Goal: Task Accomplishment & Management: Manage account settings

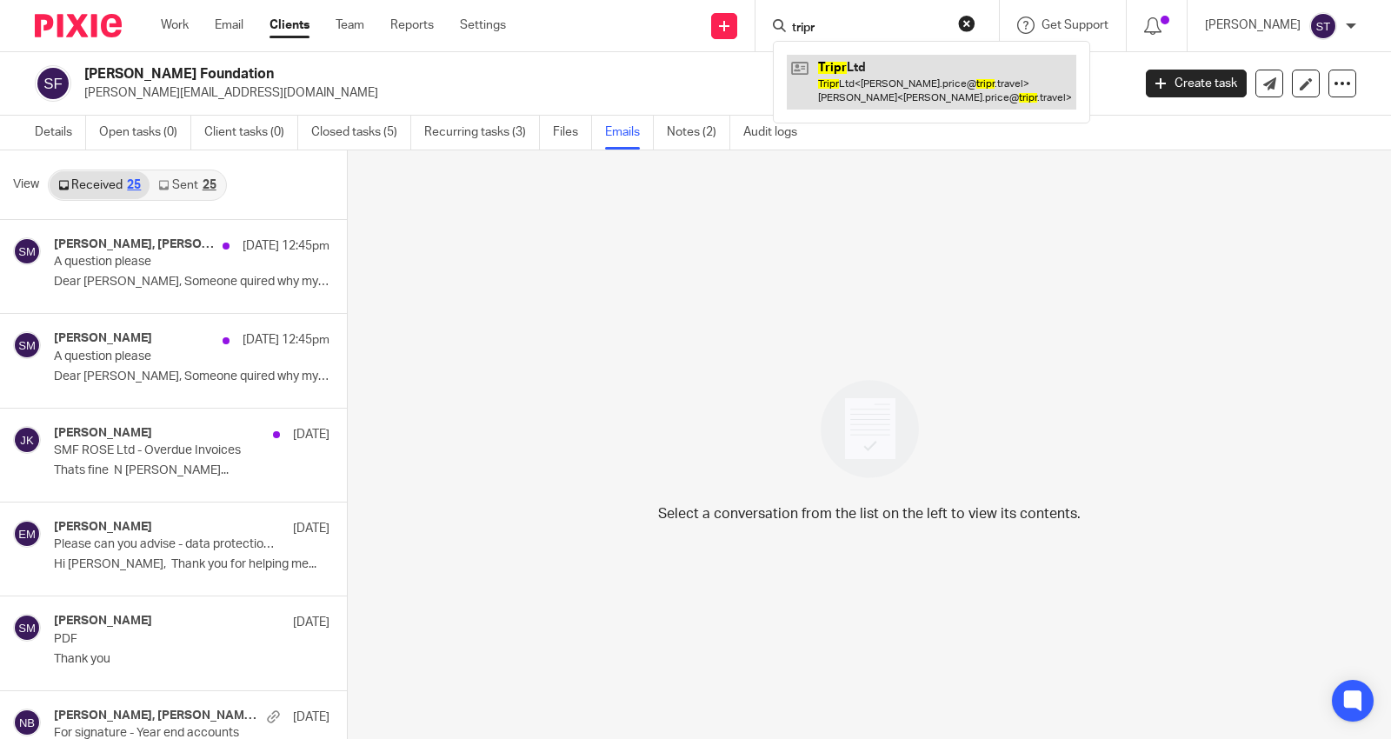
type input "tripr"
click at [936, 87] on link at bounding box center [932, 82] width 290 height 54
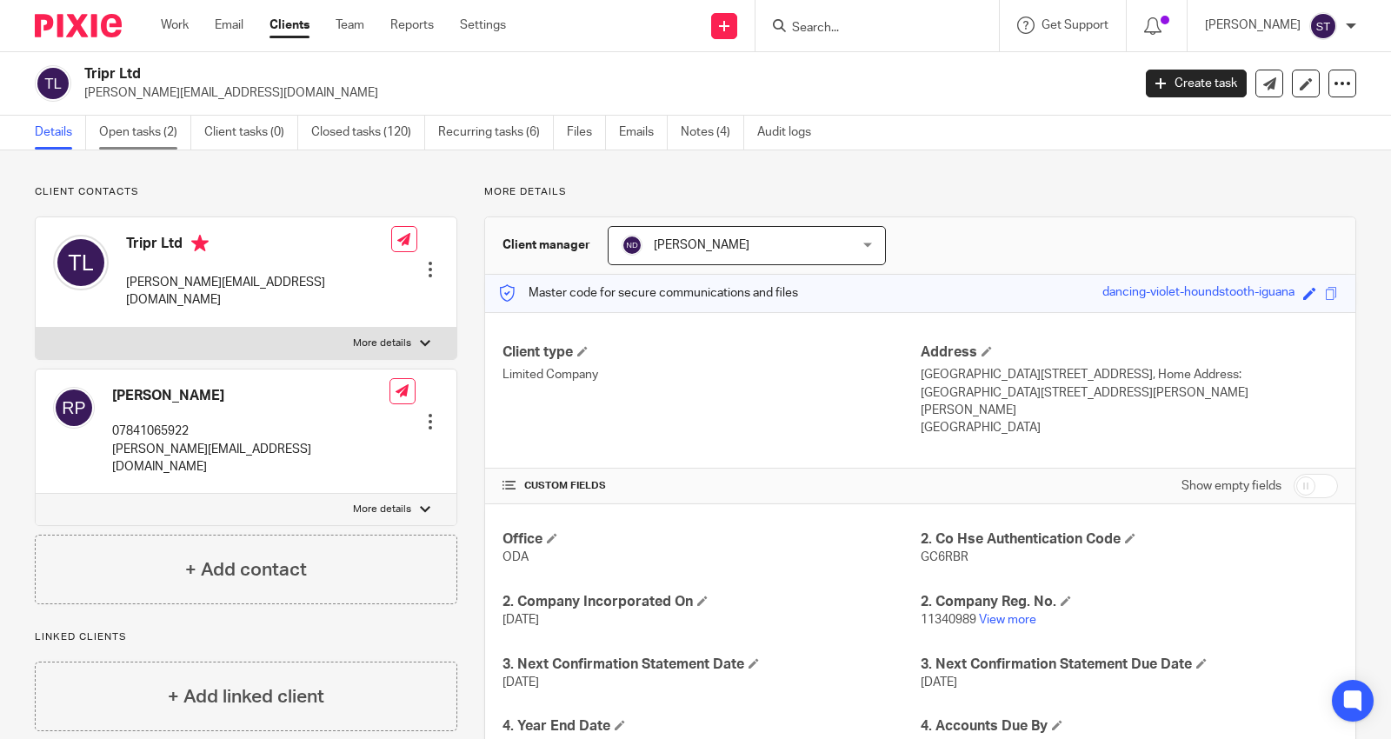
click at [137, 122] on link "Open tasks (2)" at bounding box center [145, 133] width 92 height 34
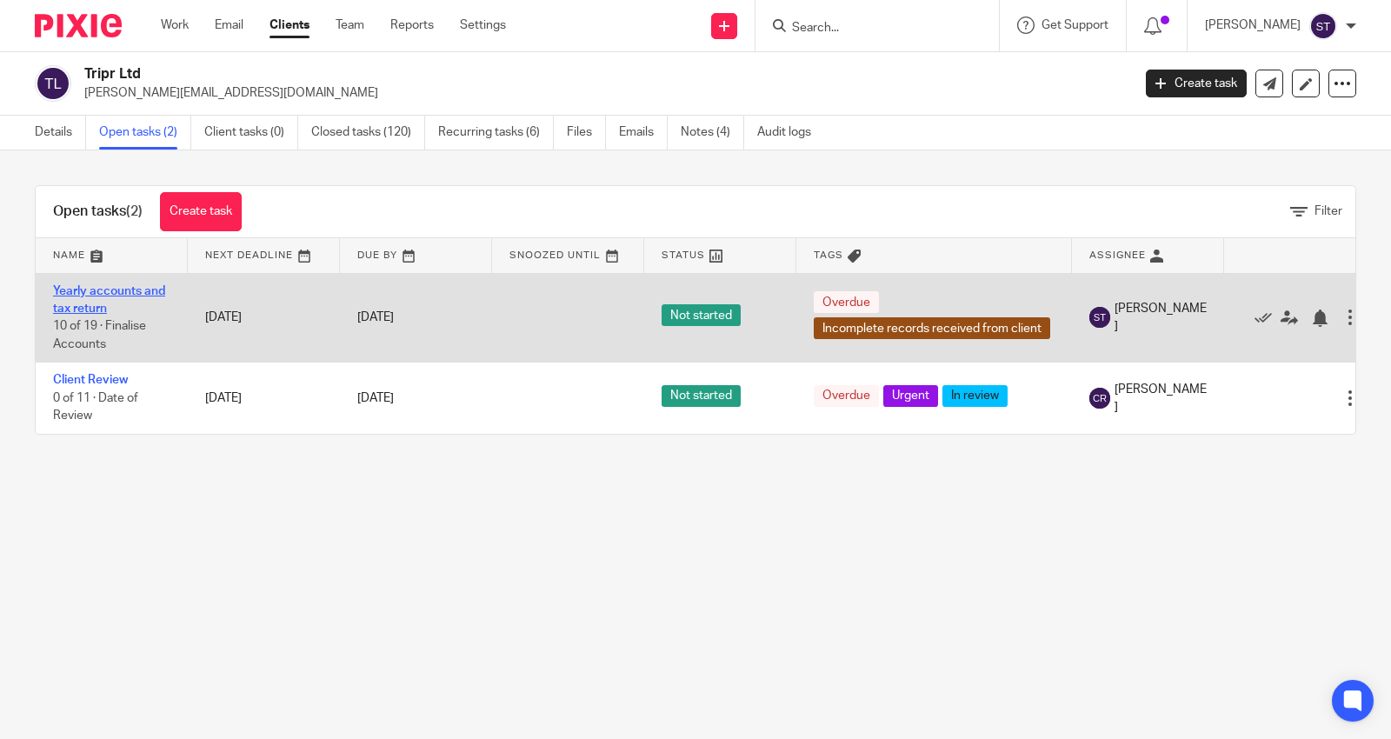
click at [113, 290] on link "Yearly accounts and tax return" at bounding box center [109, 300] width 112 height 30
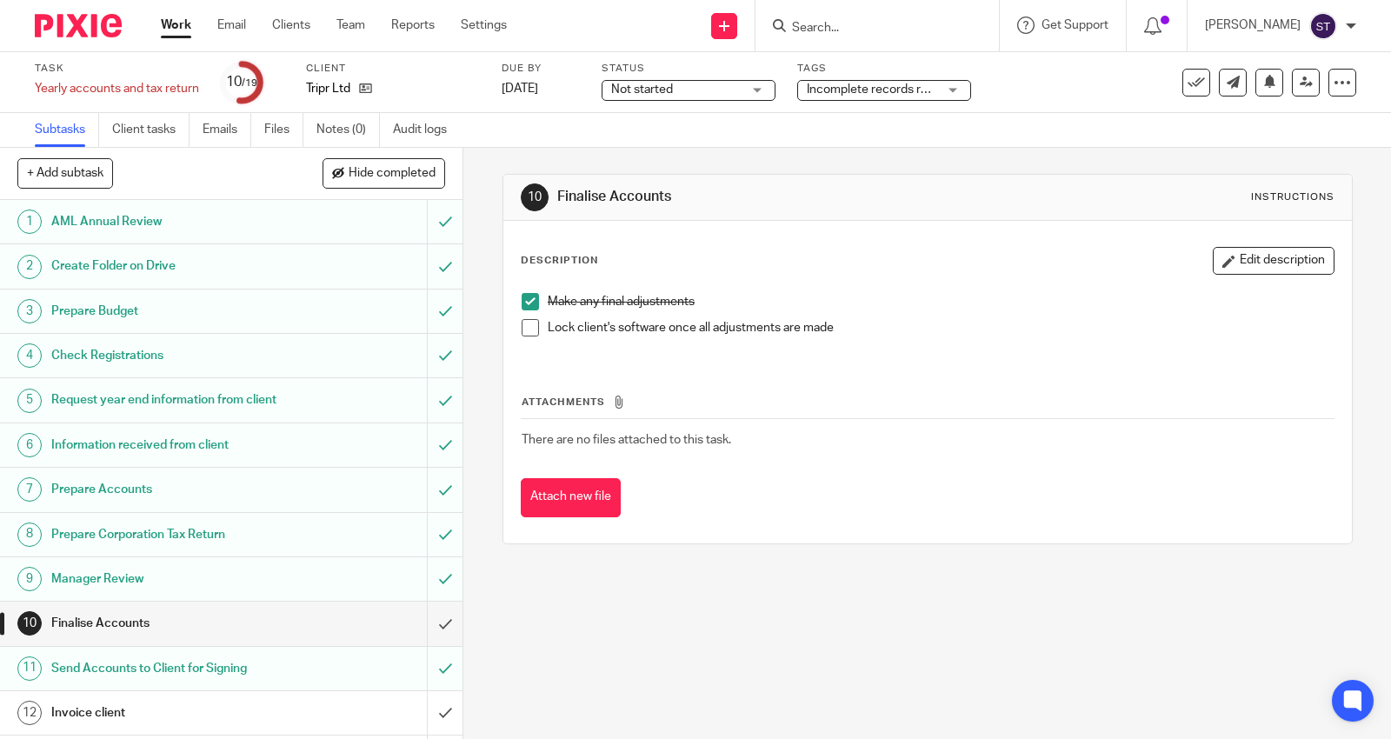
scroll to position [97, 0]
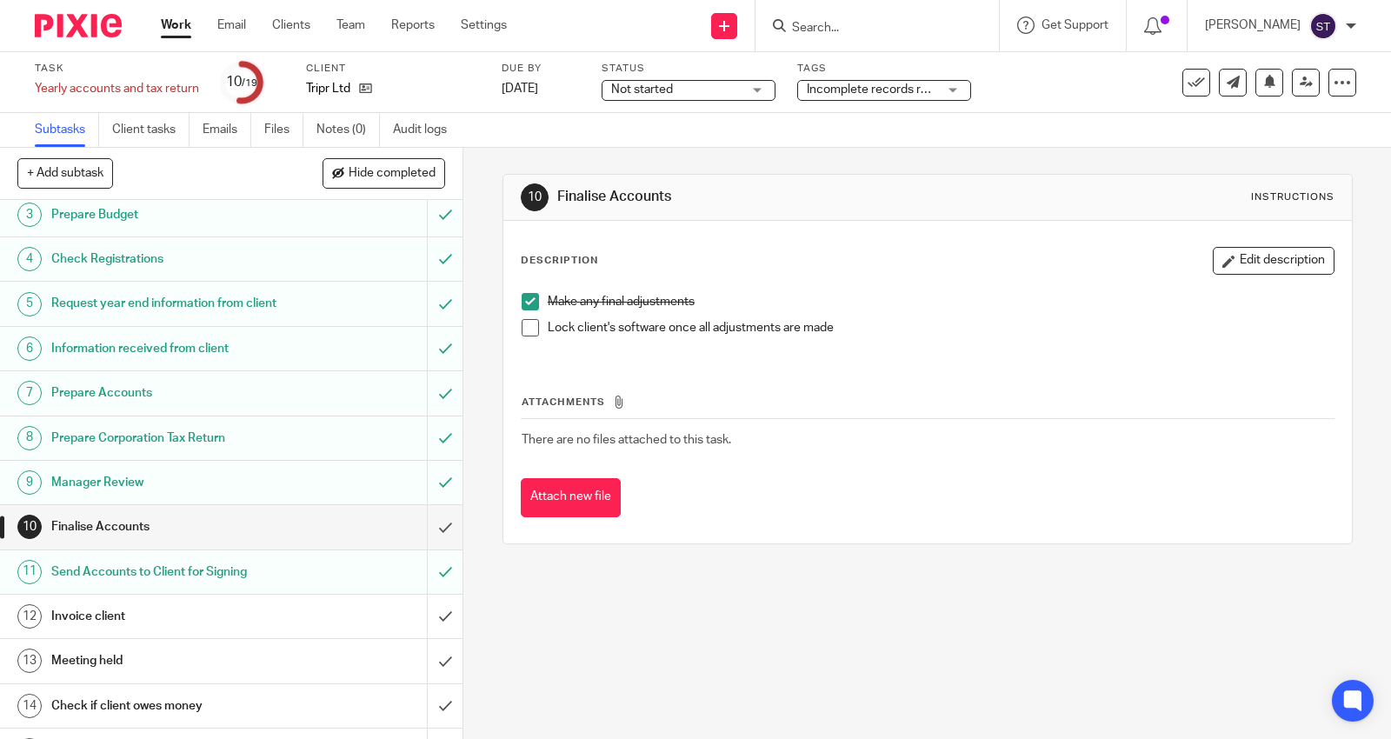
drag, startPoint x: 525, startPoint y: 334, endPoint x: 524, endPoint y: 344, distance: 10.6
click at [524, 335] on span at bounding box center [530, 327] width 17 height 17
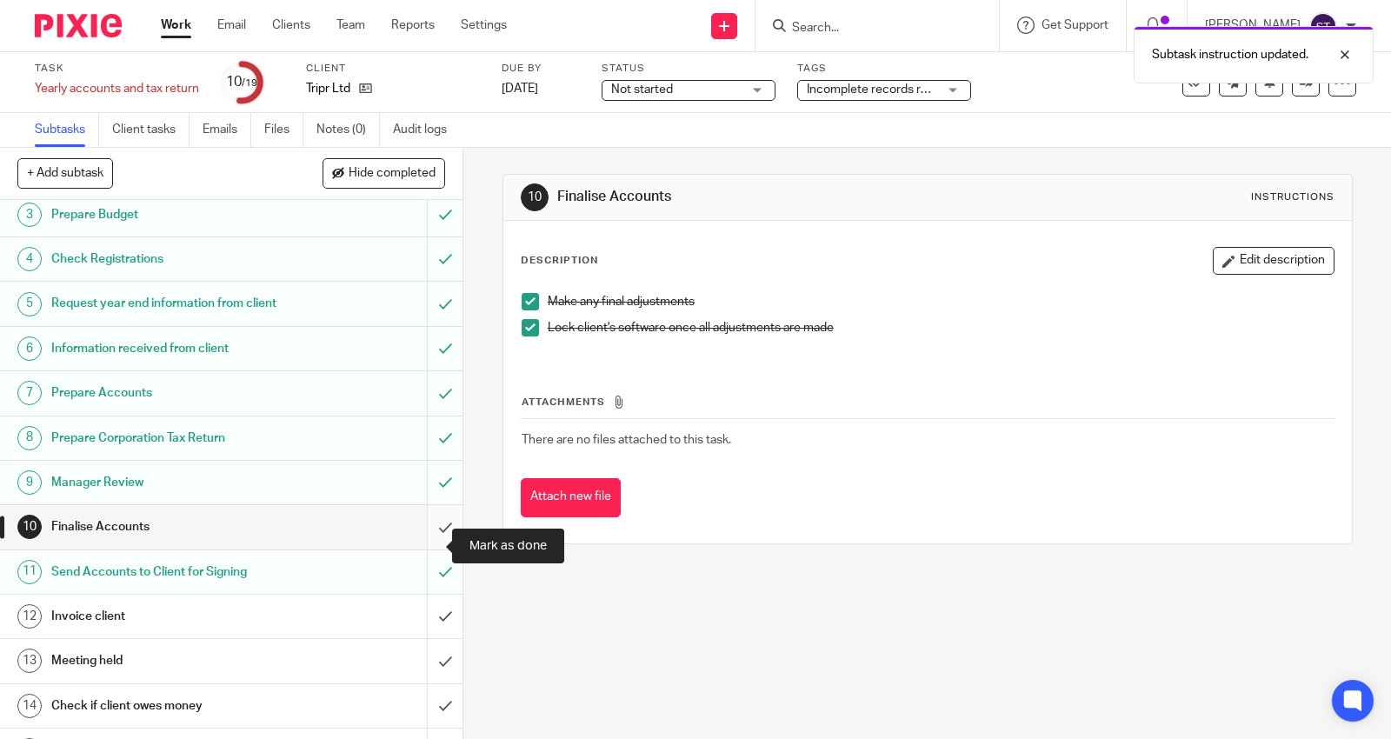
click at [426, 545] on input "submit" at bounding box center [231, 526] width 463 height 43
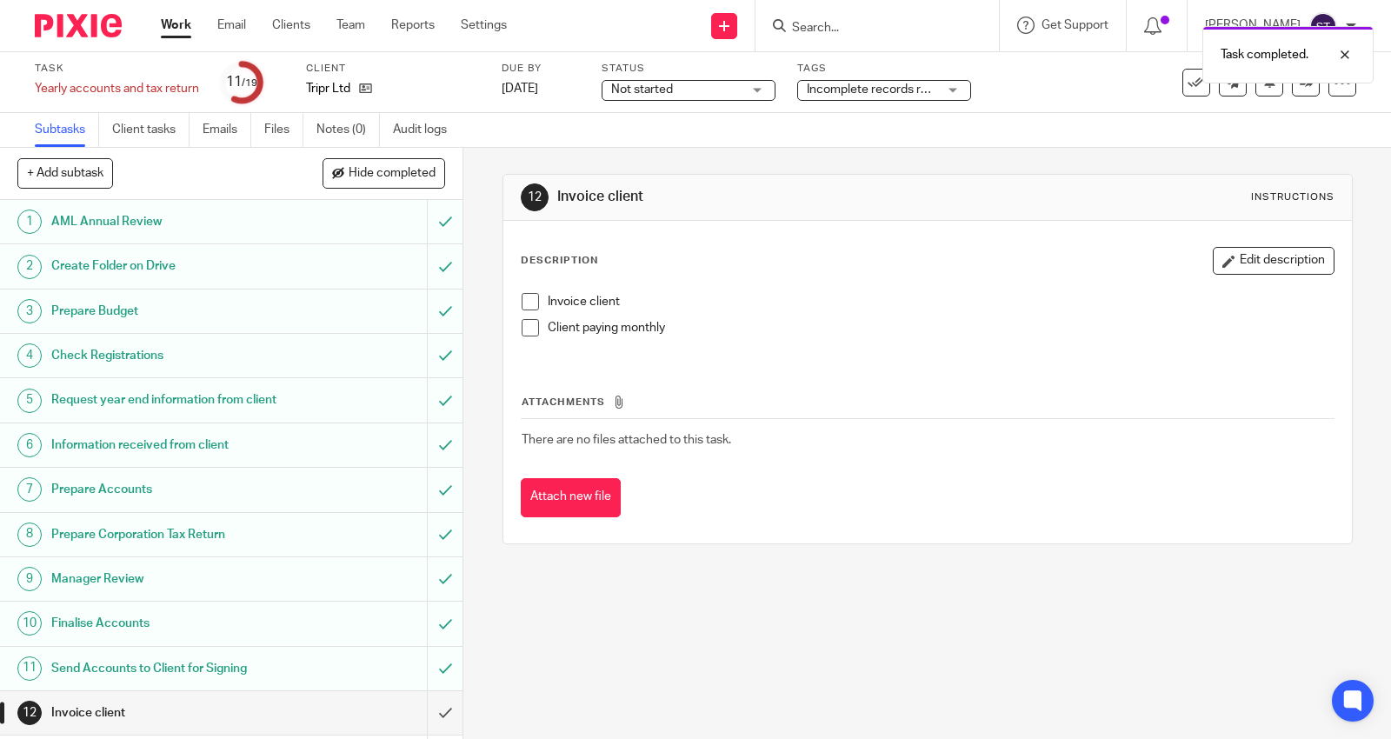
click at [196, 396] on h1 "Request year end information from client" at bounding box center [170, 400] width 239 height 26
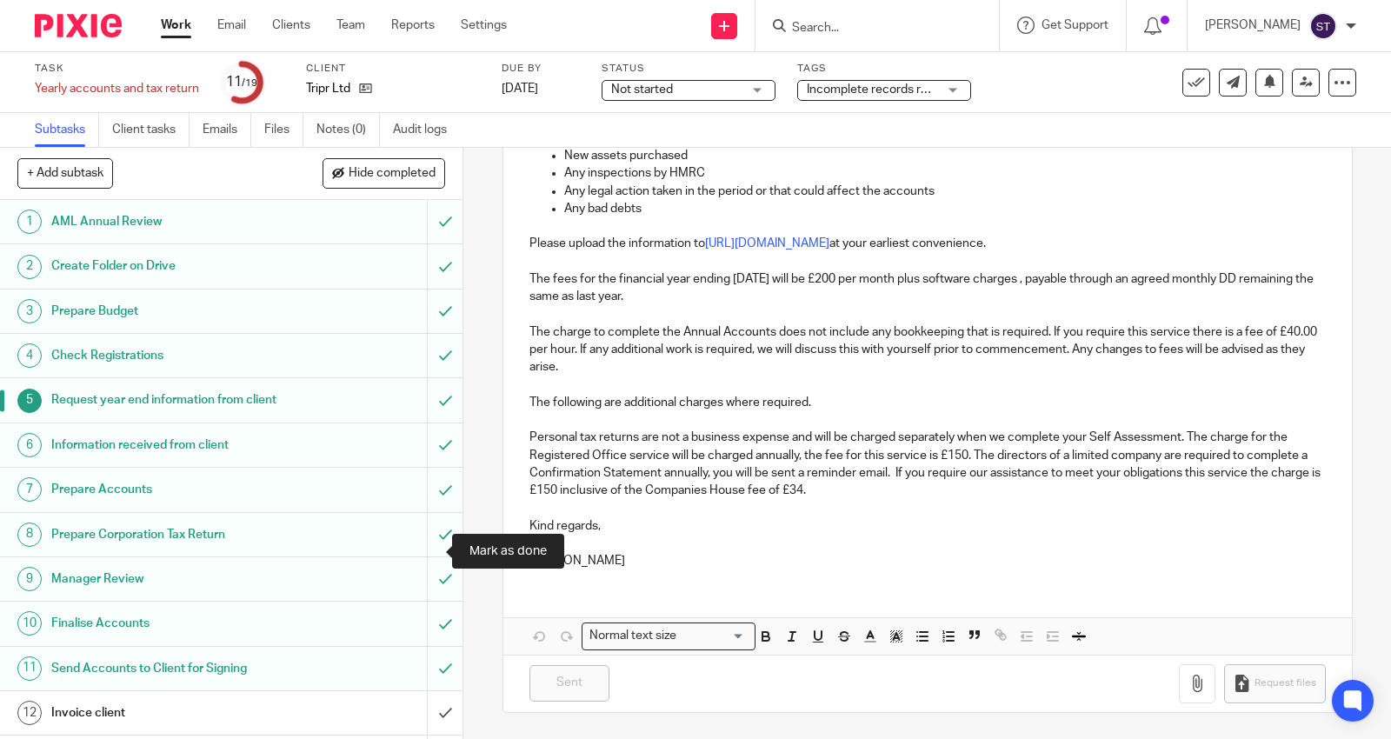
scroll to position [360, 0]
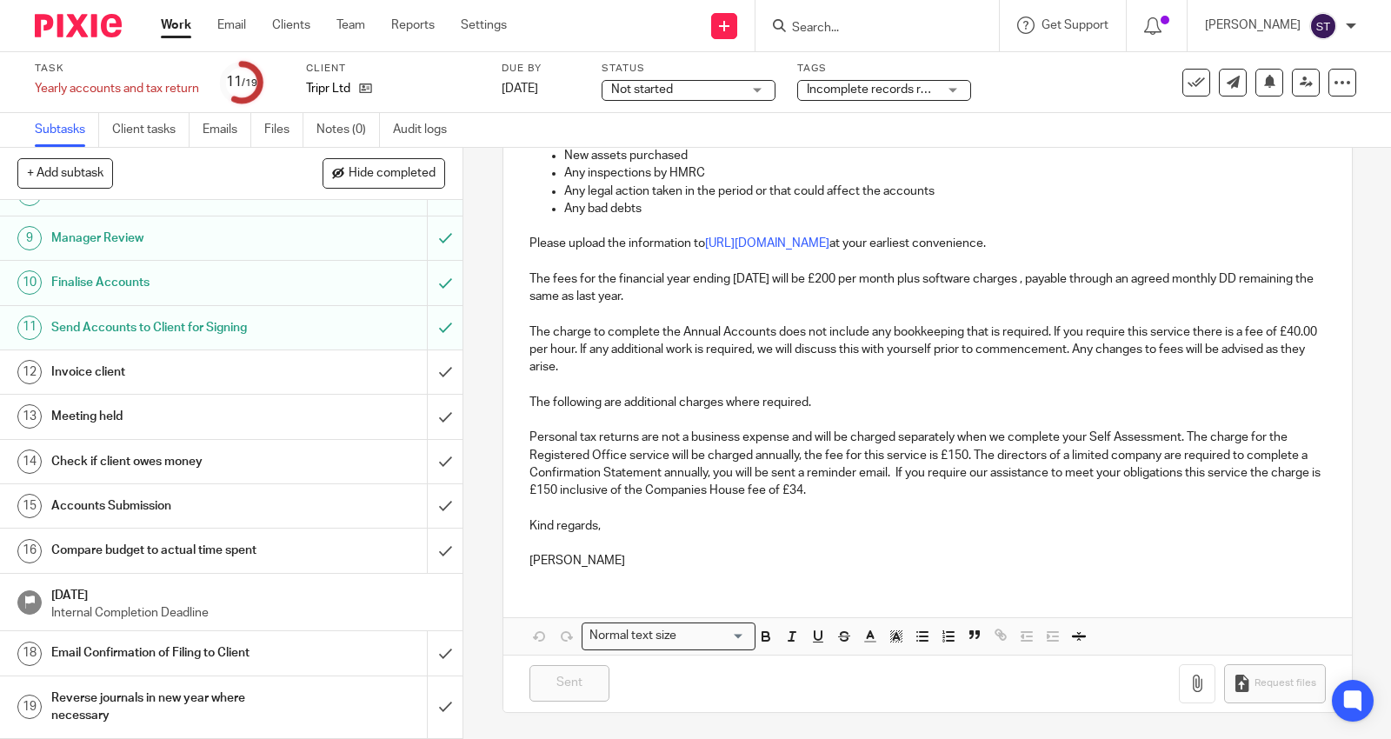
click at [285, 372] on div "Invoice client" at bounding box center [230, 372] width 359 height 26
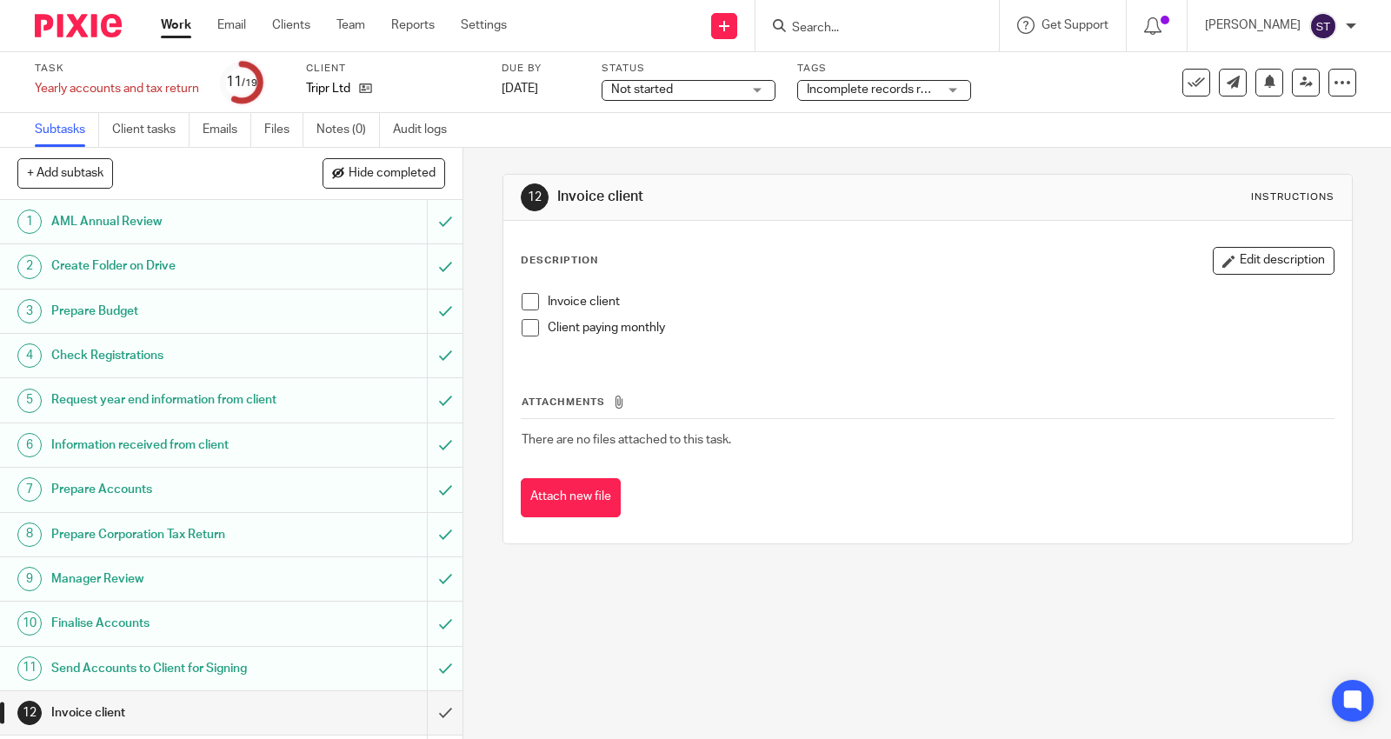
click at [523, 329] on span at bounding box center [530, 327] width 17 height 17
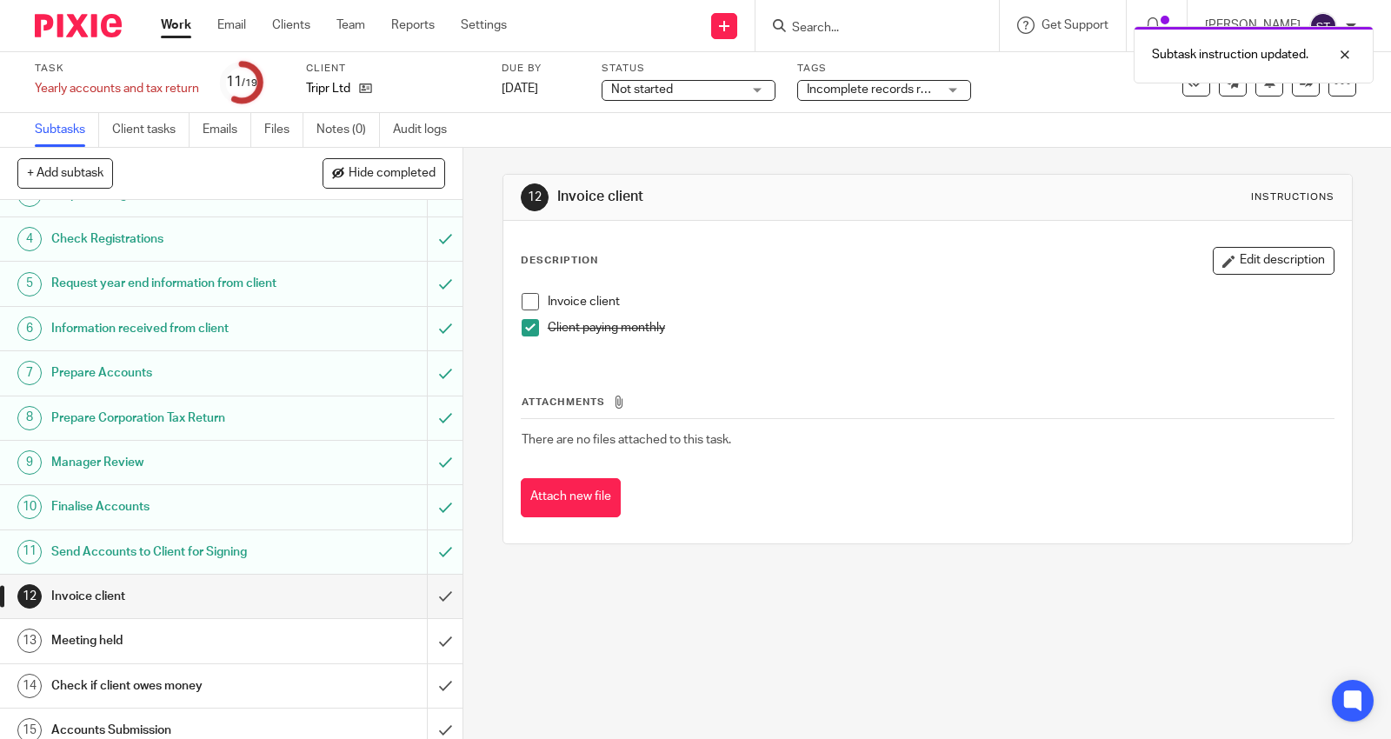
scroll to position [360, 0]
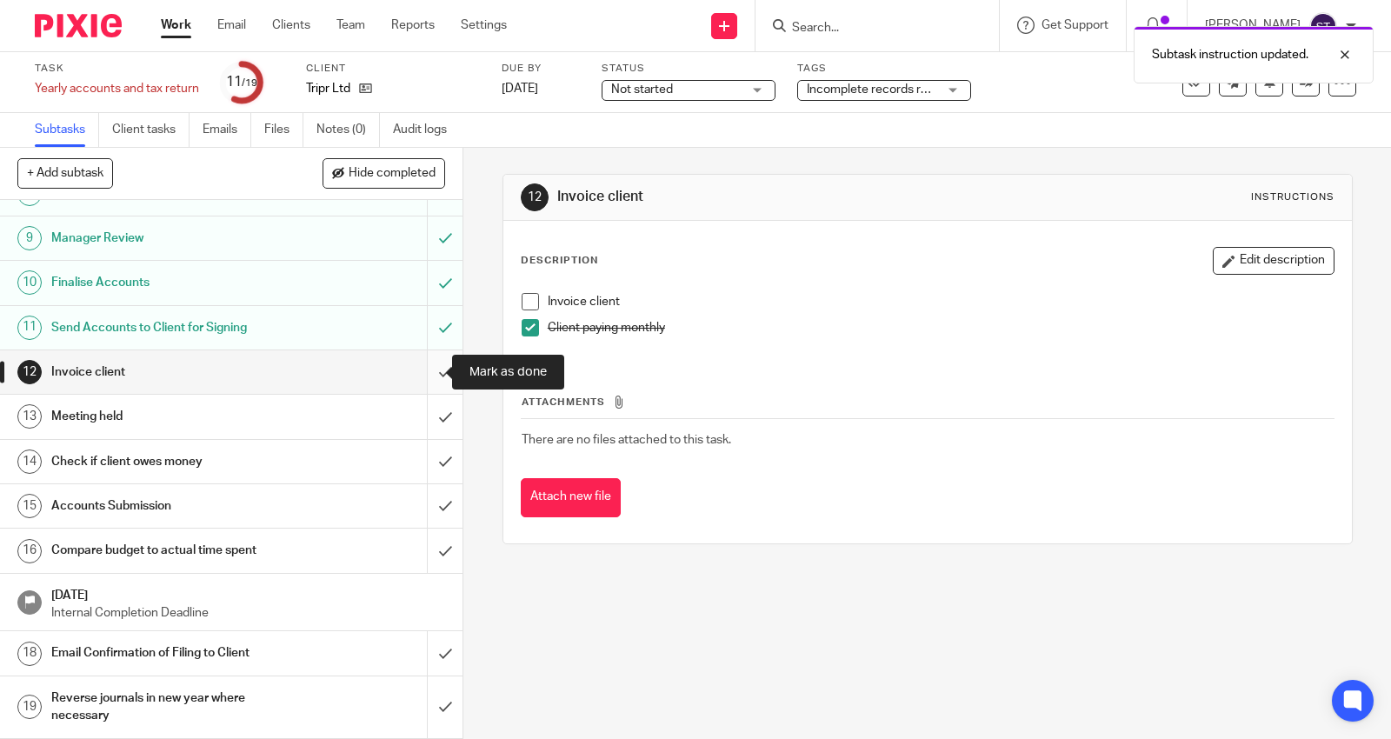
click at [424, 369] on input "submit" at bounding box center [231, 371] width 463 height 43
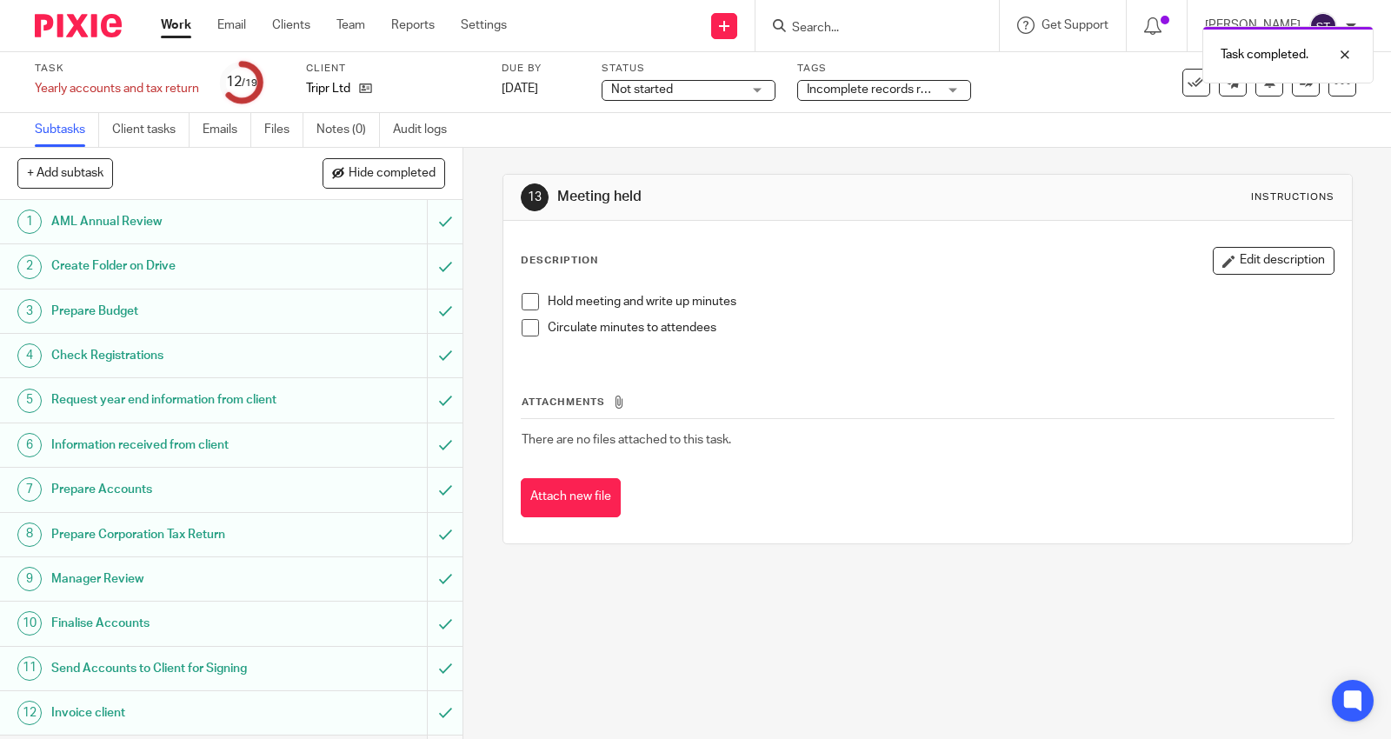
scroll to position [290, 0]
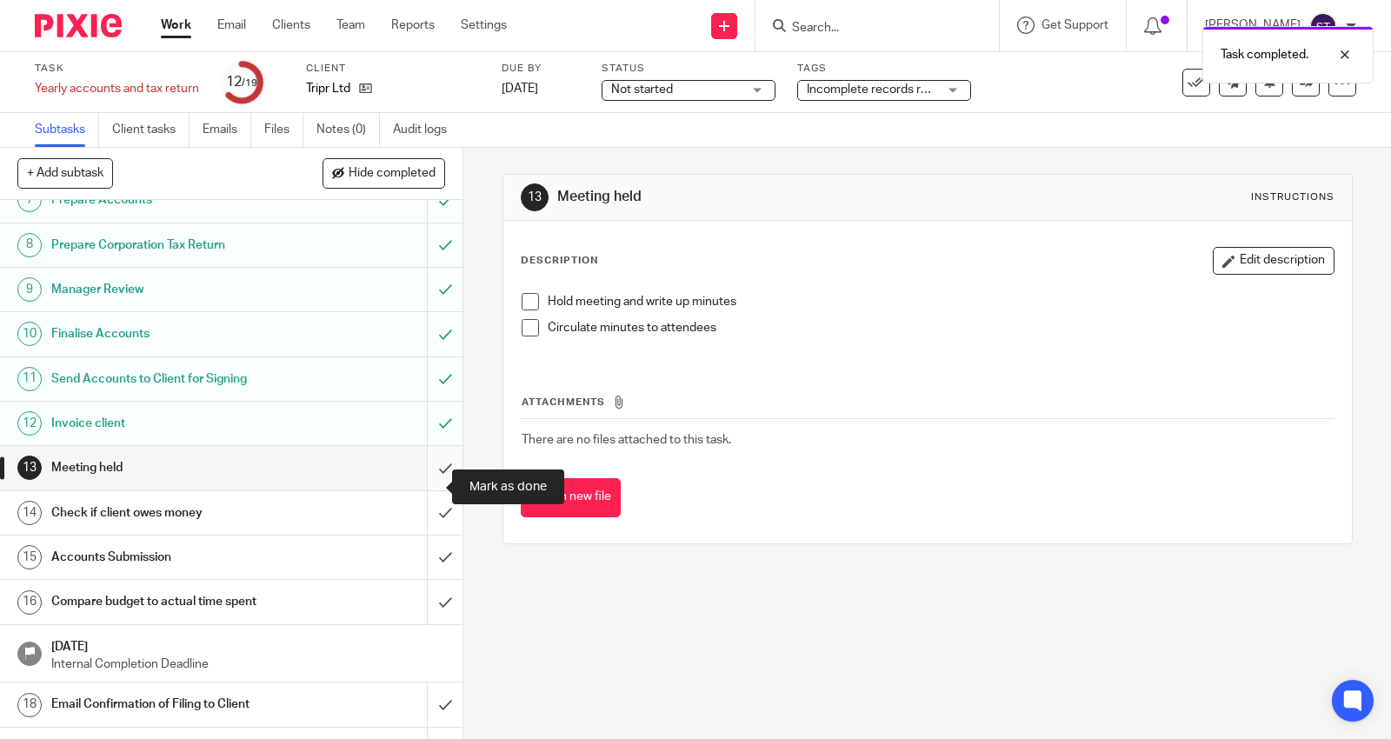
click at [424, 483] on input "submit" at bounding box center [231, 467] width 463 height 43
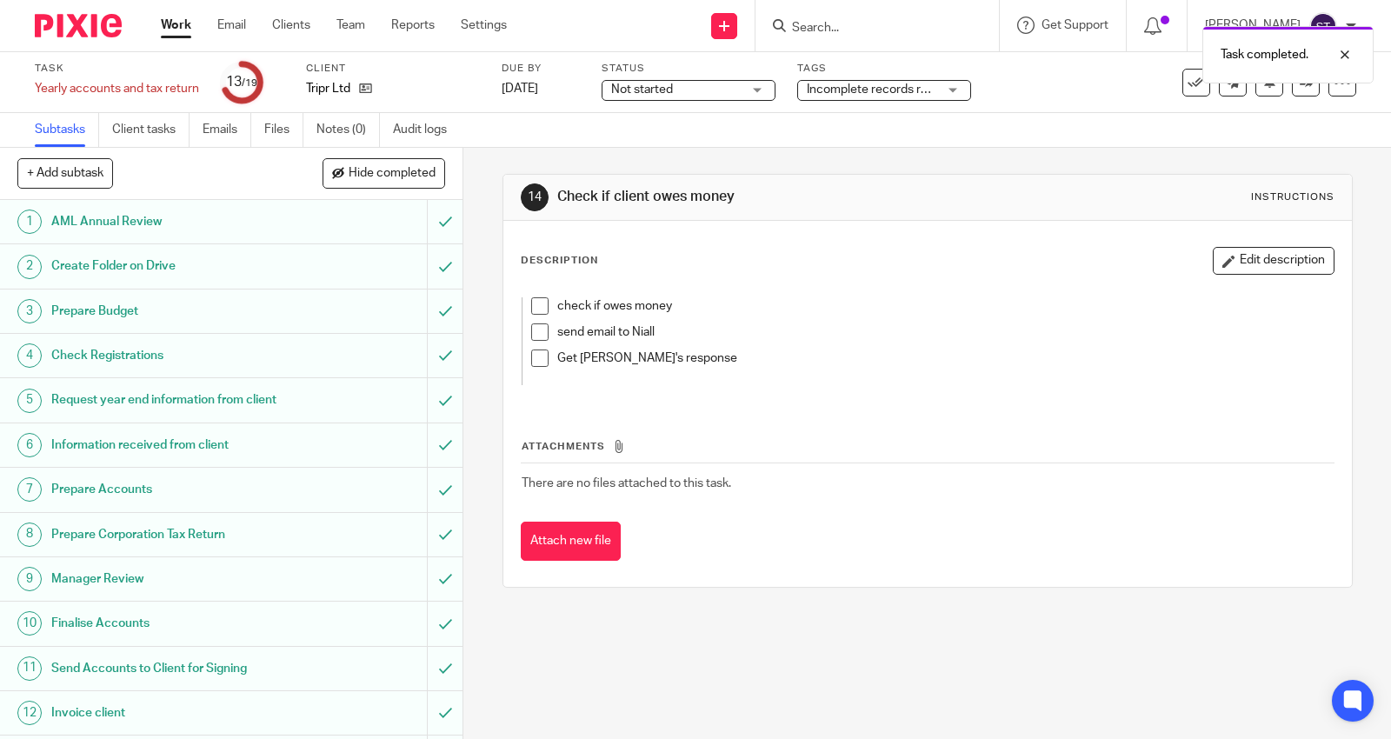
click at [531, 308] on span at bounding box center [539, 305] width 17 height 17
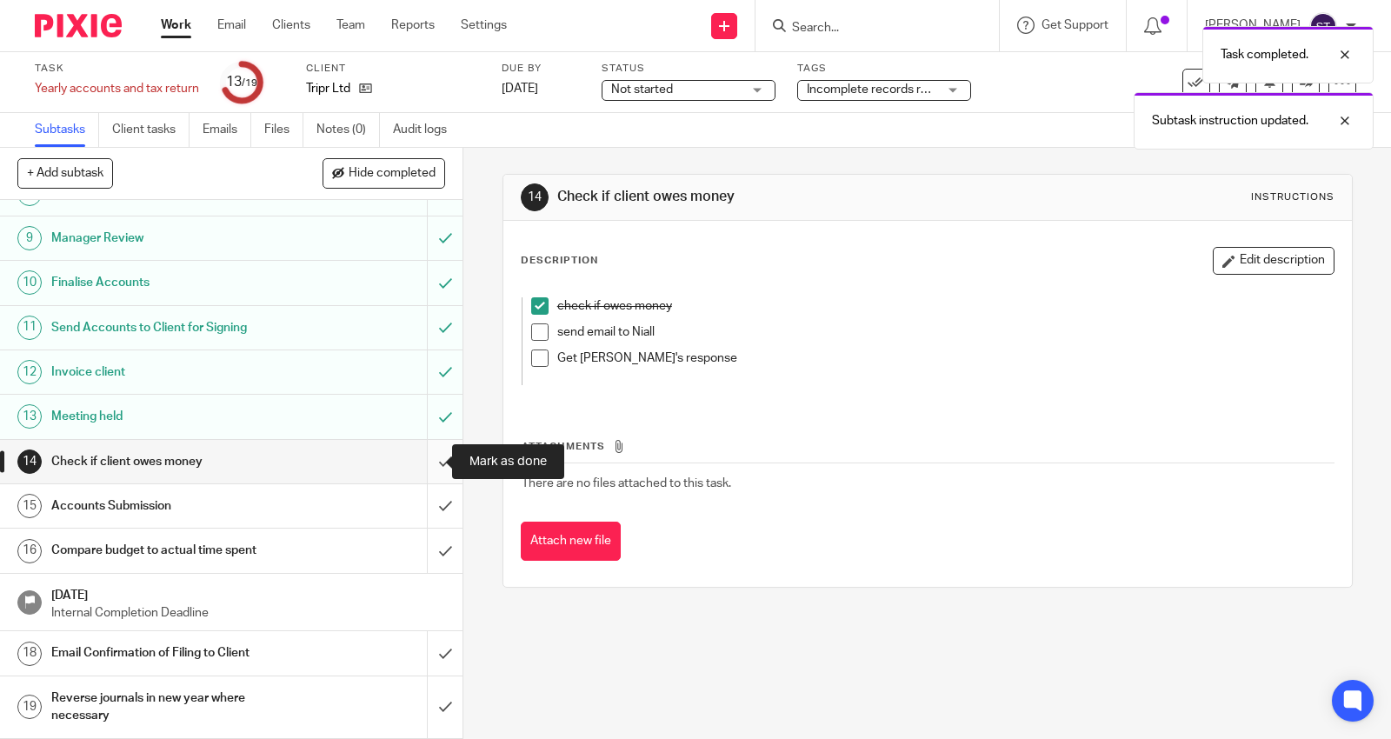
click at [428, 455] on input "submit" at bounding box center [231, 461] width 463 height 43
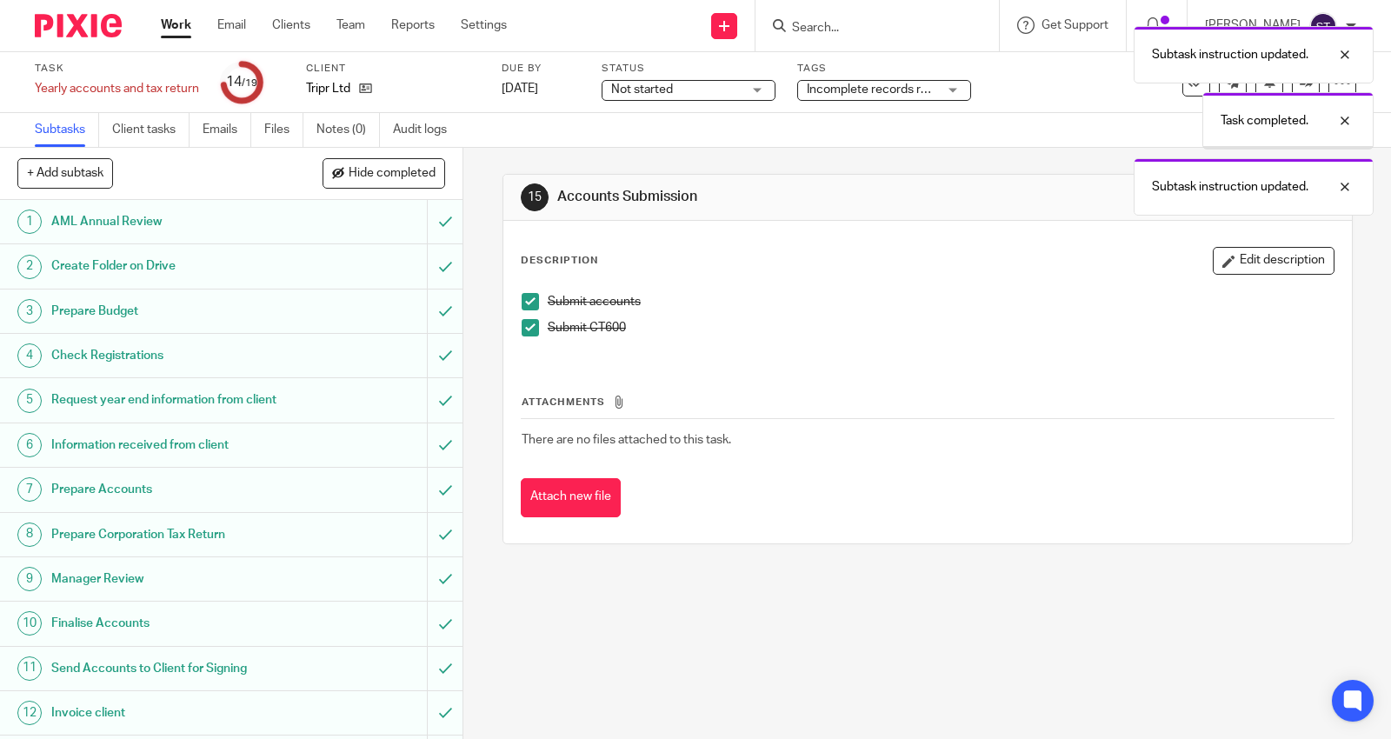
scroll to position [360, 0]
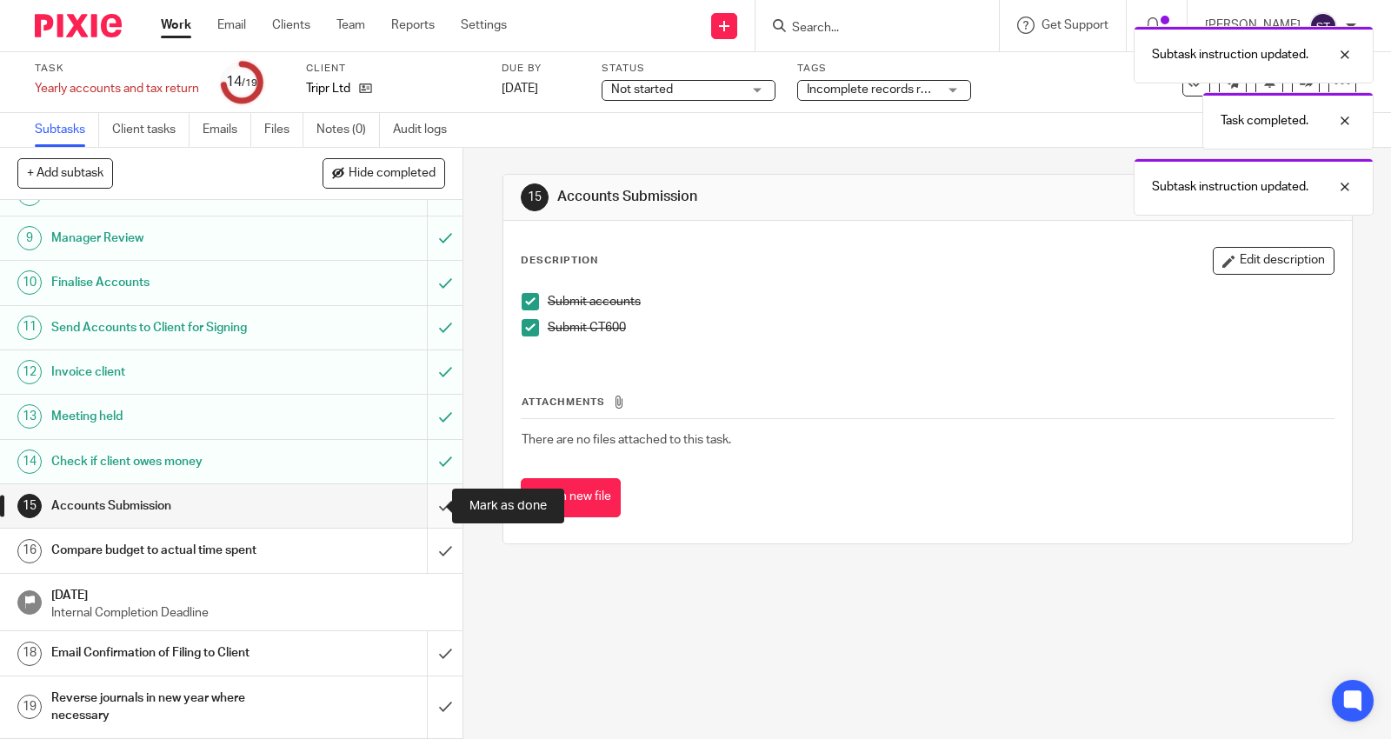
click at [421, 503] on input "submit" at bounding box center [231, 505] width 463 height 43
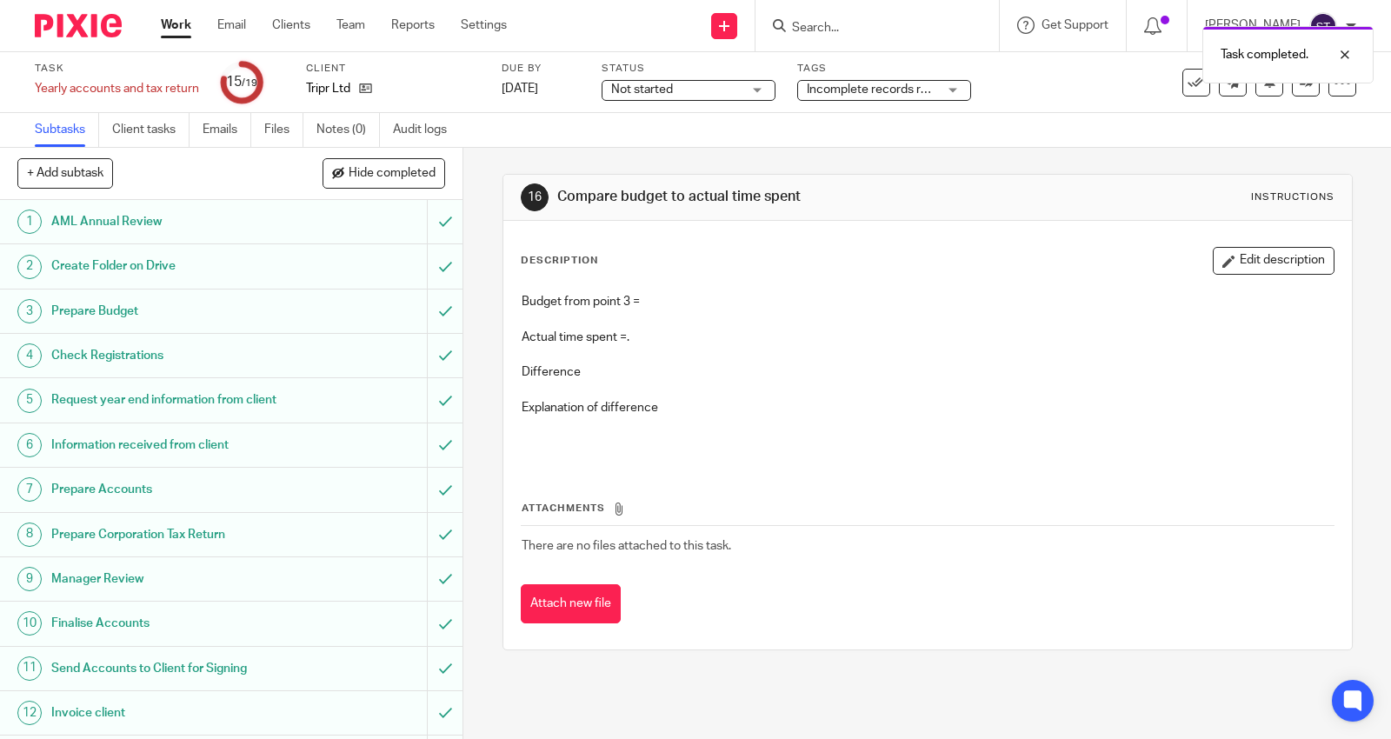
click at [187, 315] on h1 "Prepare Budget" at bounding box center [170, 311] width 239 height 26
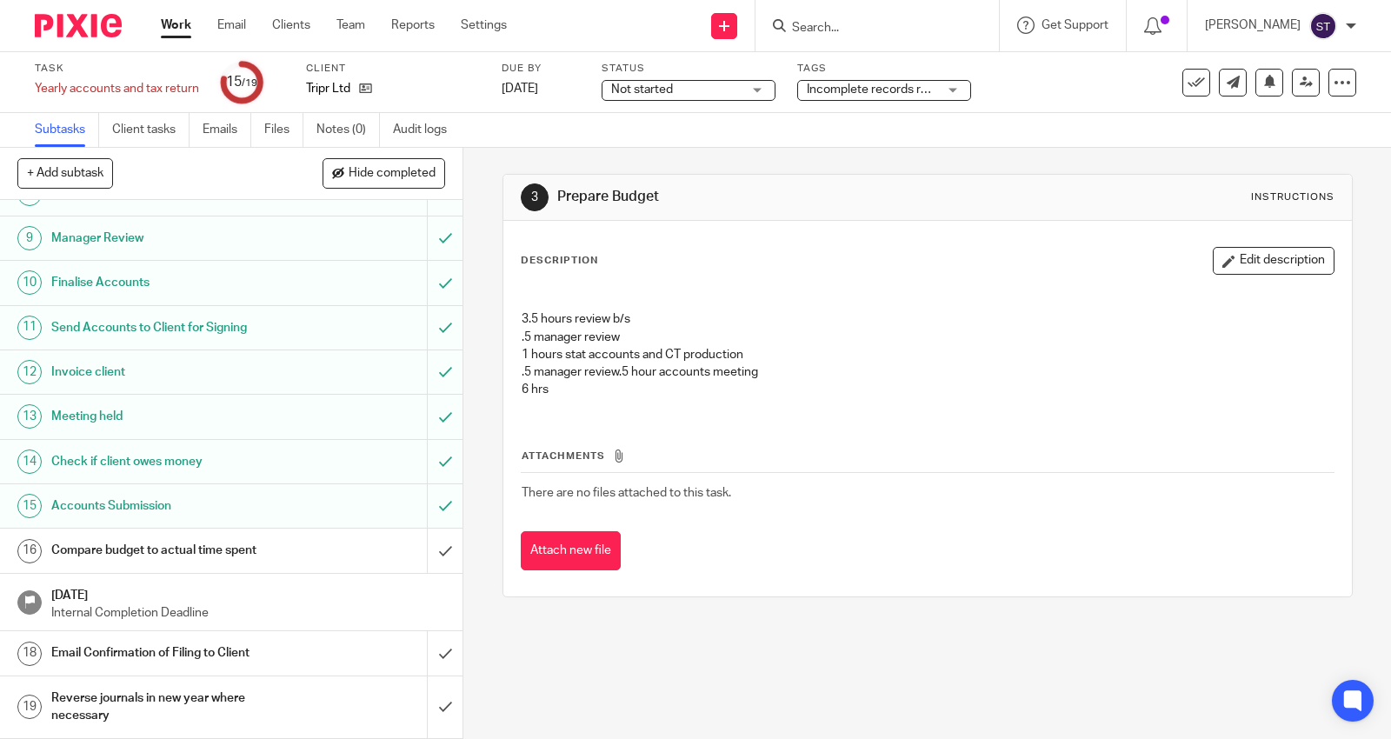
scroll to position [360, 0]
click at [264, 551] on h1 "Compare budget to actual time spent" at bounding box center [170, 550] width 239 height 26
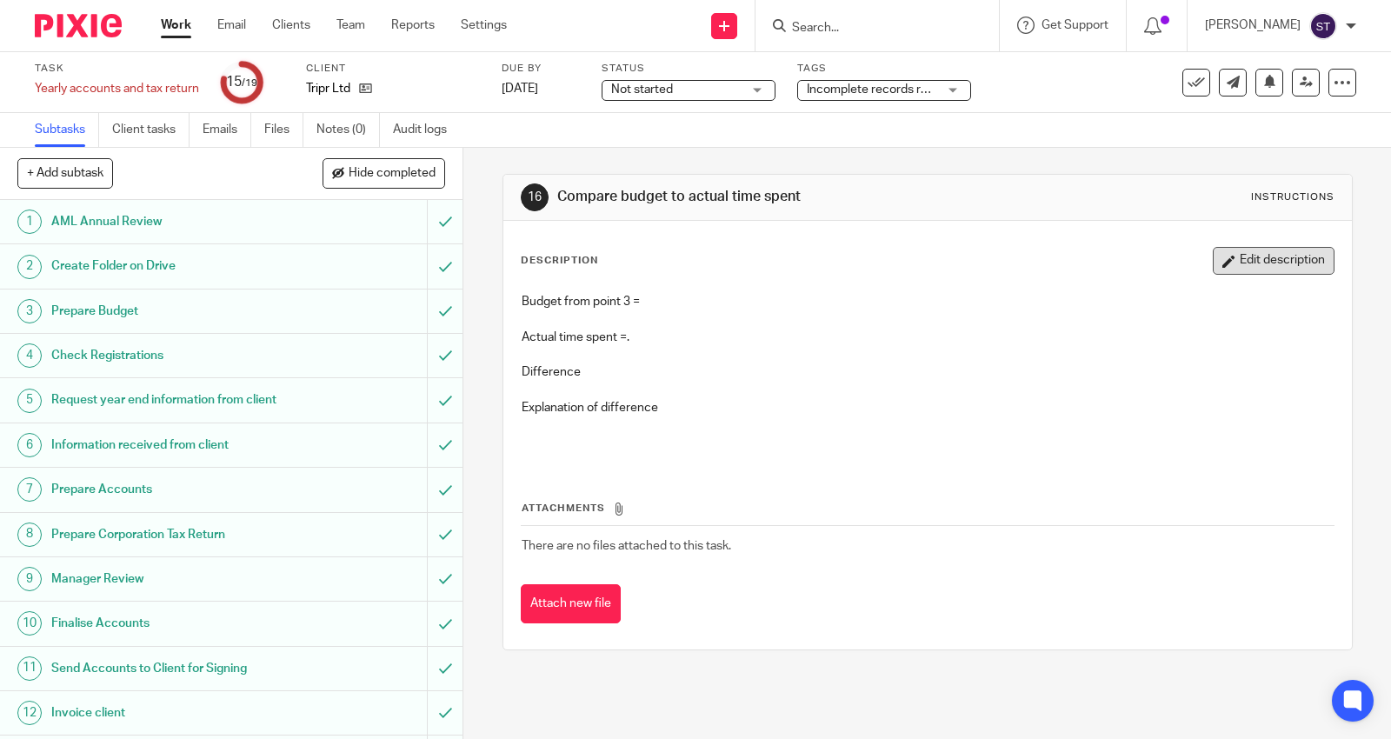
click at [1236, 254] on button "Edit description" at bounding box center [1274, 261] width 122 height 28
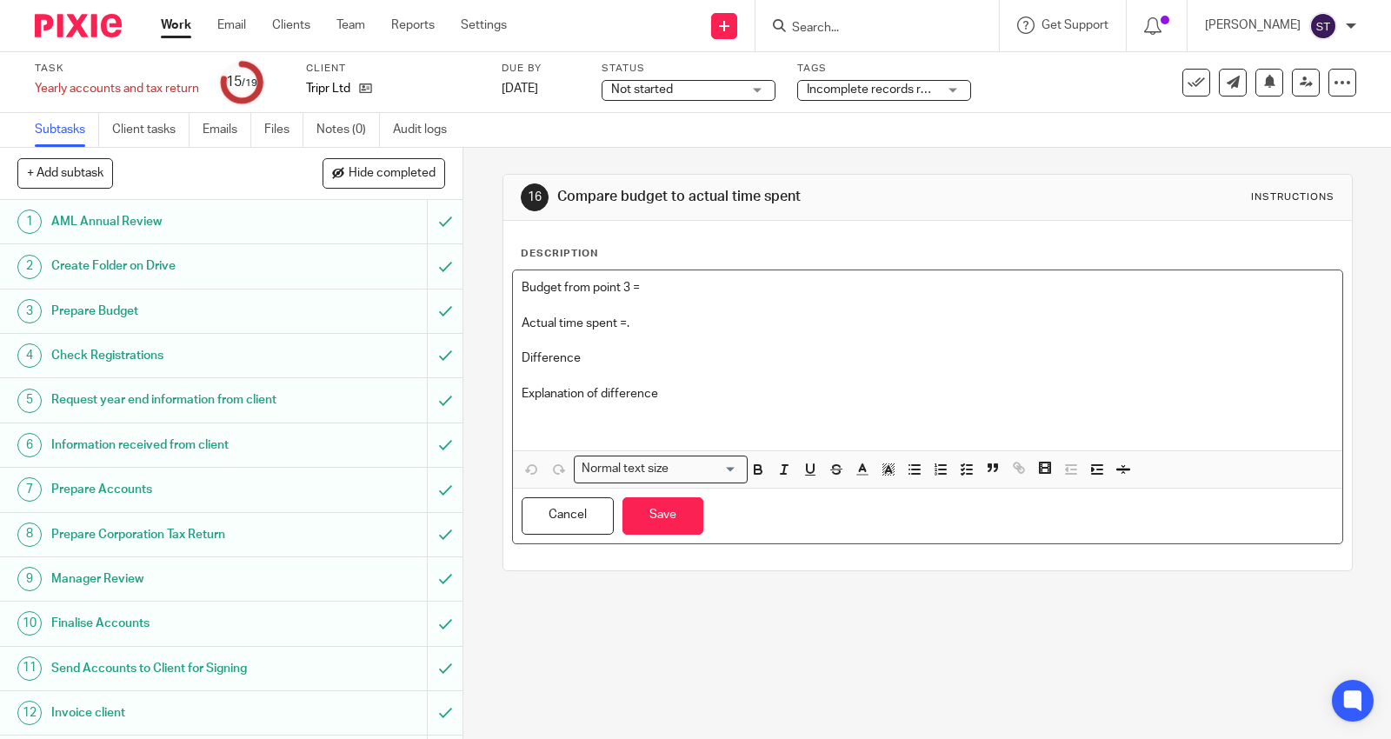
click at [682, 281] on p "Budget from point 3 =" at bounding box center [928, 287] width 812 height 17
click at [661, 322] on p "Actual time spent =." at bounding box center [928, 323] width 812 height 17
click at [641, 368] on p at bounding box center [928, 375] width 812 height 17
click at [642, 362] on p "Difference" at bounding box center [928, 358] width 812 height 17
click at [709, 396] on p "Explanation of difference" at bounding box center [928, 393] width 812 height 17
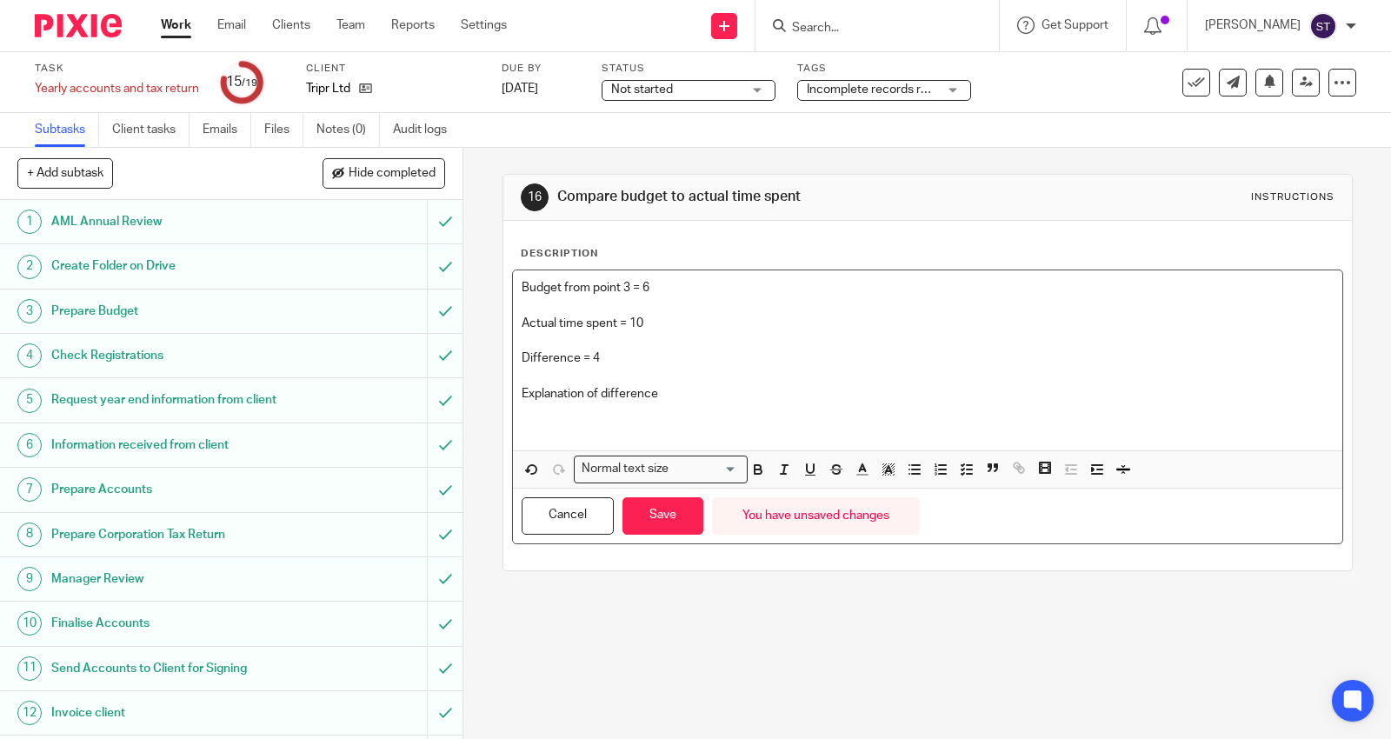
click at [696, 417] on p at bounding box center [928, 421] width 812 height 36
click at [920, 346] on p at bounding box center [928, 340] width 812 height 17
click at [702, 413] on p "Changes to accounts - R&D anayslsi" at bounding box center [928, 421] width 812 height 36
click at [637, 410] on p "Changes to accounts - R&D analysis for Rob," at bounding box center [928, 421] width 812 height 36
click at [768, 415] on p "Changes to accounts, R&D analysis for Rob," at bounding box center [928, 421] width 812 height 36
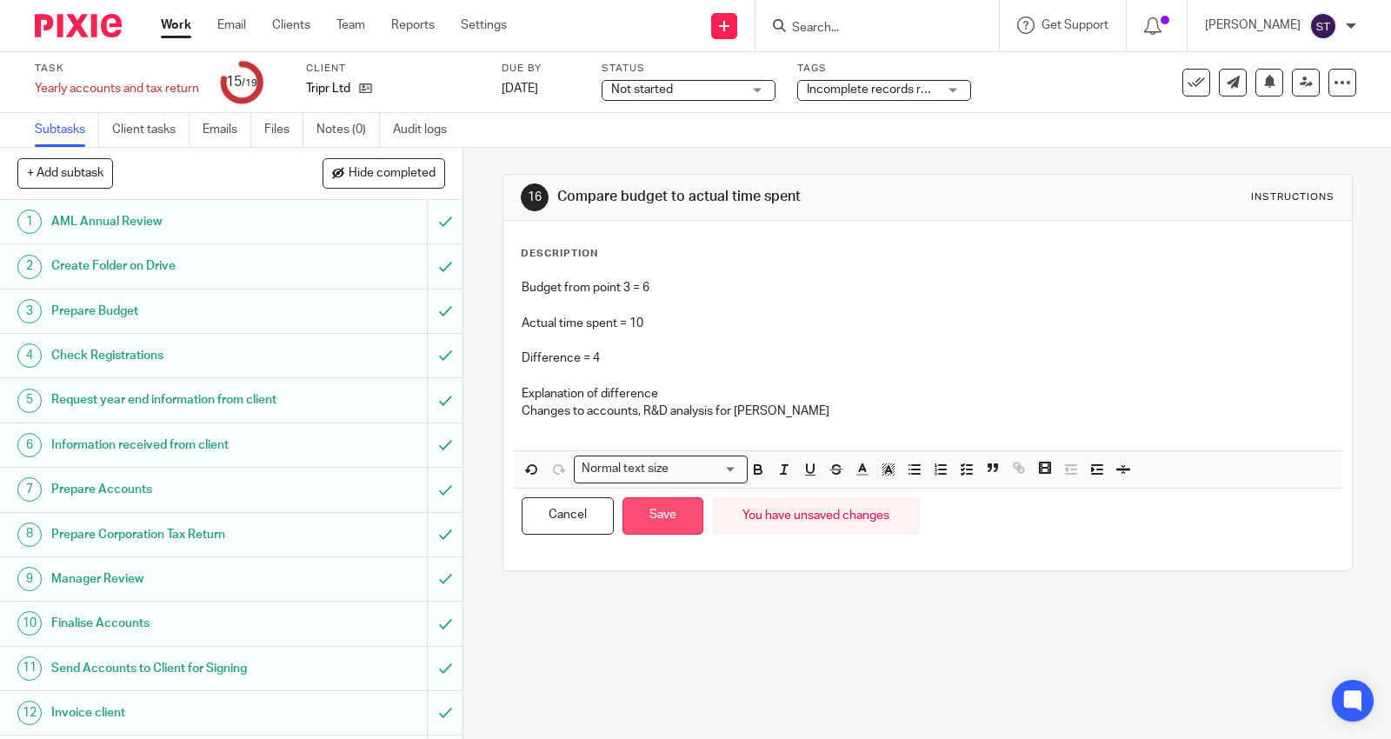
click at [663, 508] on button "Save" at bounding box center [663, 515] width 81 height 37
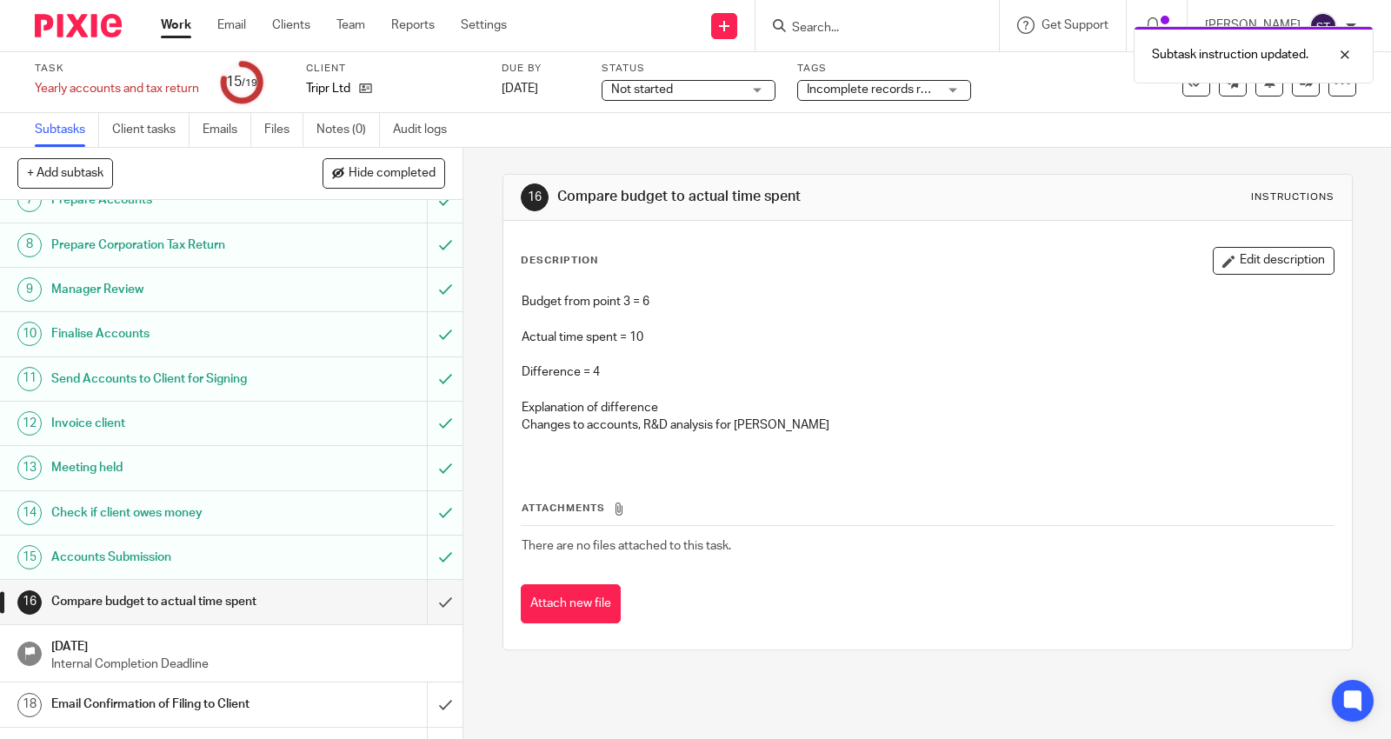
scroll to position [360, 0]
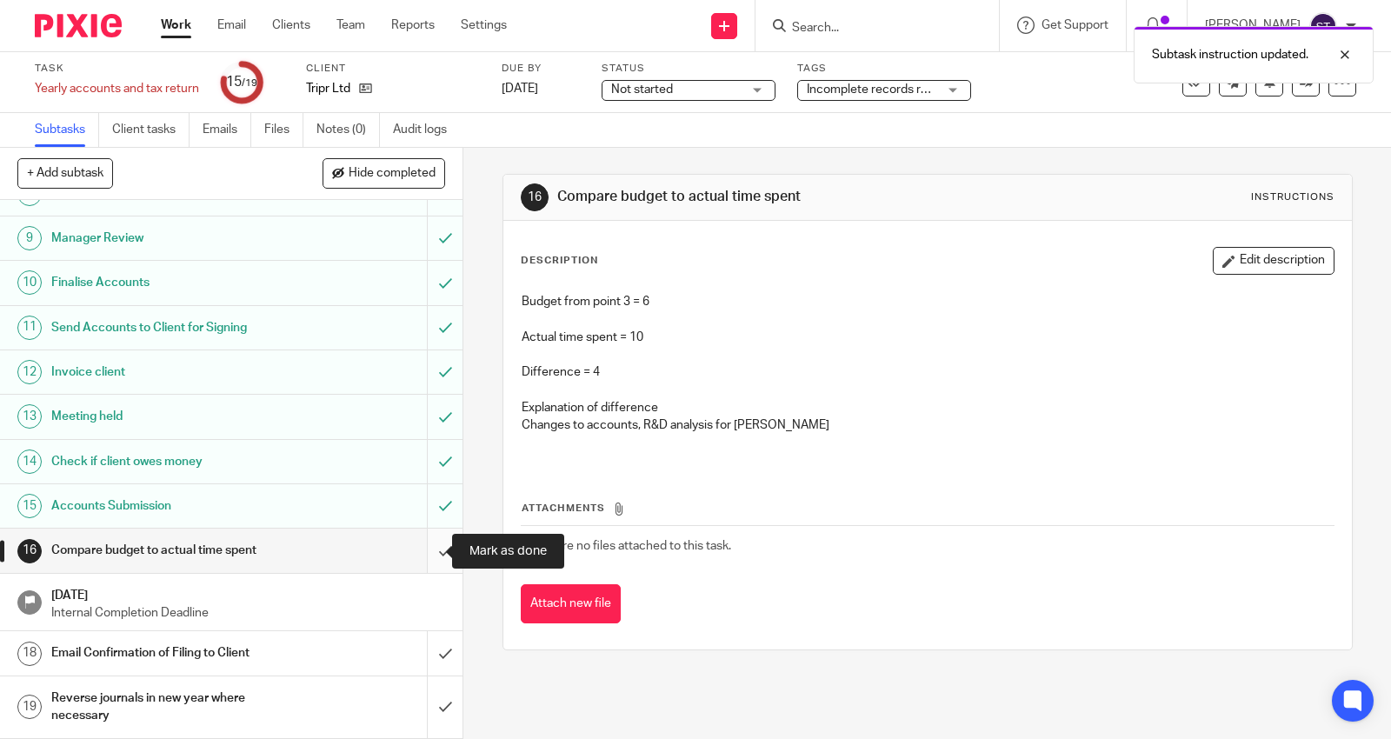
click at [427, 544] on input "submit" at bounding box center [231, 550] width 463 height 43
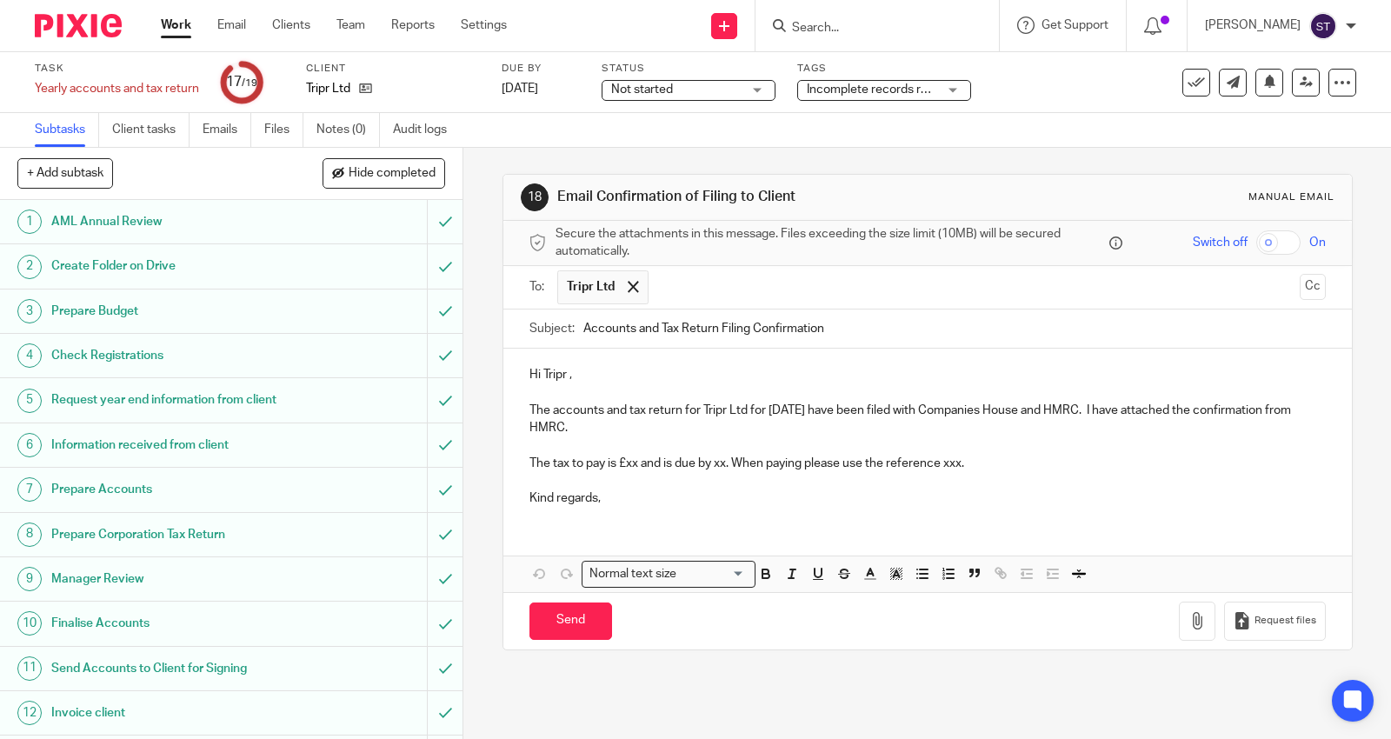
click at [561, 377] on p "Hi Tripr ," at bounding box center [928, 374] width 797 height 17
drag, startPoint x: 561, startPoint y: 377, endPoint x: 545, endPoint y: 376, distance: 15.8
click at [545, 376] on p "Hi Tripr ," at bounding box center [928, 374] width 797 height 17
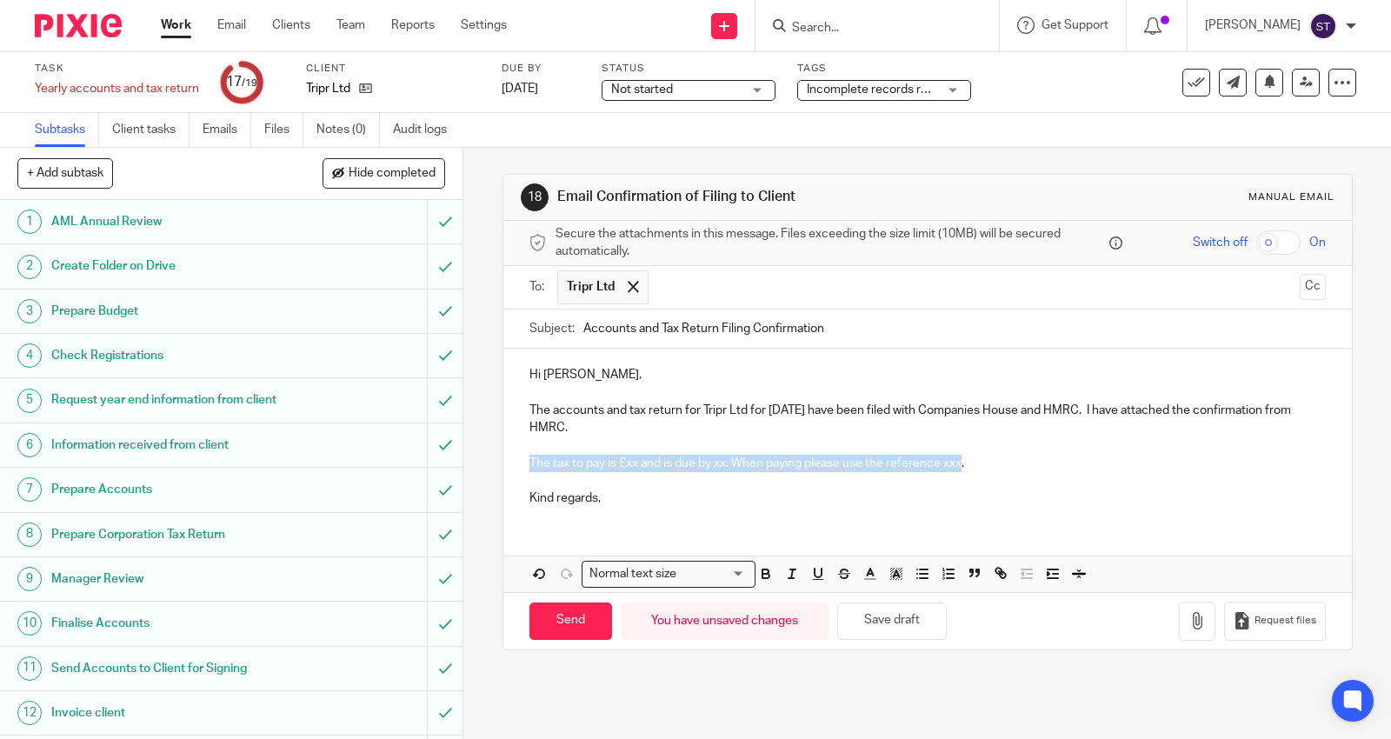
drag, startPoint x: 524, startPoint y: 463, endPoint x: 959, endPoint y: 463, distance: 435.7
click at [959, 463] on p "The tax to pay is £xx and is due by xx. When paying please use the reference xx…" at bounding box center [928, 463] width 797 height 17
click at [629, 501] on p "Kind regards," at bounding box center [928, 498] width 797 height 17
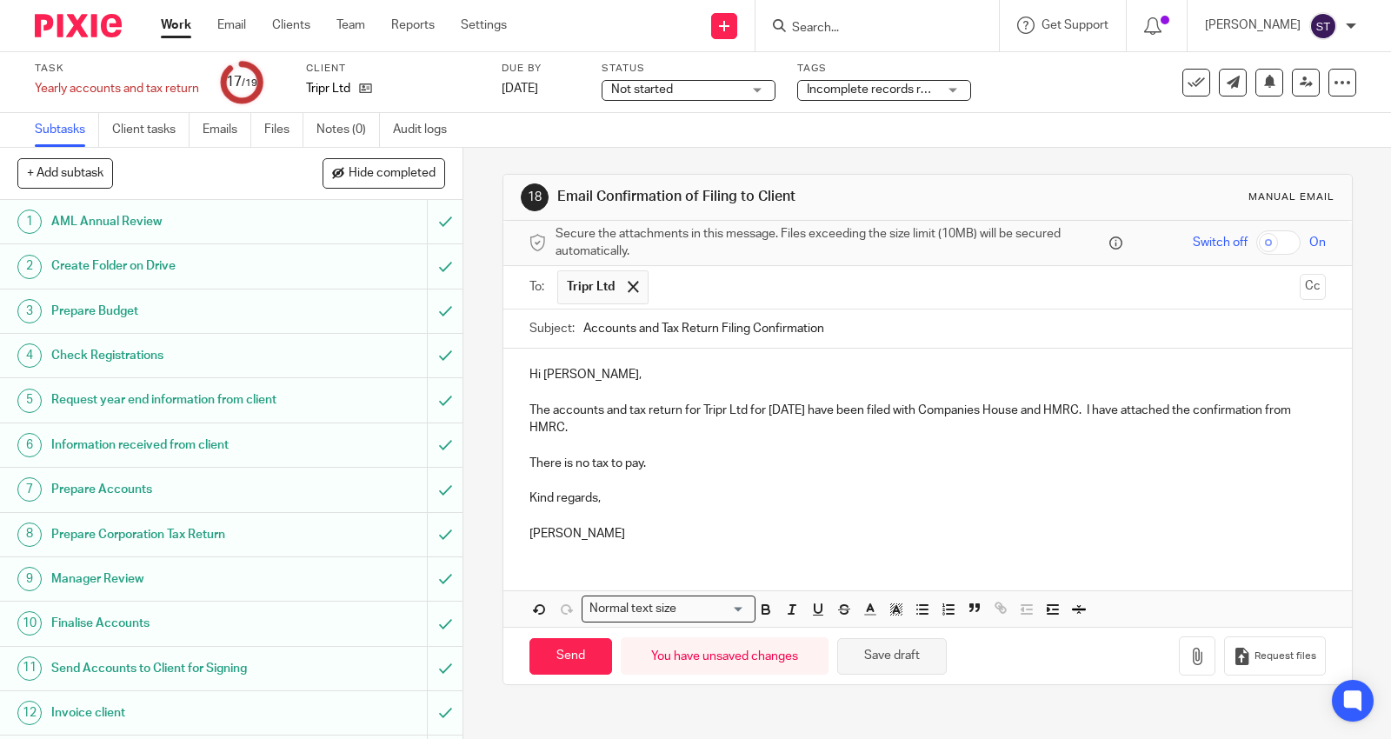
click at [901, 657] on button "Save draft" at bounding box center [893, 656] width 110 height 37
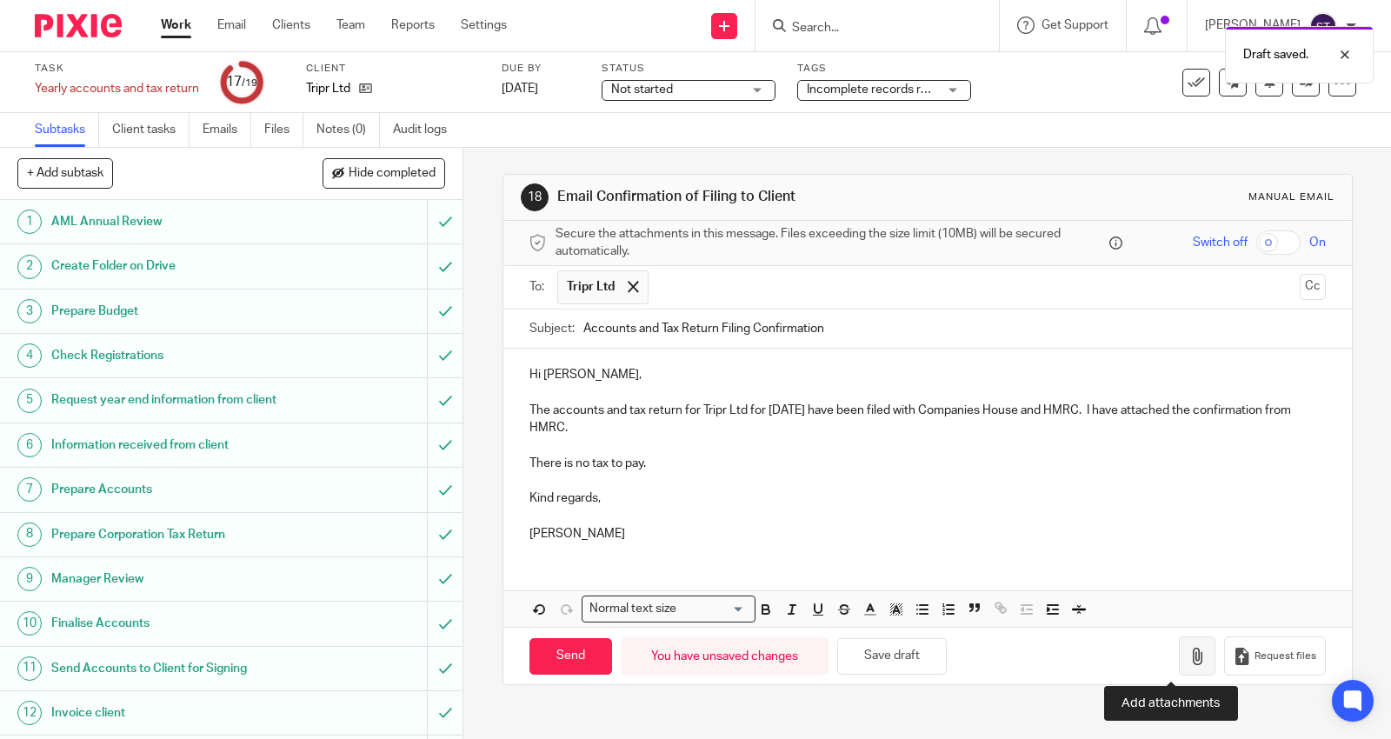
click at [1189, 651] on icon "button" at bounding box center [1197, 656] width 17 height 17
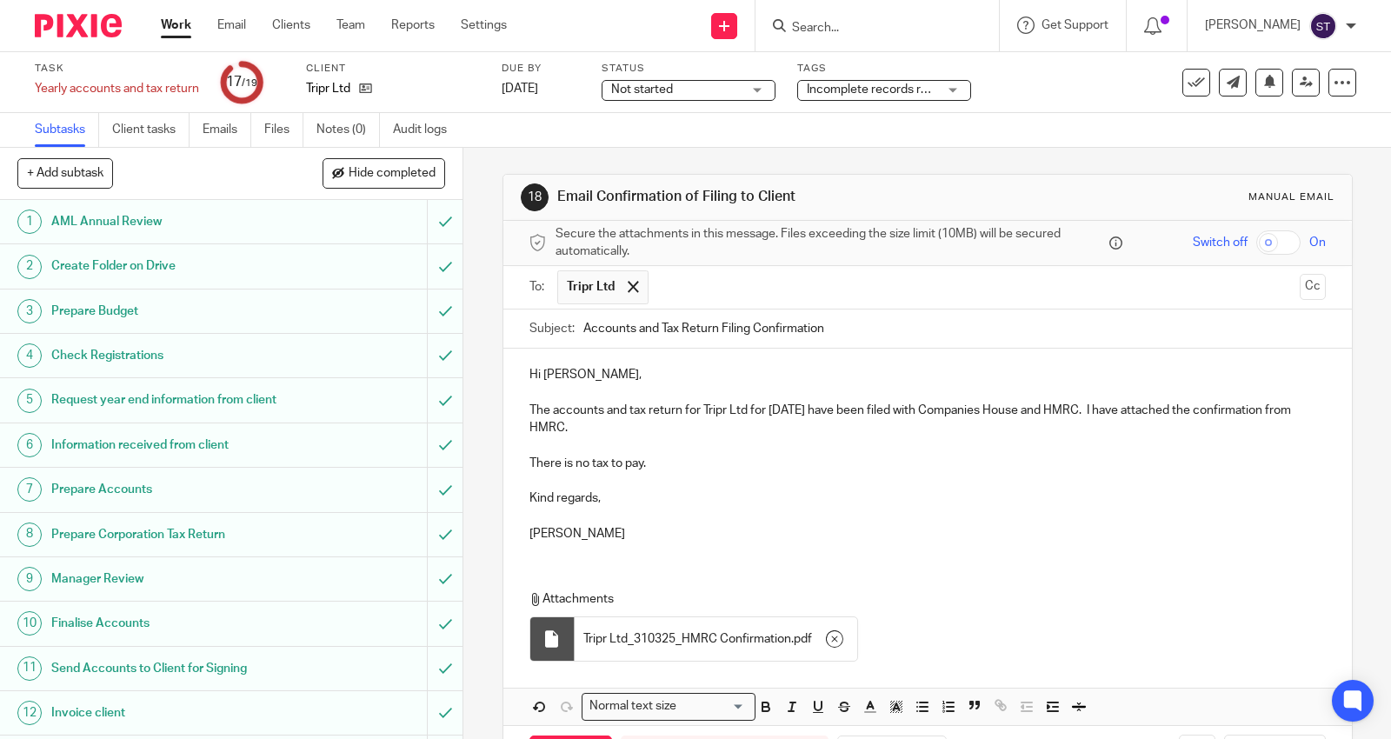
click at [1050, 506] on p "Kind regards," at bounding box center [928, 498] width 797 height 17
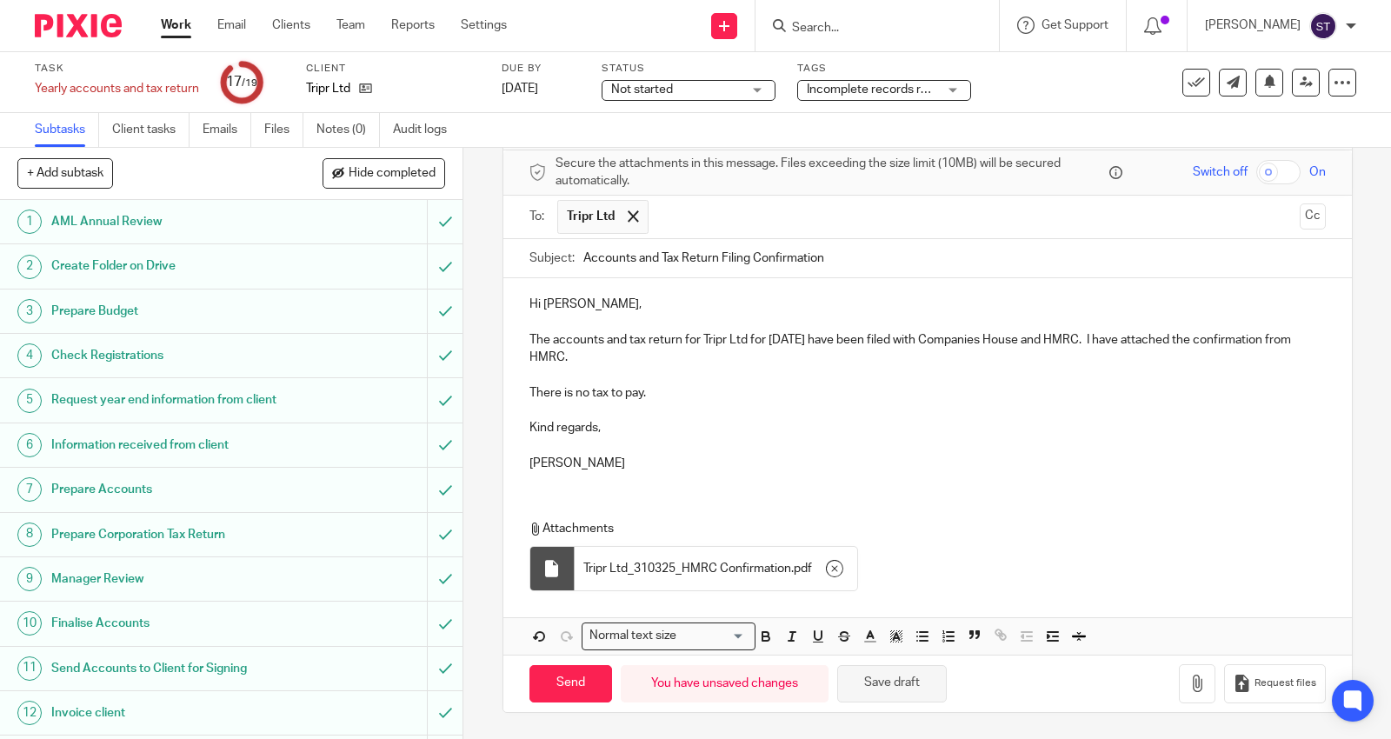
click at [907, 685] on button "Save draft" at bounding box center [893, 683] width 110 height 37
click at [561, 689] on input "Send" at bounding box center [571, 683] width 83 height 37
type input "Sent"
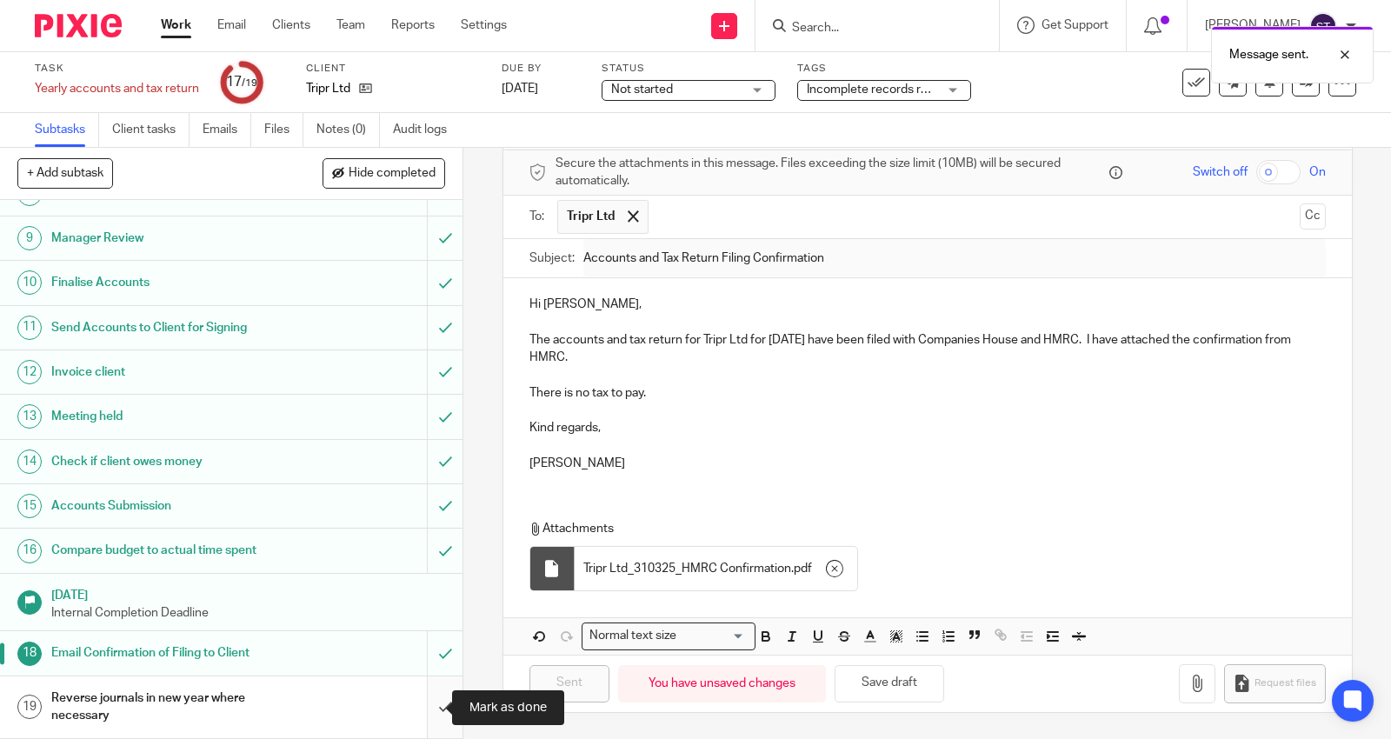
click at [424, 706] on input "submit" at bounding box center [231, 708] width 463 height 62
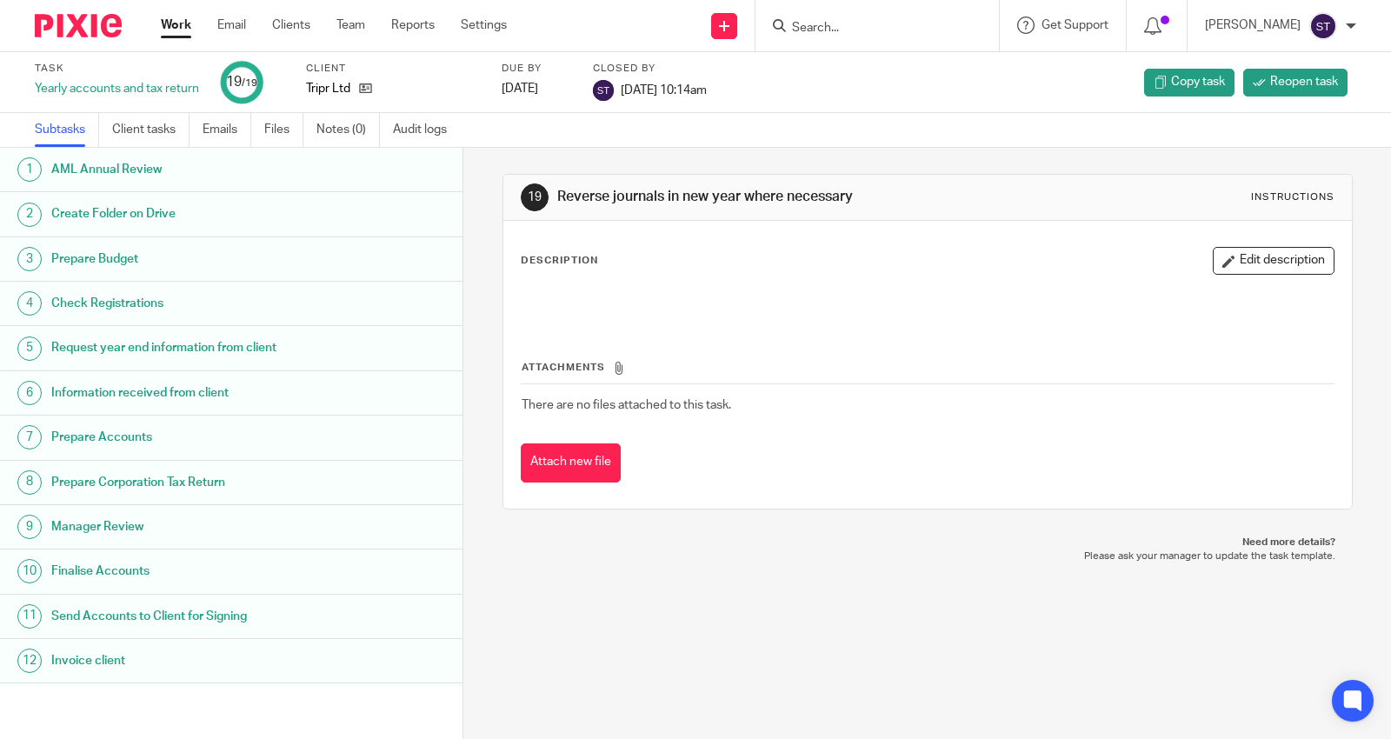
click at [873, 24] on input "Search" at bounding box center [869, 29] width 157 height 16
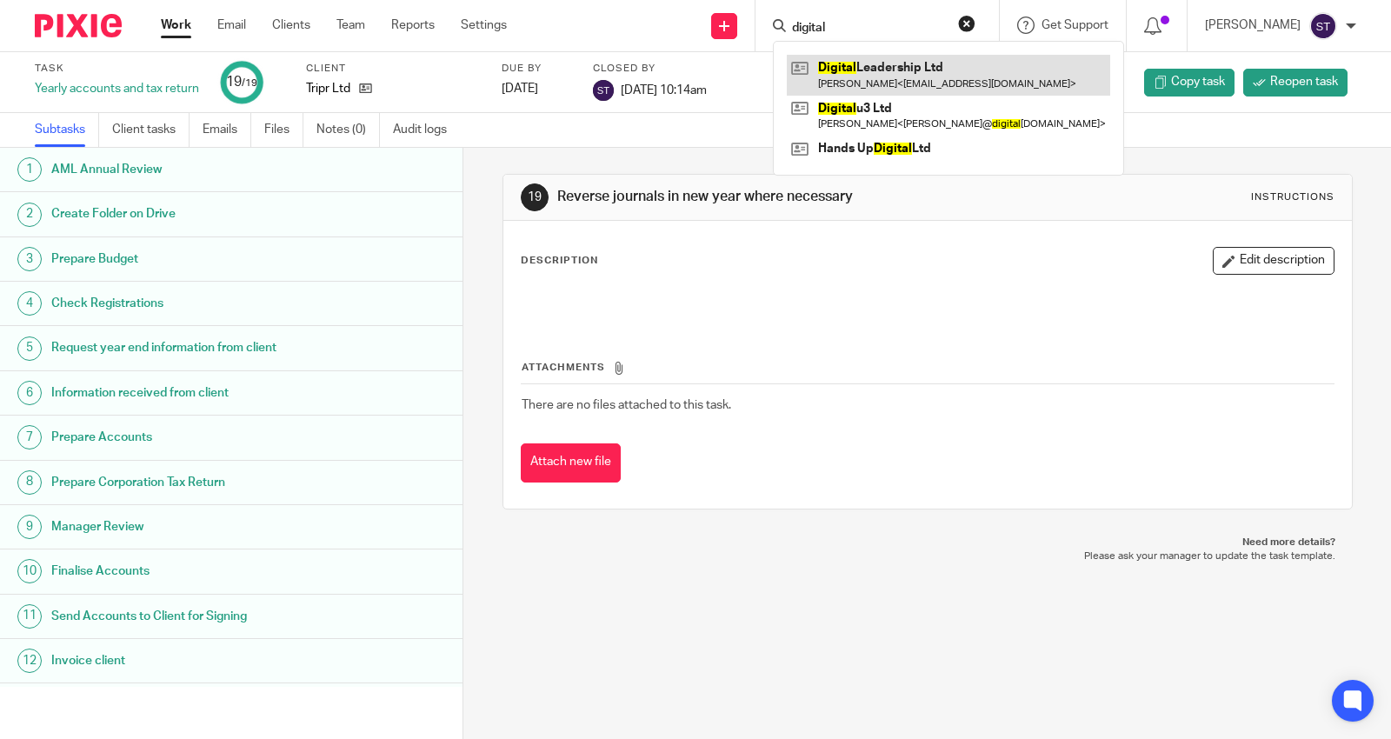
type input "digital"
click at [971, 73] on link at bounding box center [949, 75] width 324 height 40
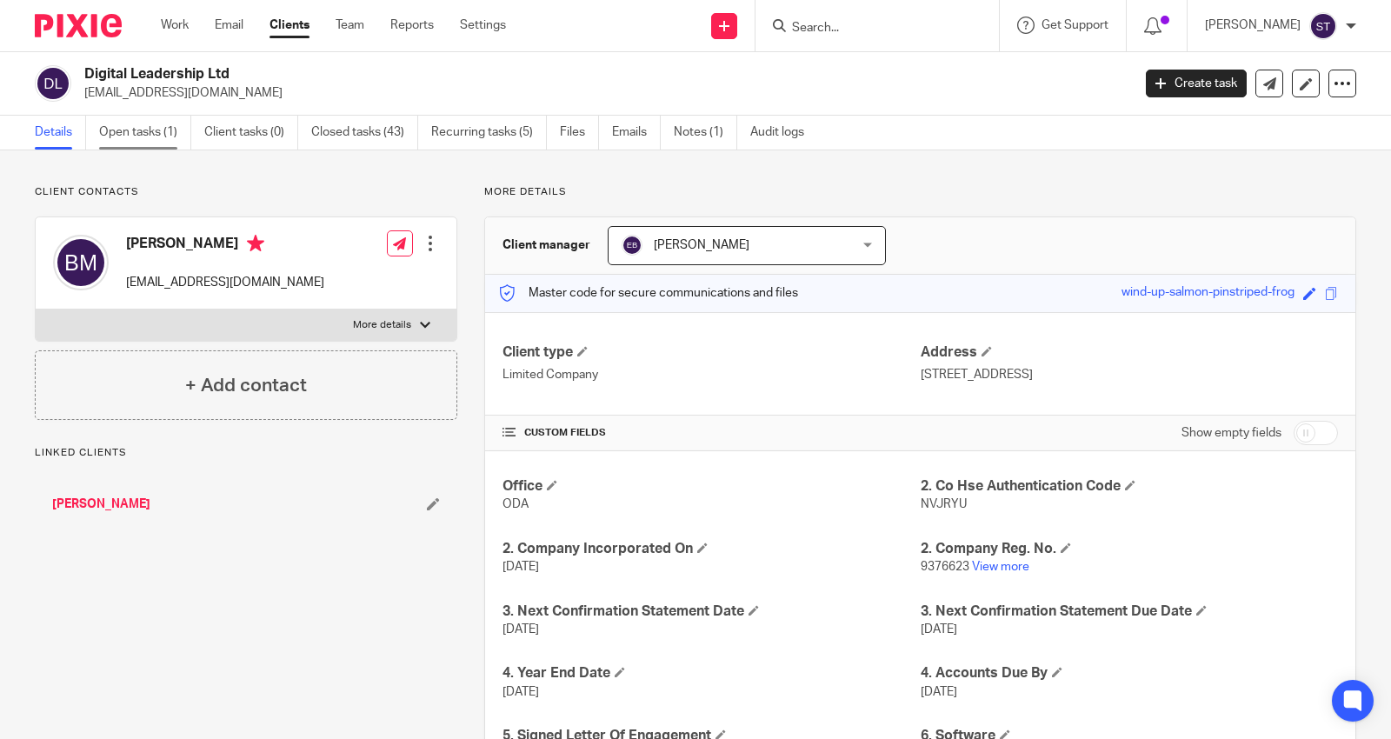
click at [154, 129] on link "Open tasks (1)" at bounding box center [145, 133] width 92 height 34
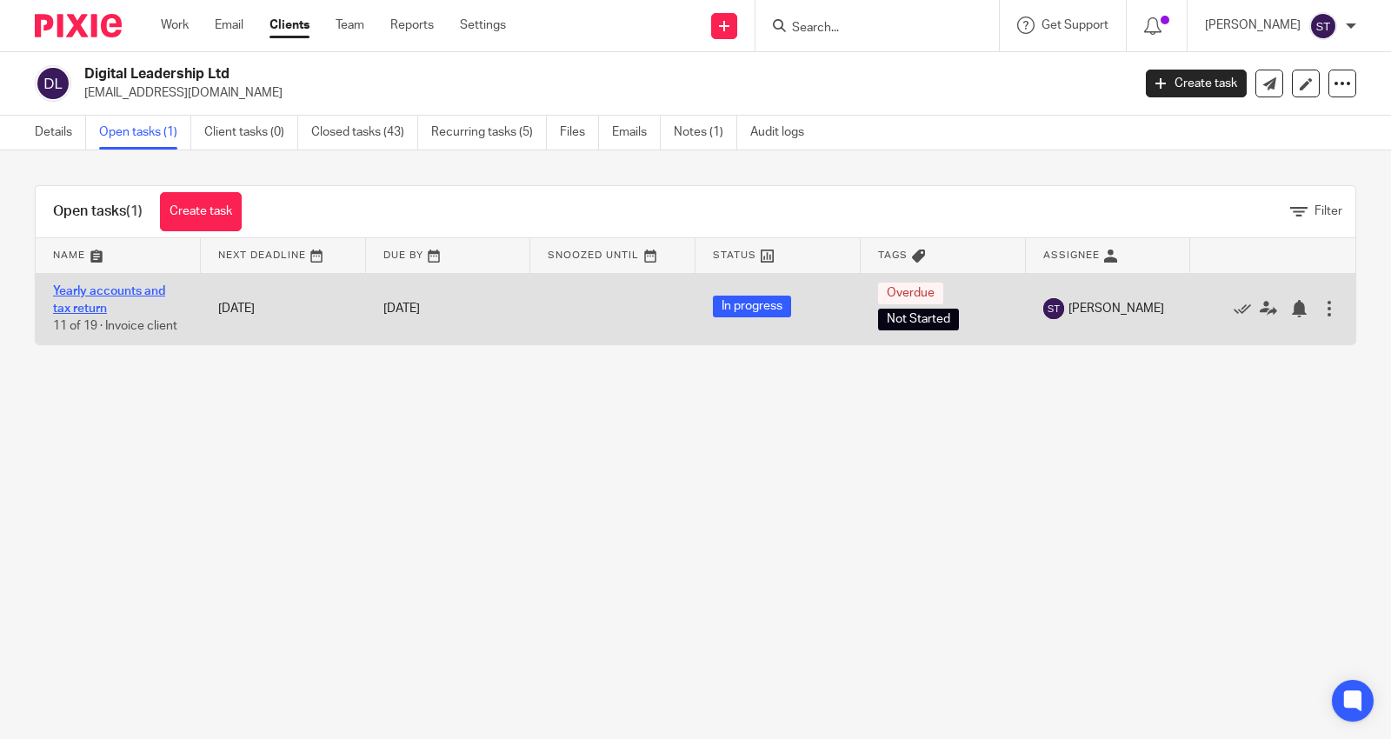
click at [120, 287] on link "Yearly accounts and tax return" at bounding box center [109, 300] width 112 height 30
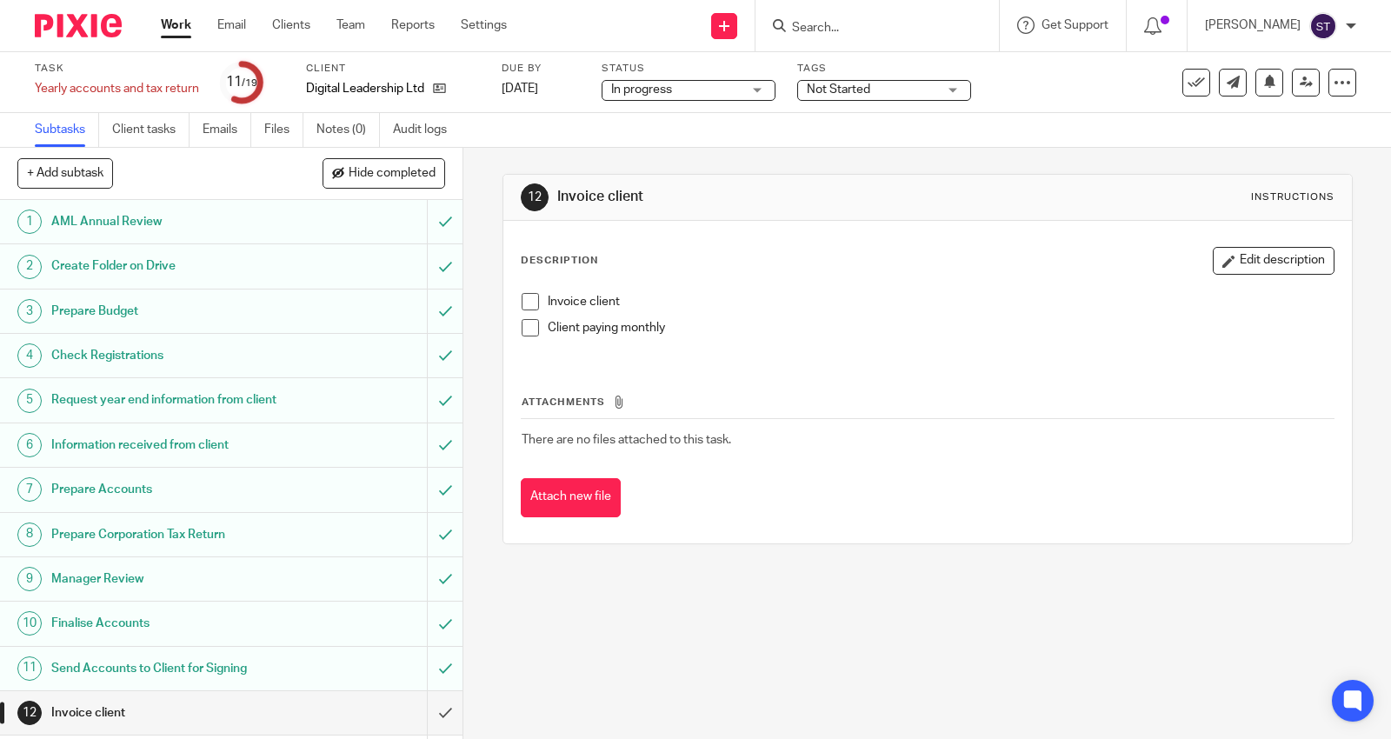
click at [198, 394] on h1 "Request year end information from client" at bounding box center [170, 400] width 239 height 26
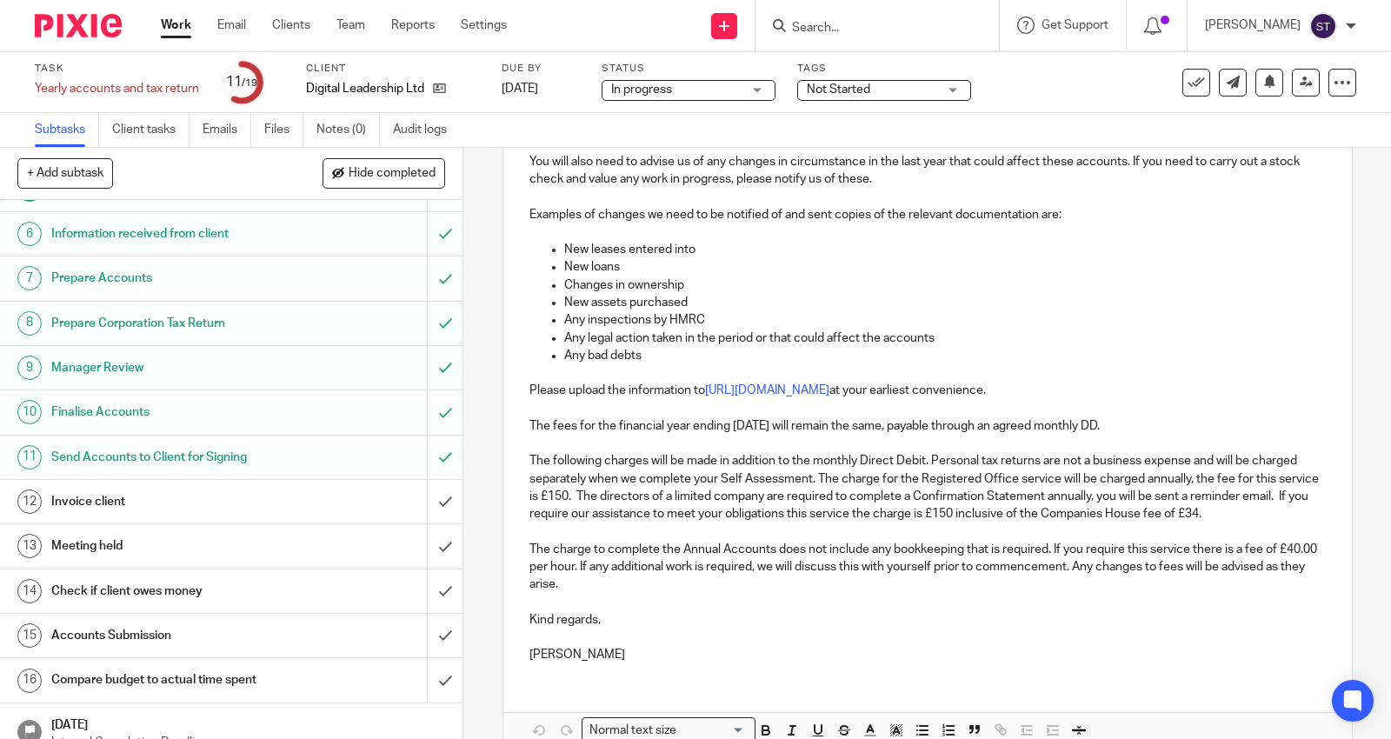
scroll to position [360, 0]
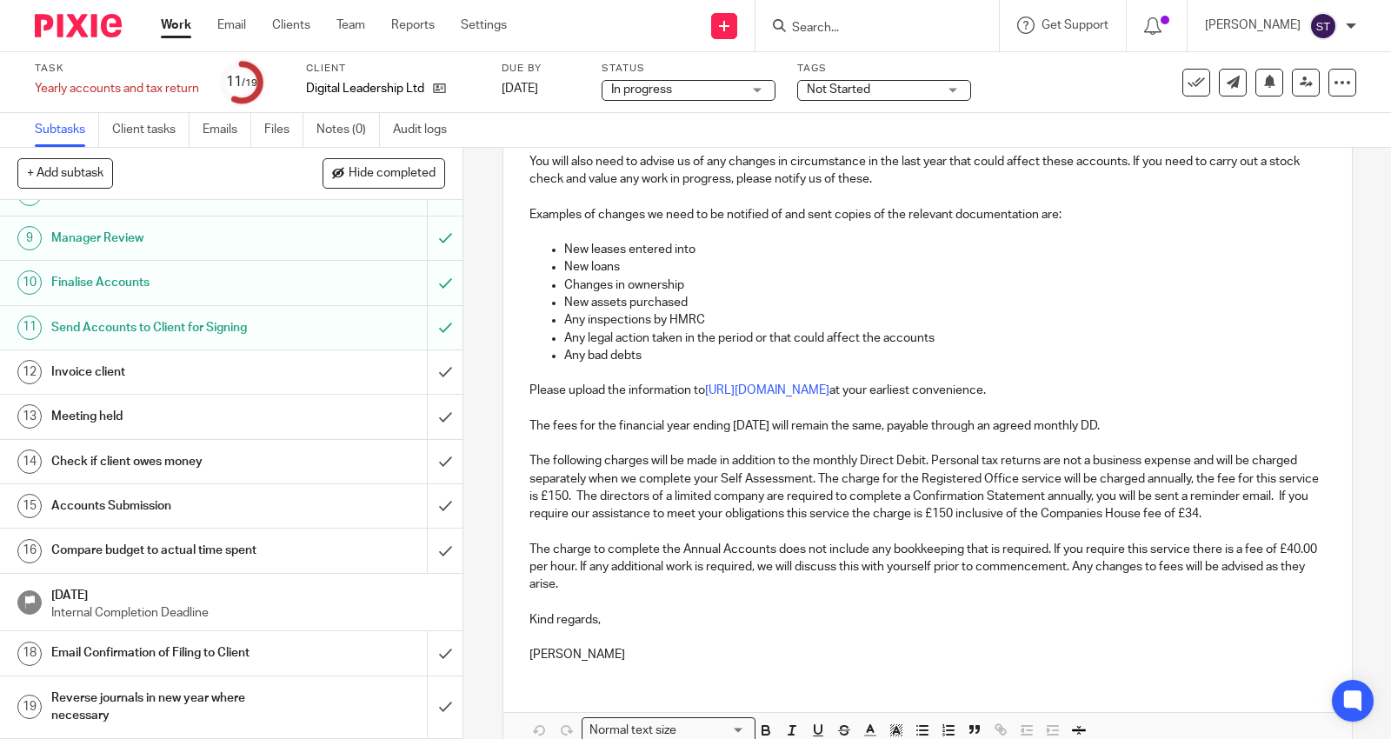
click at [235, 375] on h1 "Invoice client" at bounding box center [170, 372] width 239 height 26
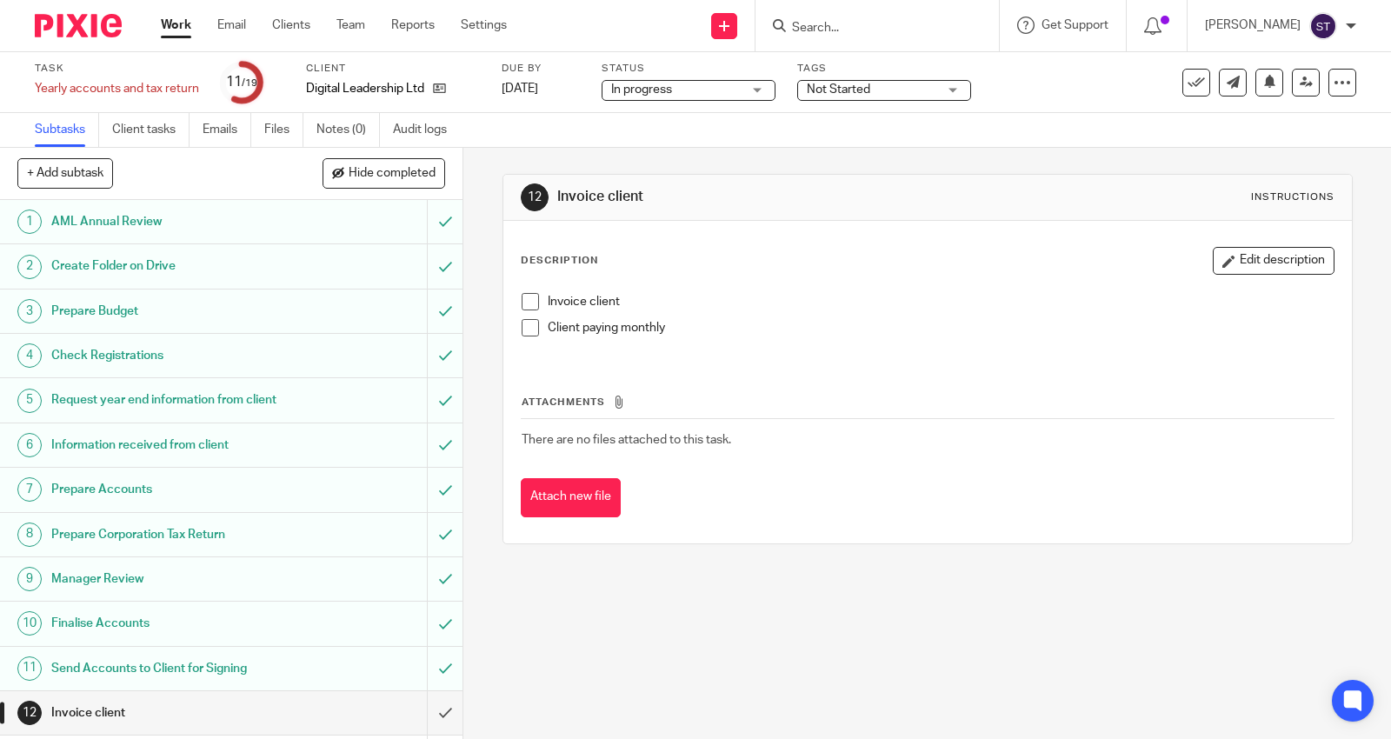
click at [559, 316] on div "Invoice client" at bounding box center [941, 306] width 786 height 26
click at [531, 323] on span at bounding box center [530, 327] width 17 height 17
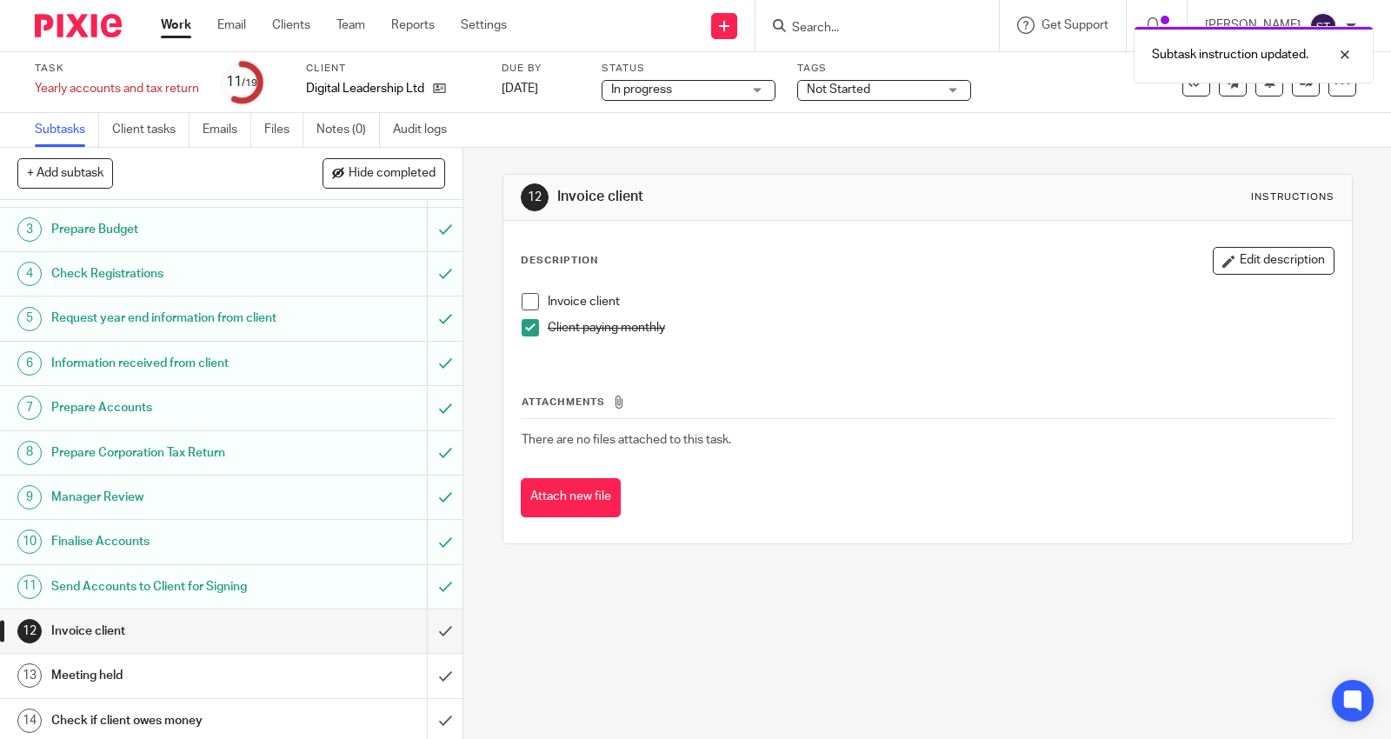
scroll to position [290, 0]
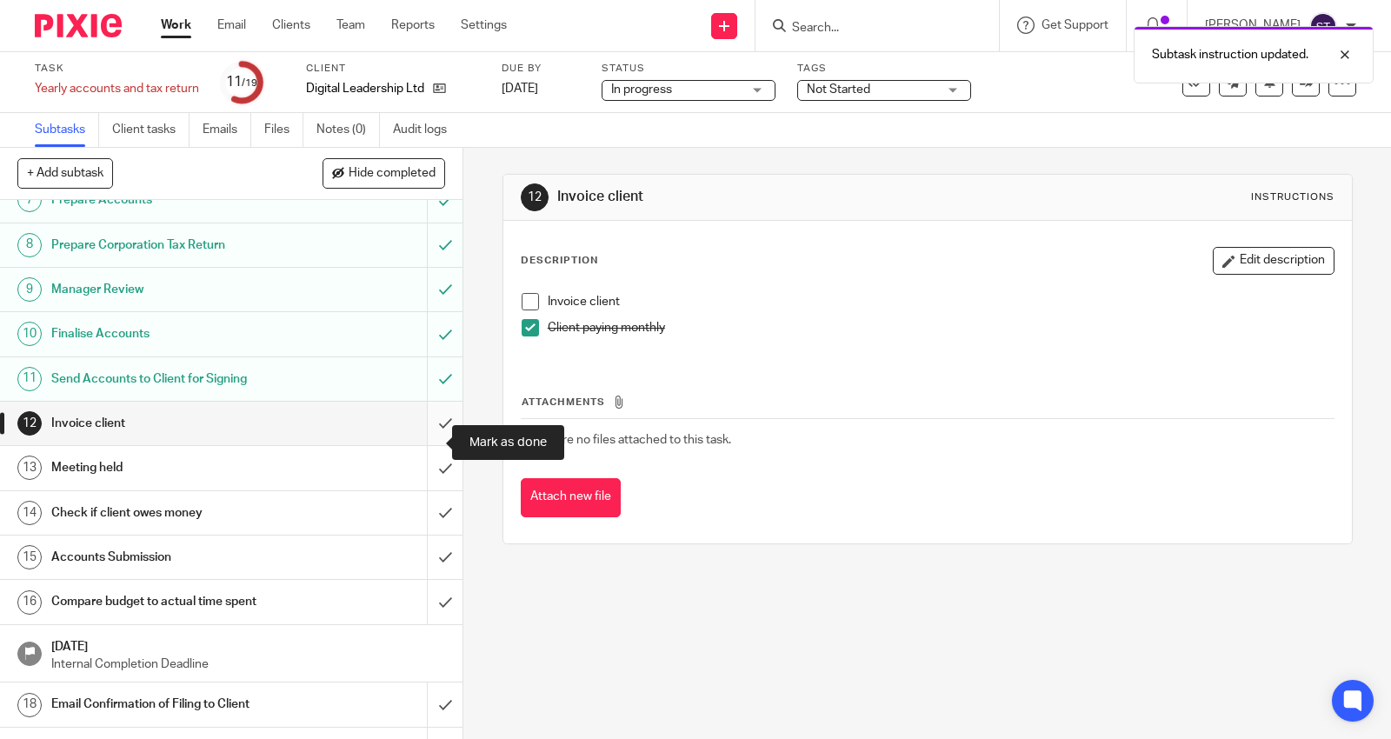
click at [420, 445] on input "submit" at bounding box center [231, 423] width 463 height 43
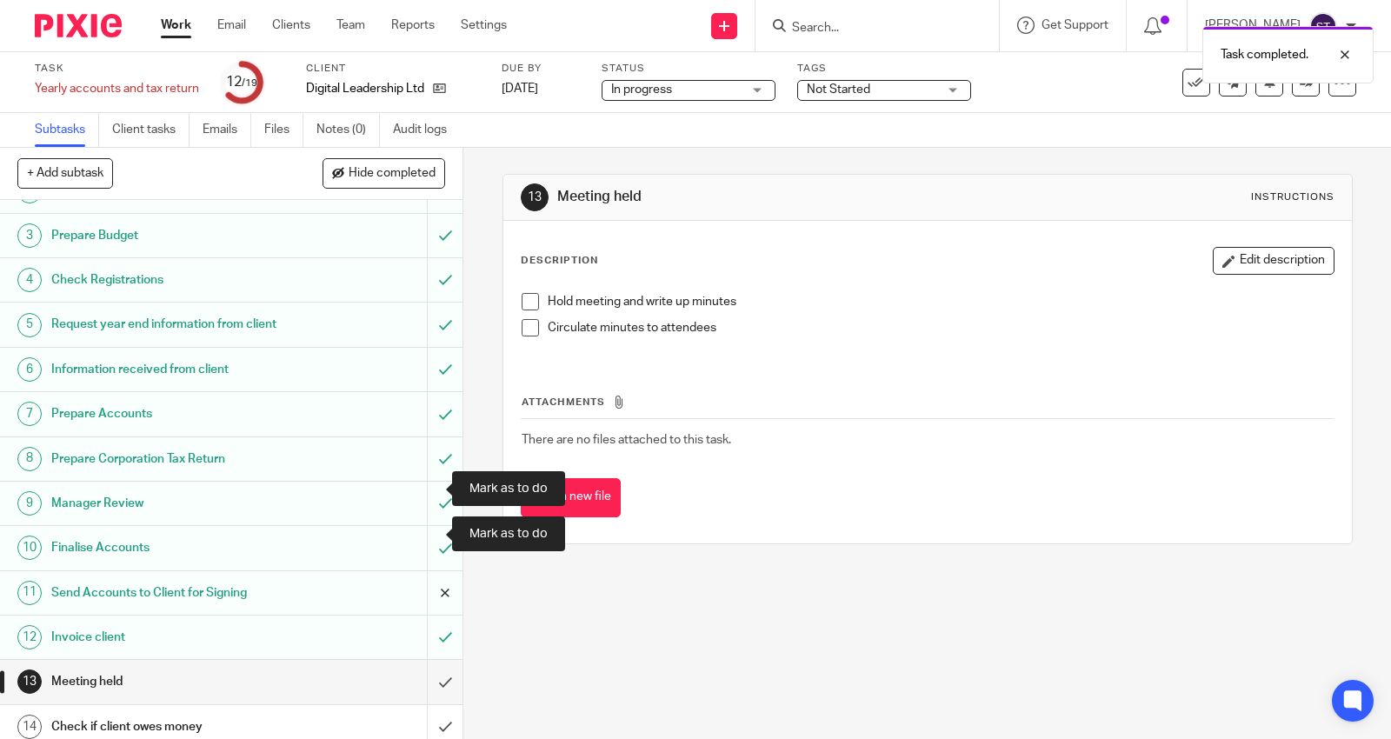
scroll to position [290, 0]
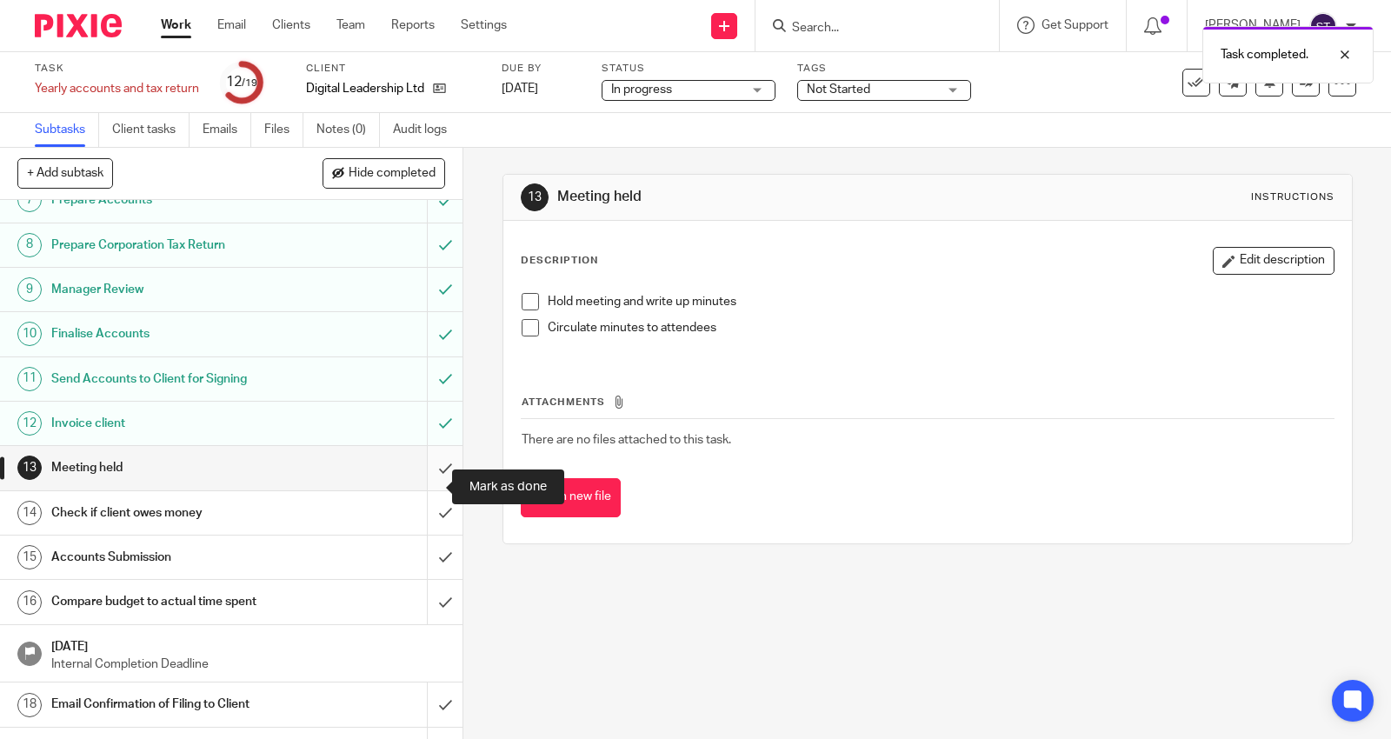
click at [429, 484] on input "submit" at bounding box center [231, 467] width 463 height 43
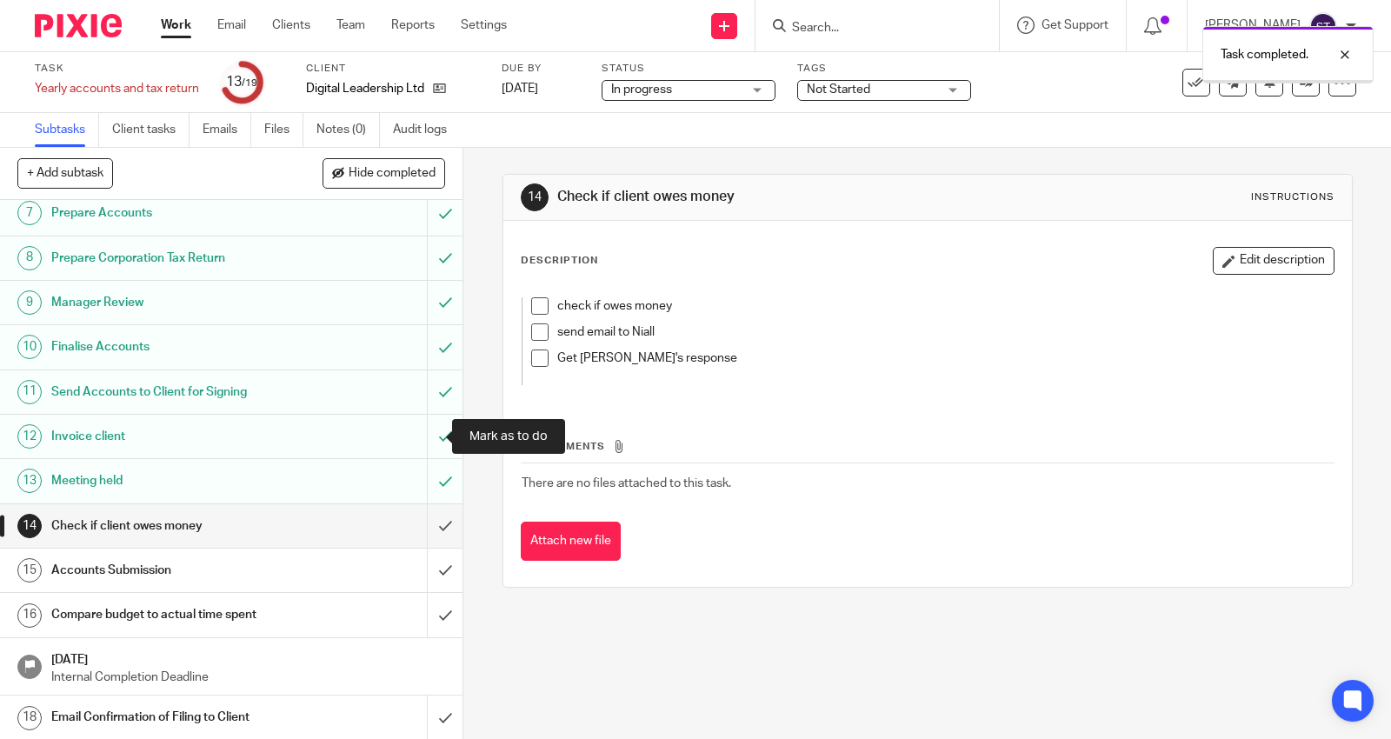
scroll to position [360, 0]
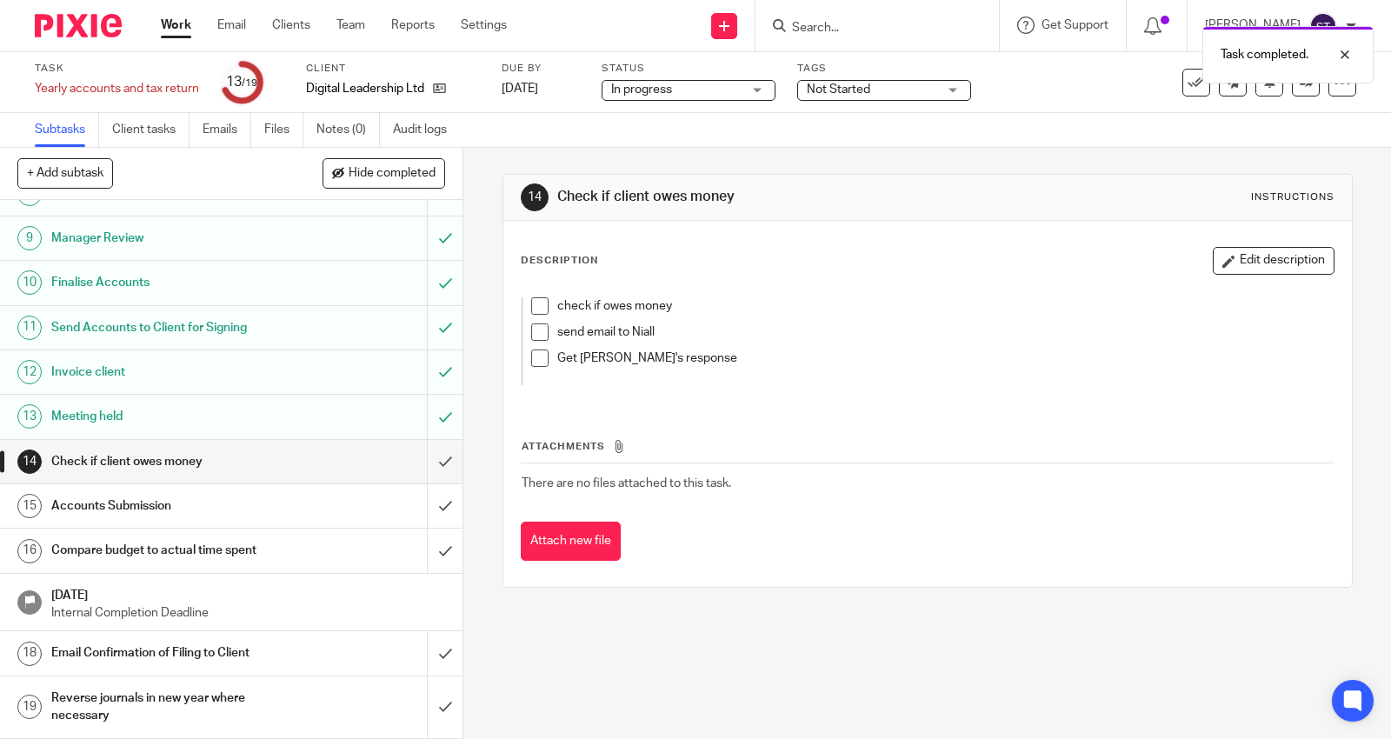
click at [544, 304] on li "check if owes money" at bounding box center [915, 310] width 768 height 26
click at [537, 304] on span at bounding box center [539, 305] width 17 height 17
click at [424, 457] on input "submit" at bounding box center [231, 461] width 463 height 43
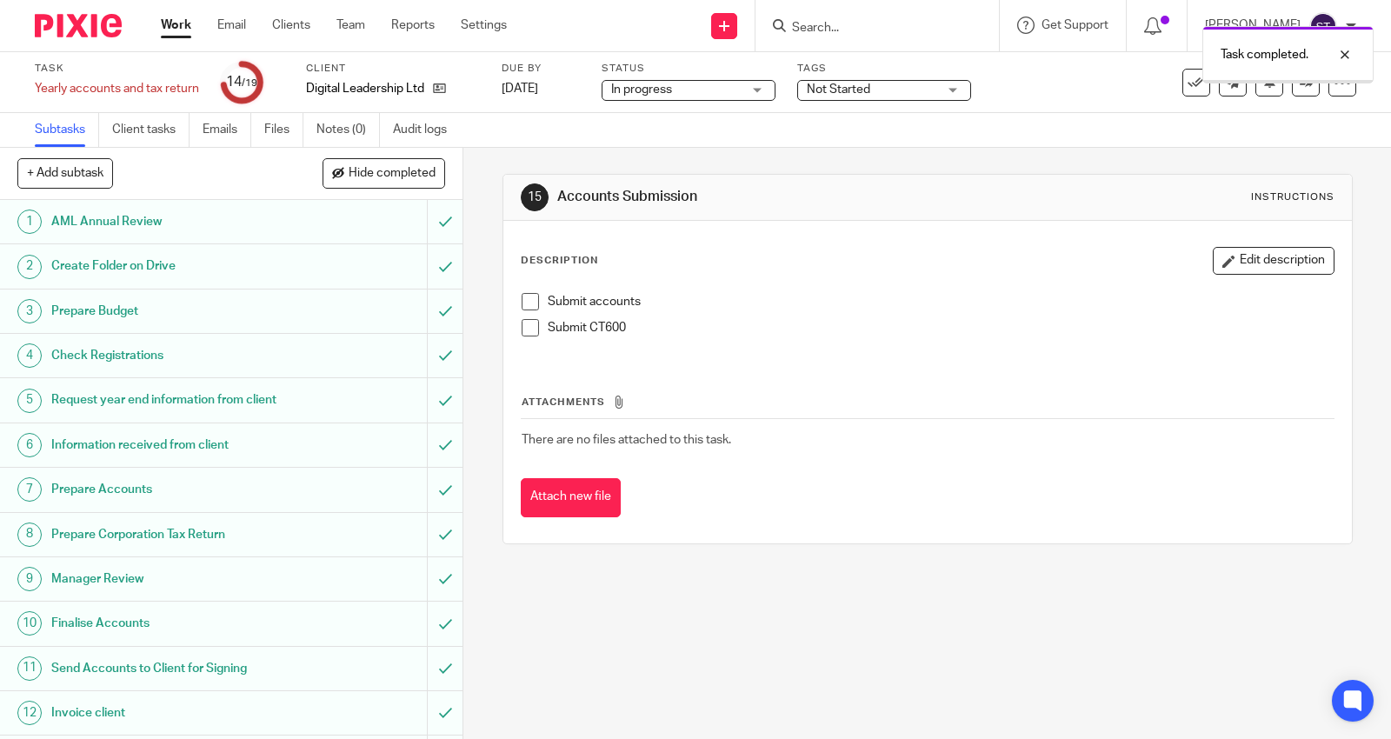
scroll to position [360, 0]
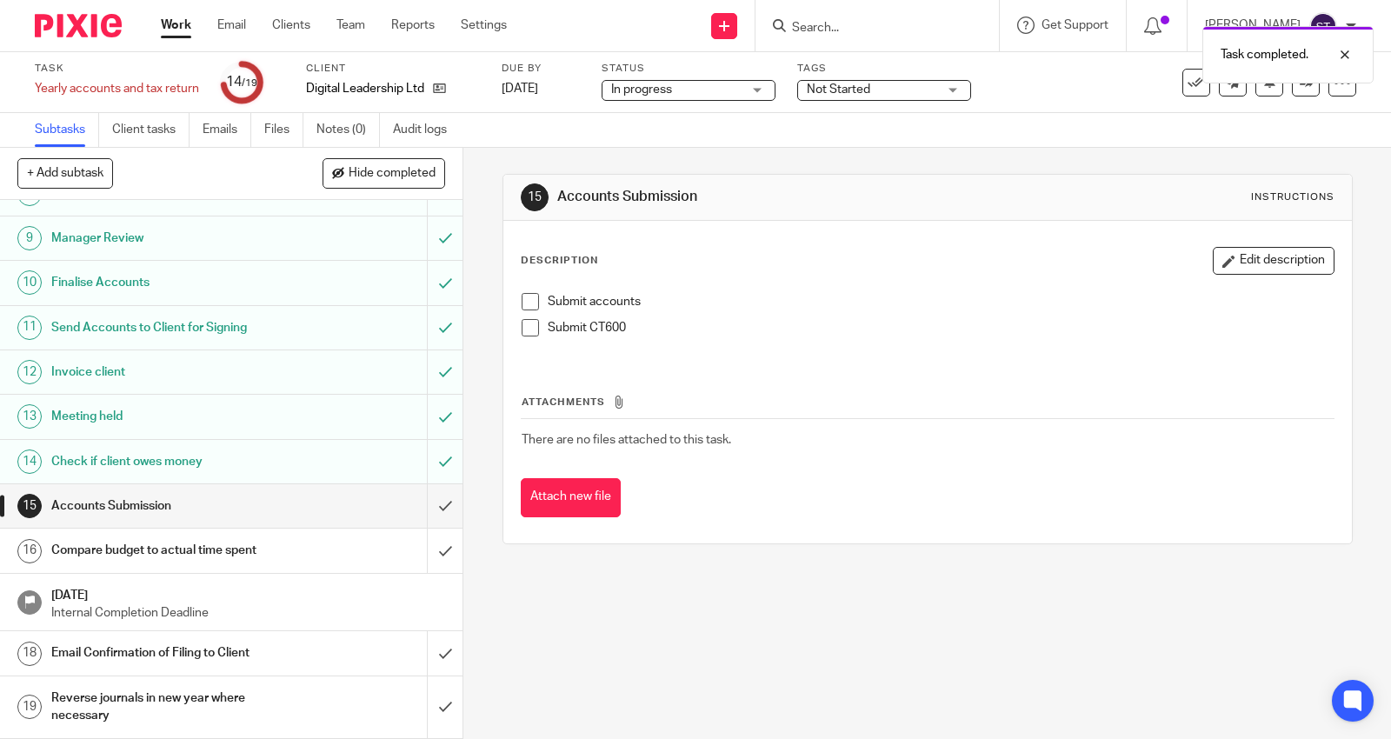
click at [525, 305] on span at bounding box center [530, 301] width 17 height 17
click at [525, 323] on span at bounding box center [530, 327] width 17 height 17
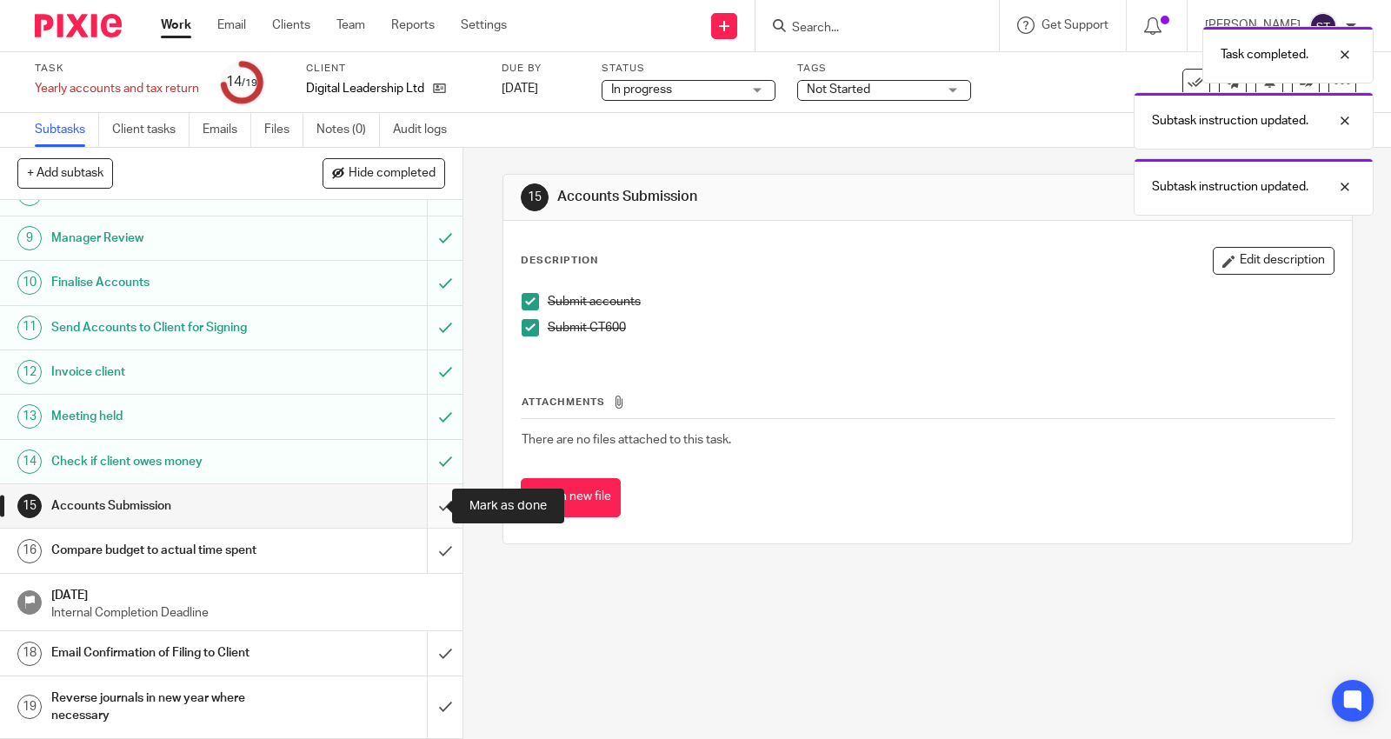
click at [431, 500] on input "submit" at bounding box center [231, 505] width 463 height 43
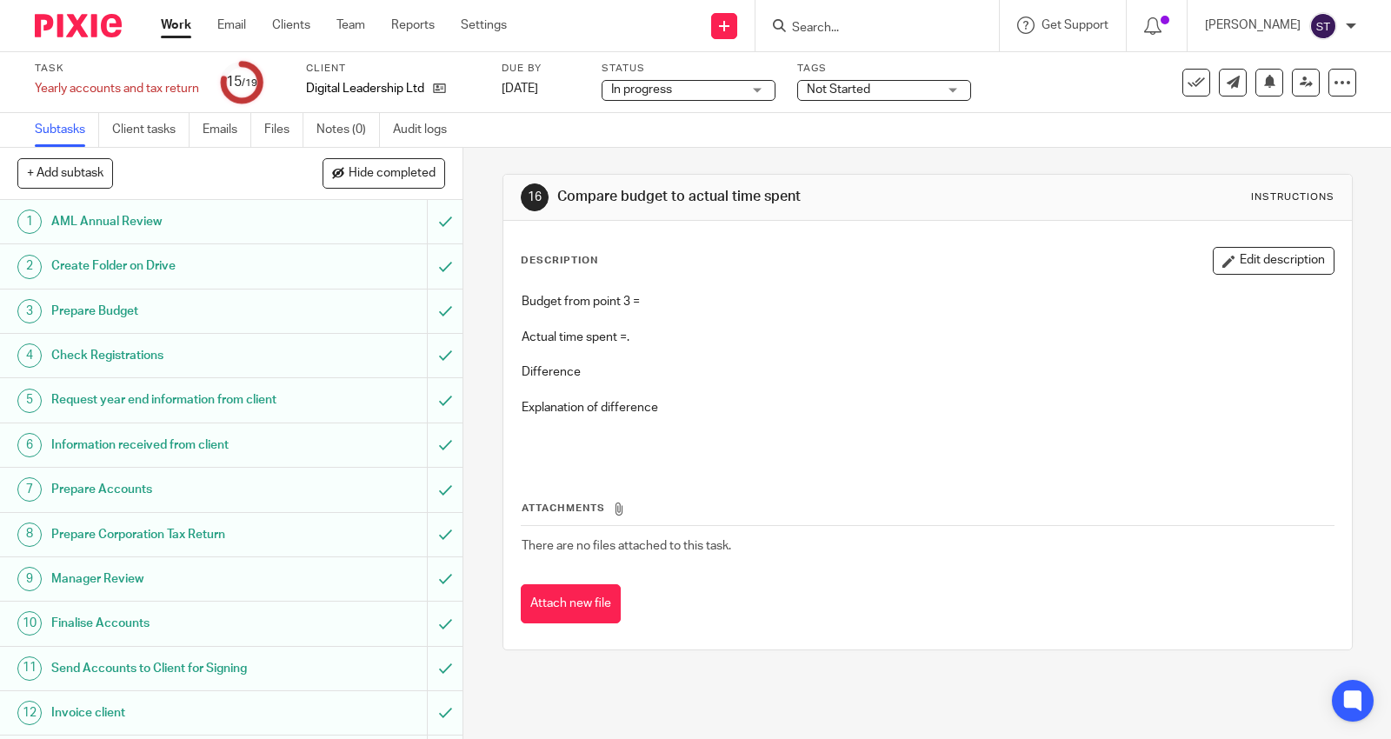
click at [272, 302] on h1 "Prepare Budget" at bounding box center [170, 311] width 239 height 26
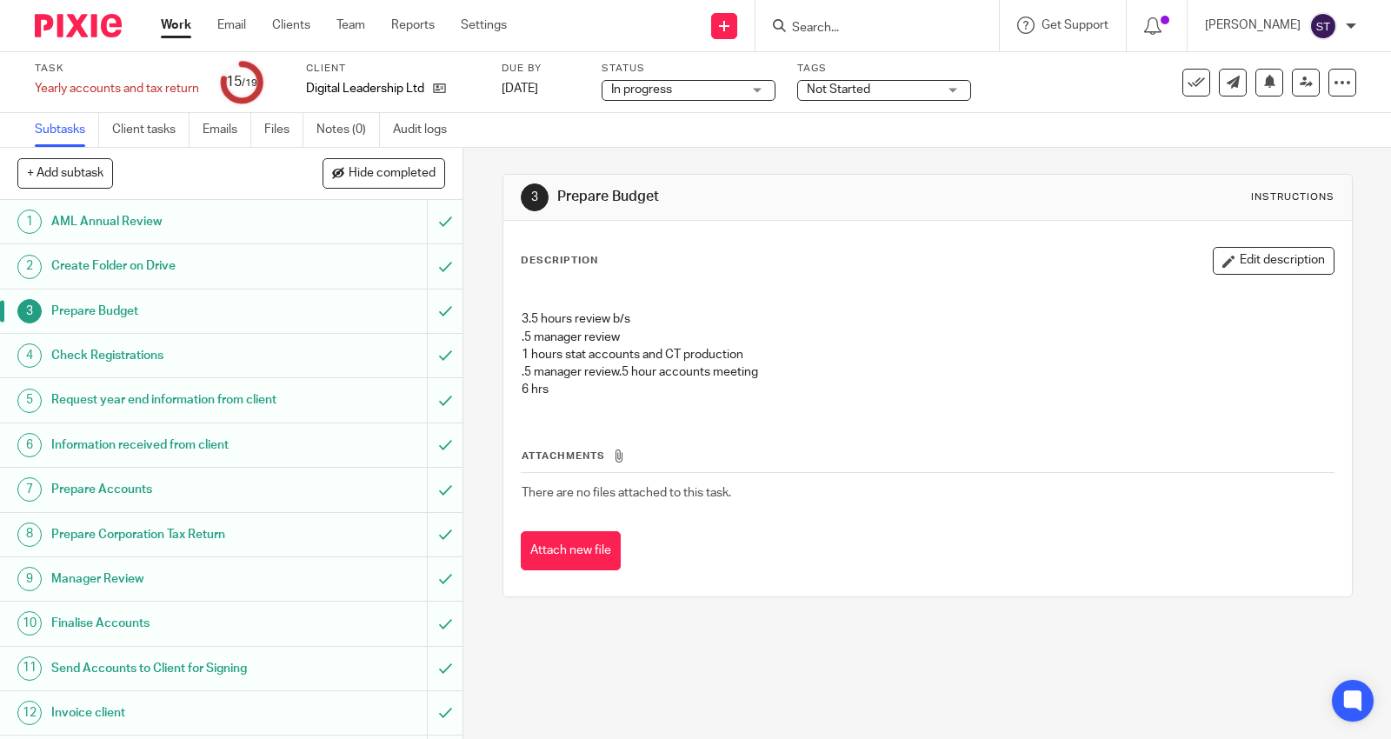
click at [1273, 265] on button "Edit description" at bounding box center [1274, 261] width 122 height 28
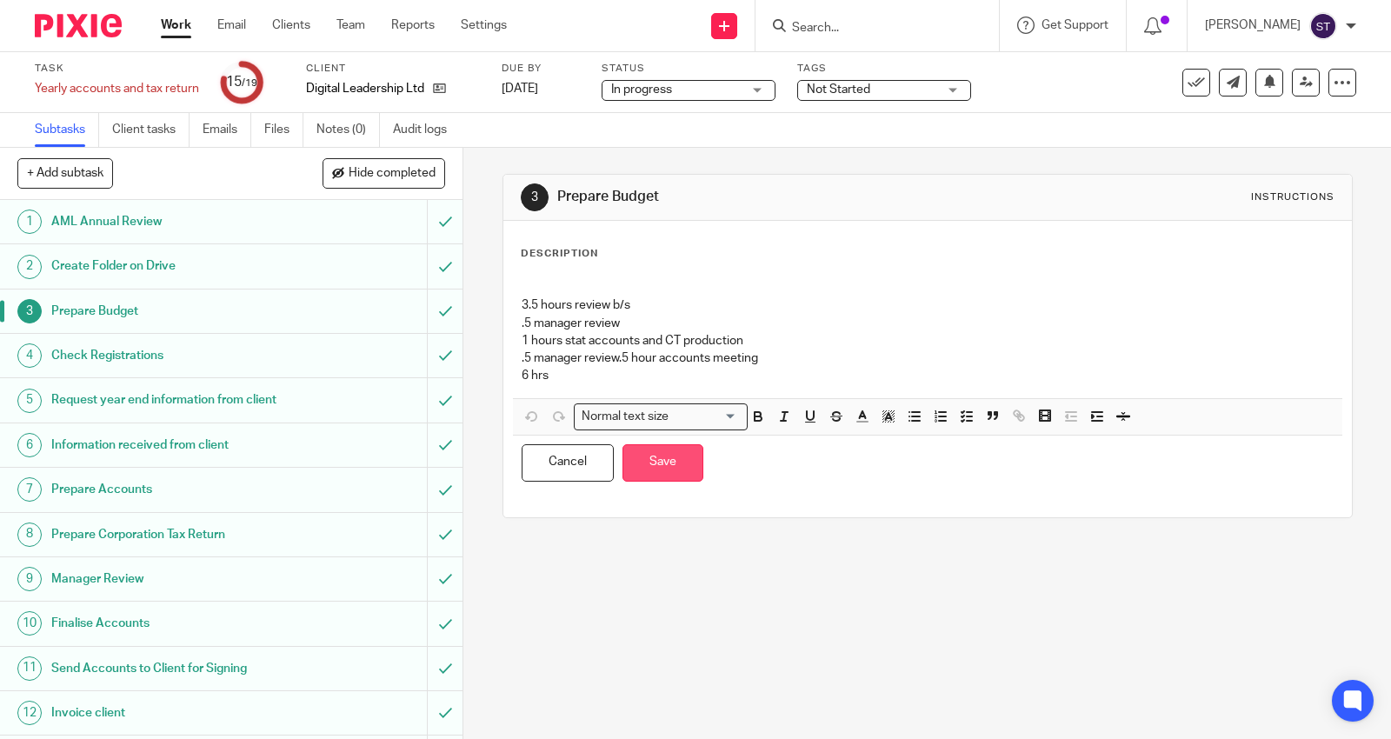
click at [656, 450] on button "Save" at bounding box center [663, 462] width 81 height 37
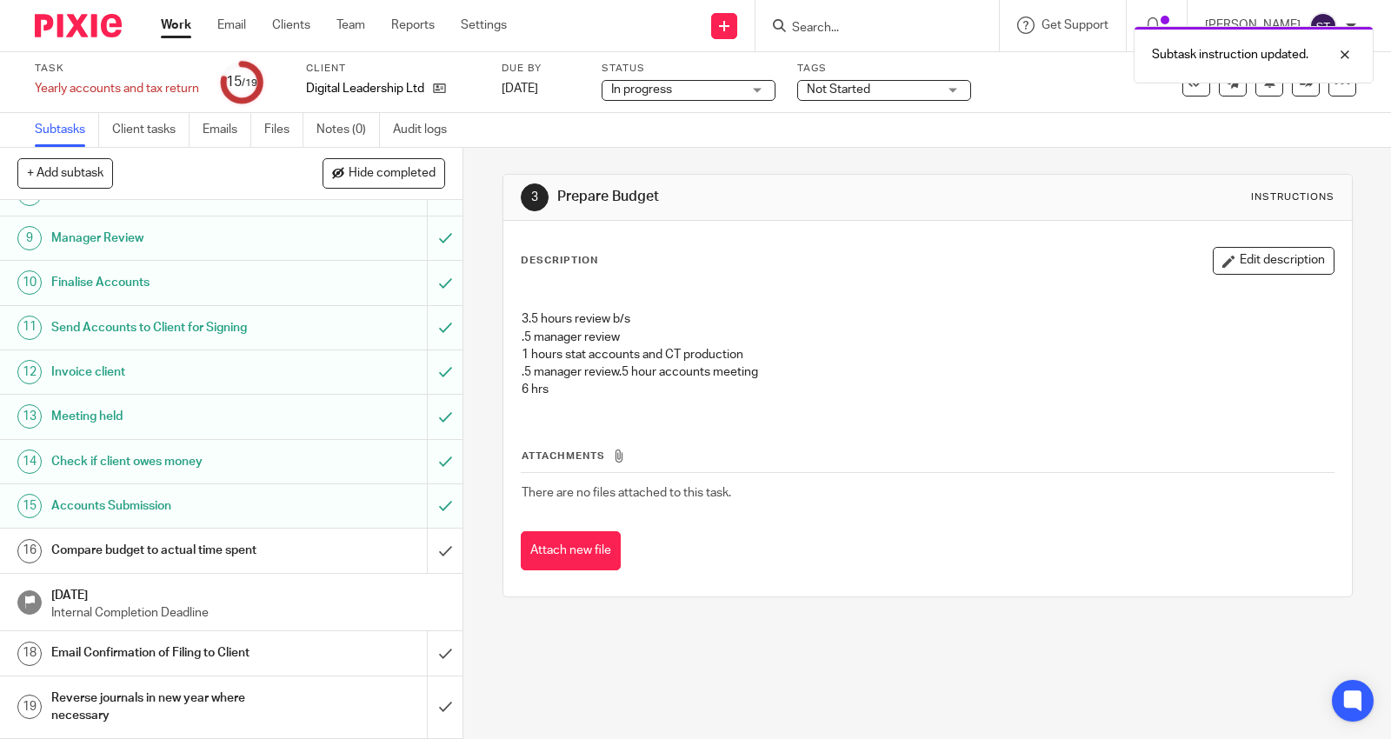
scroll to position [360, 0]
click at [296, 546] on div "Compare budget to actual time spent" at bounding box center [230, 550] width 359 height 26
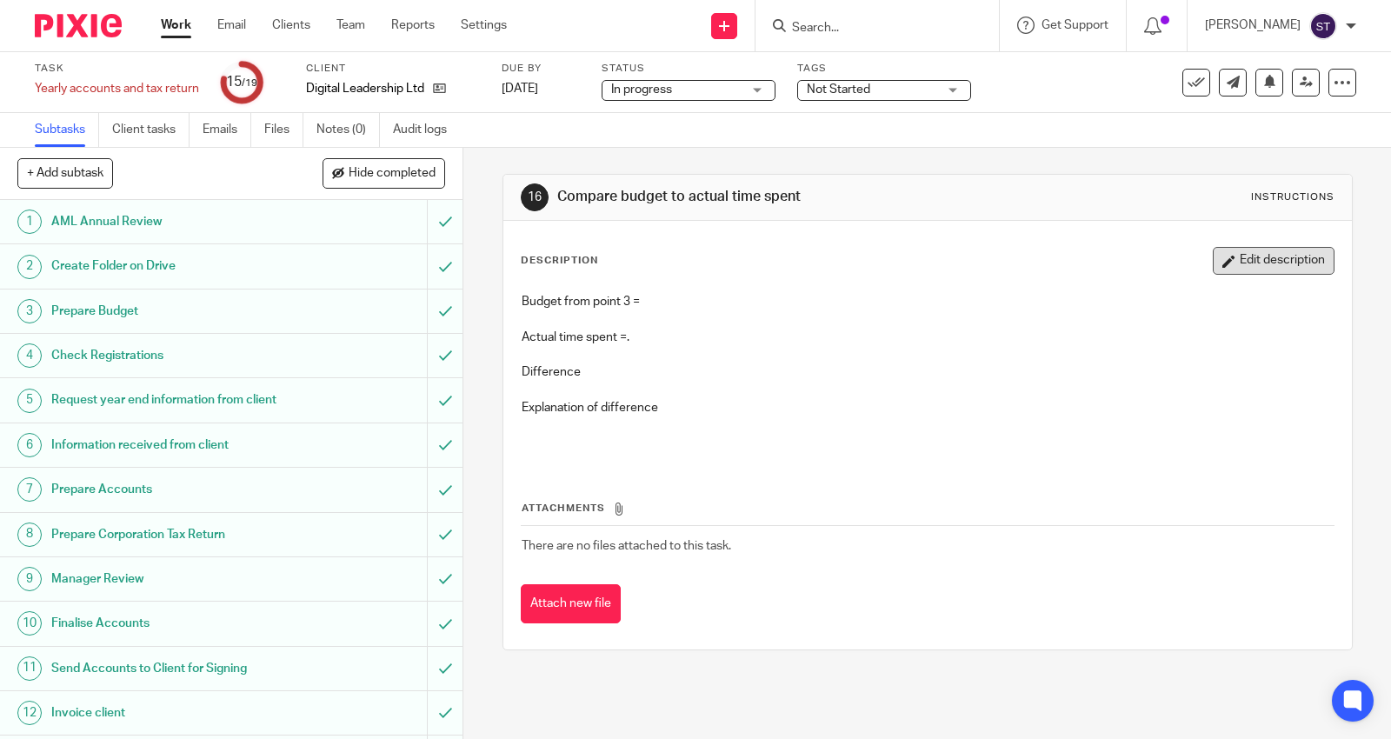
click at [1223, 262] on icon "button" at bounding box center [1229, 261] width 13 height 13
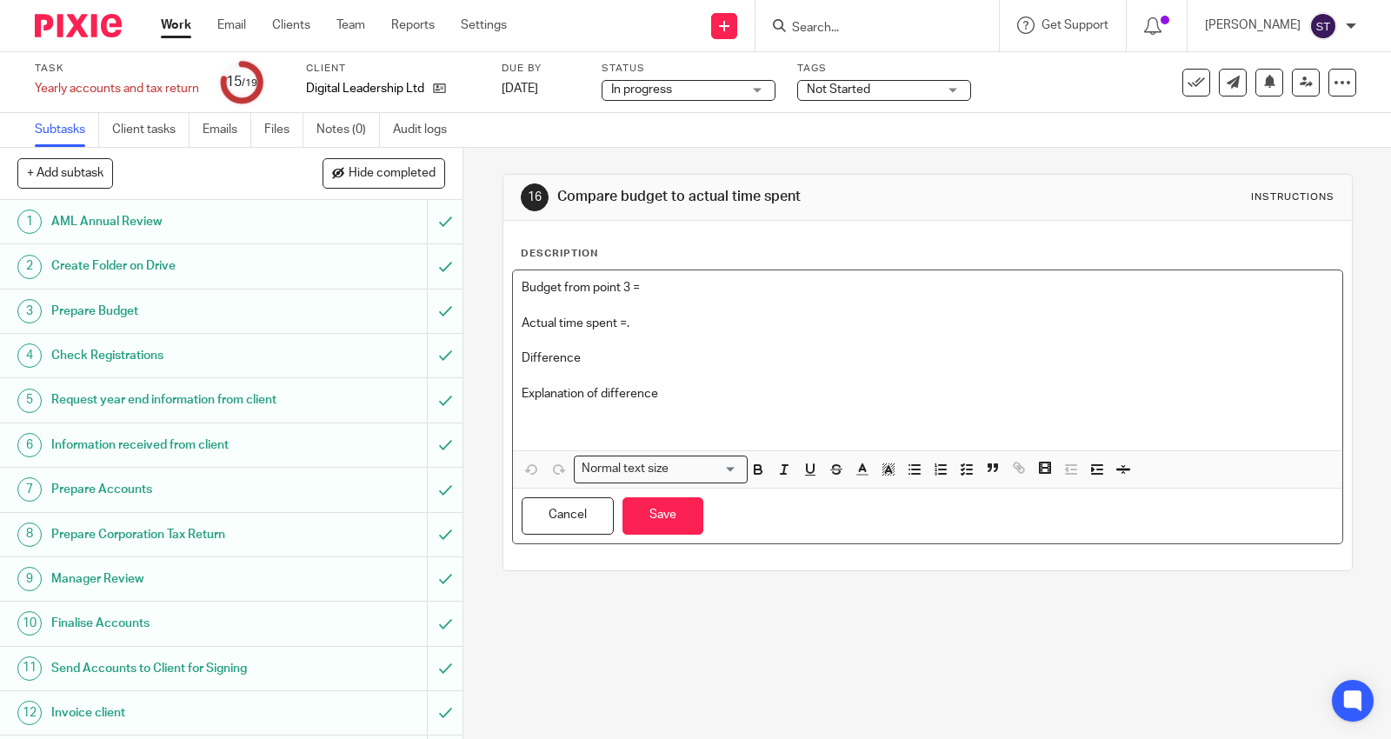
click at [783, 285] on p "Budget from point 3 =" at bounding box center [928, 287] width 812 height 17
click at [751, 322] on p "Actual time spent =." at bounding box center [928, 323] width 812 height 17
click at [664, 519] on button "Save" at bounding box center [663, 515] width 81 height 37
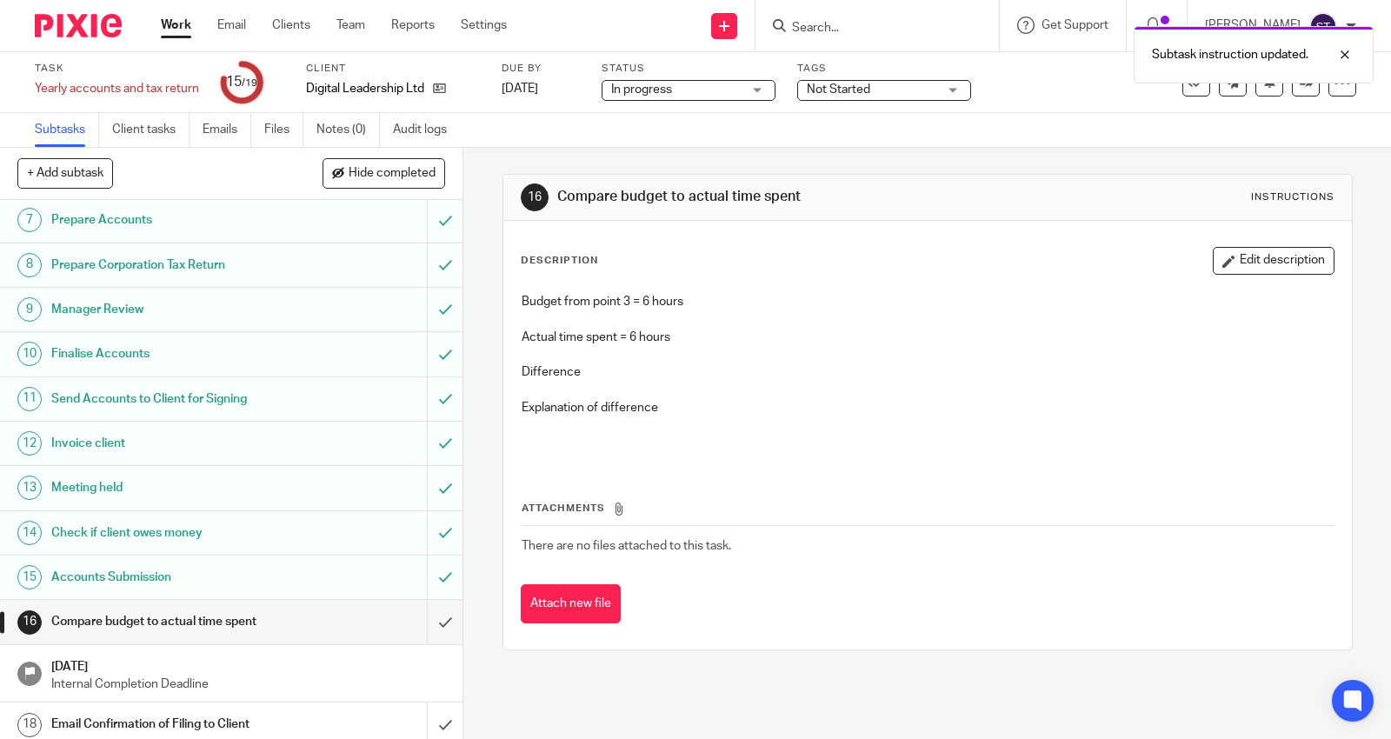
scroll to position [290, 0]
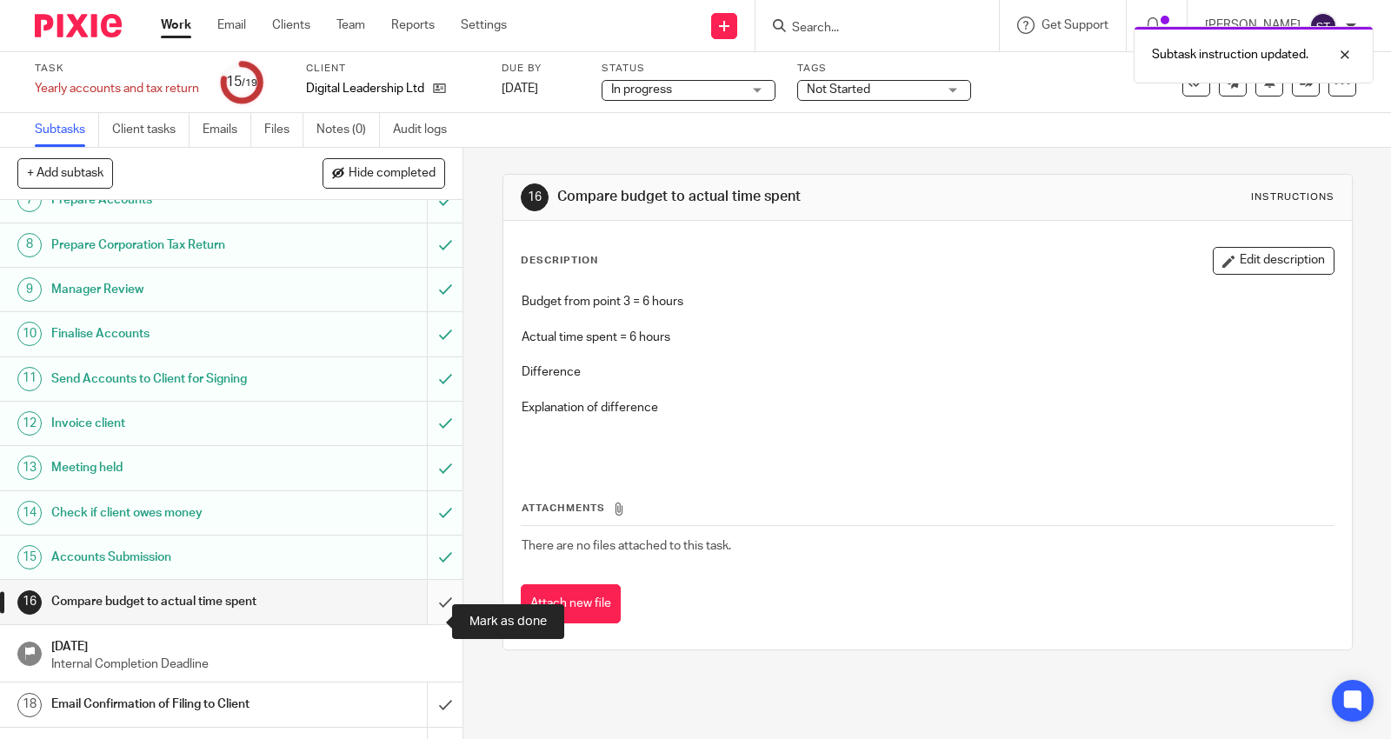
click at [430, 623] on input "submit" at bounding box center [231, 601] width 463 height 43
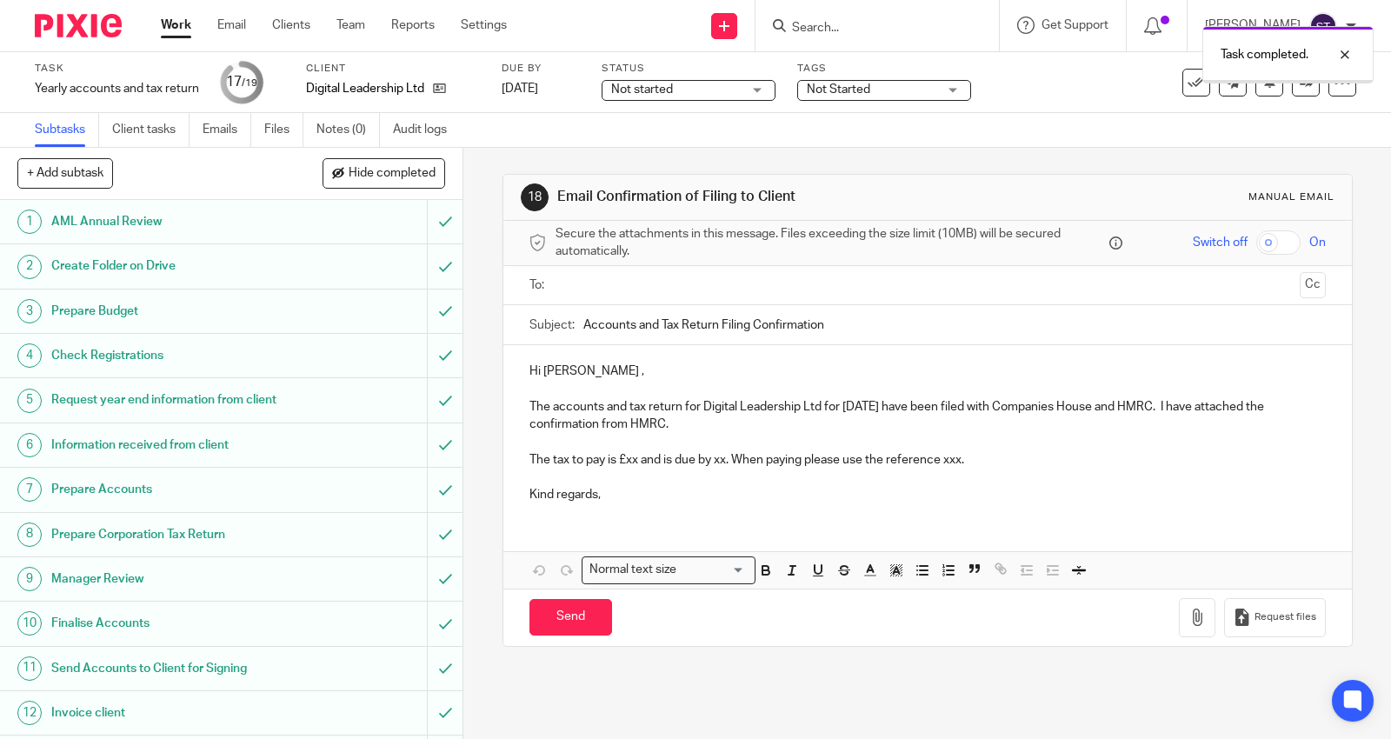
scroll to position [360, 0]
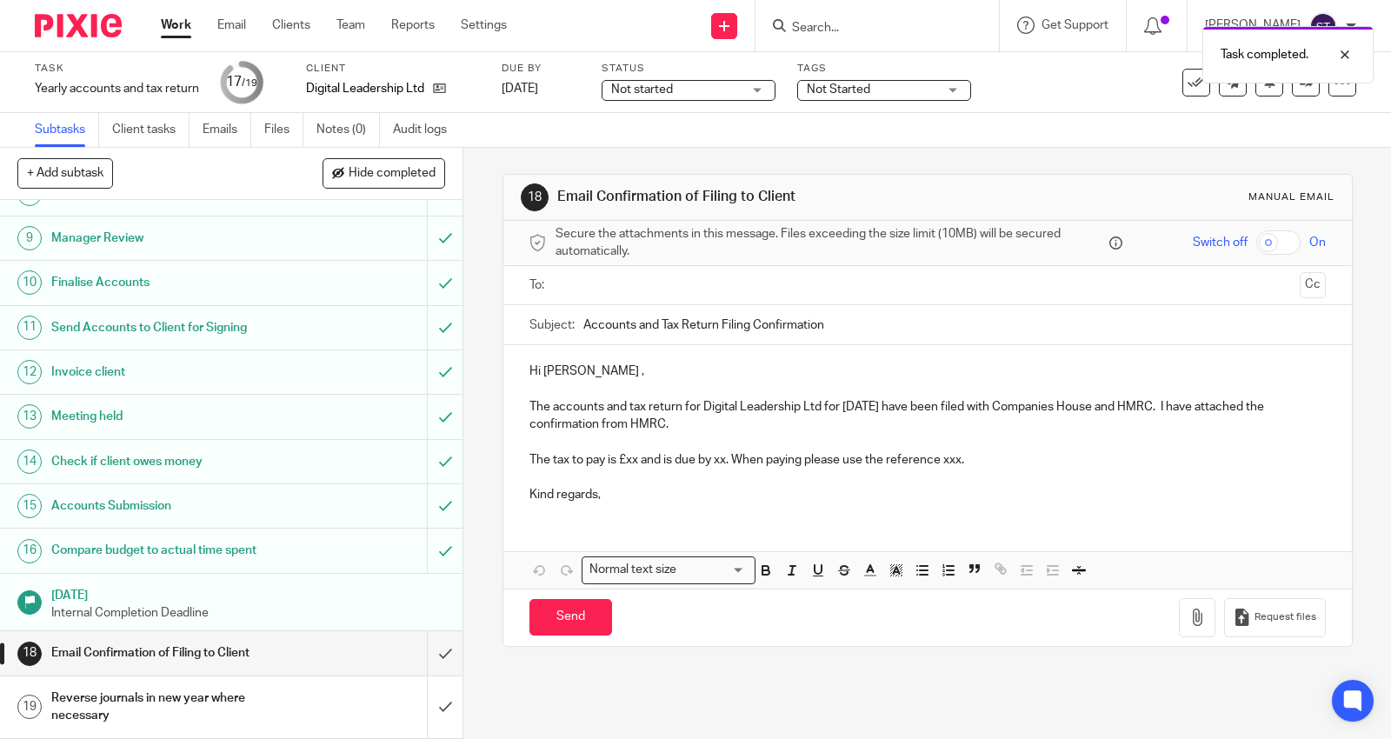
click at [577, 277] on input "text" at bounding box center [927, 286] width 731 height 20
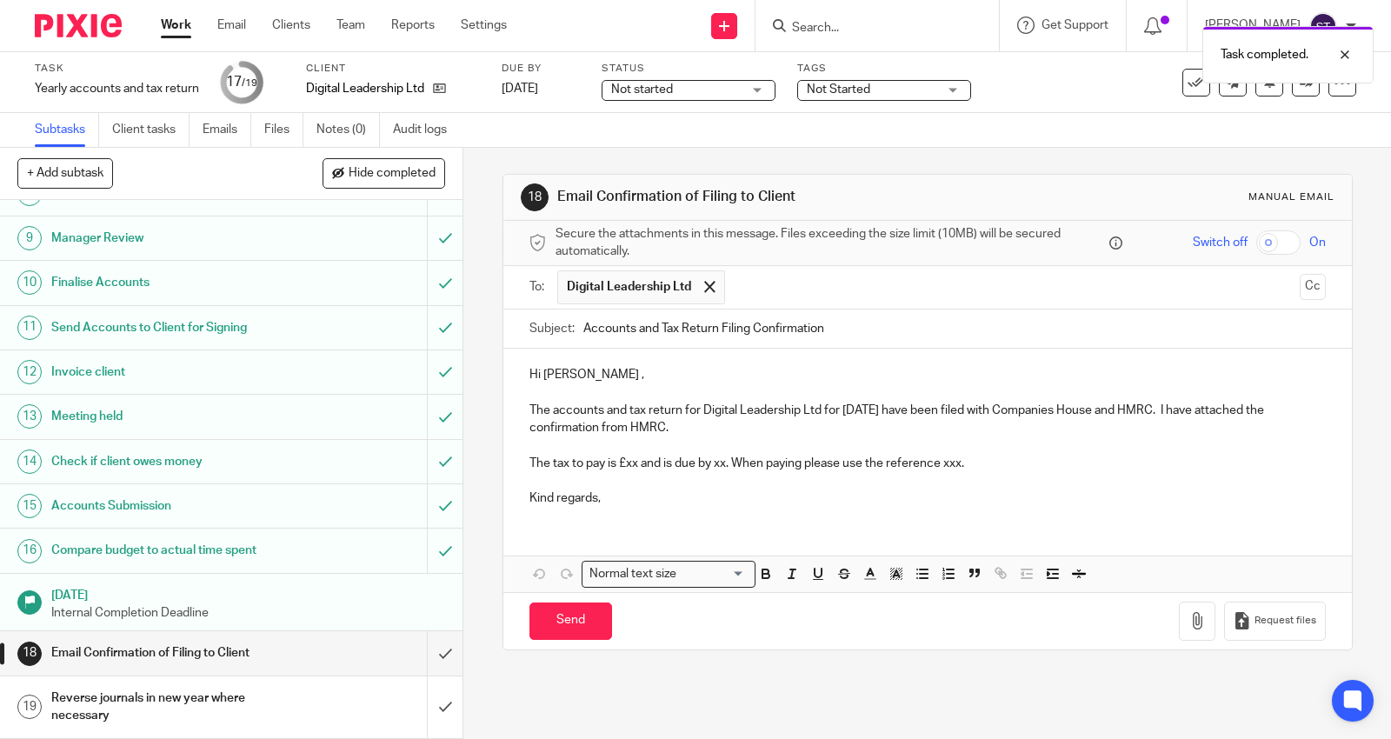
click at [594, 376] on p "Hi [PERSON_NAME] ," at bounding box center [928, 374] width 797 height 17
click at [567, 374] on p "Hi [PERSON_NAME] ," at bounding box center [928, 374] width 797 height 17
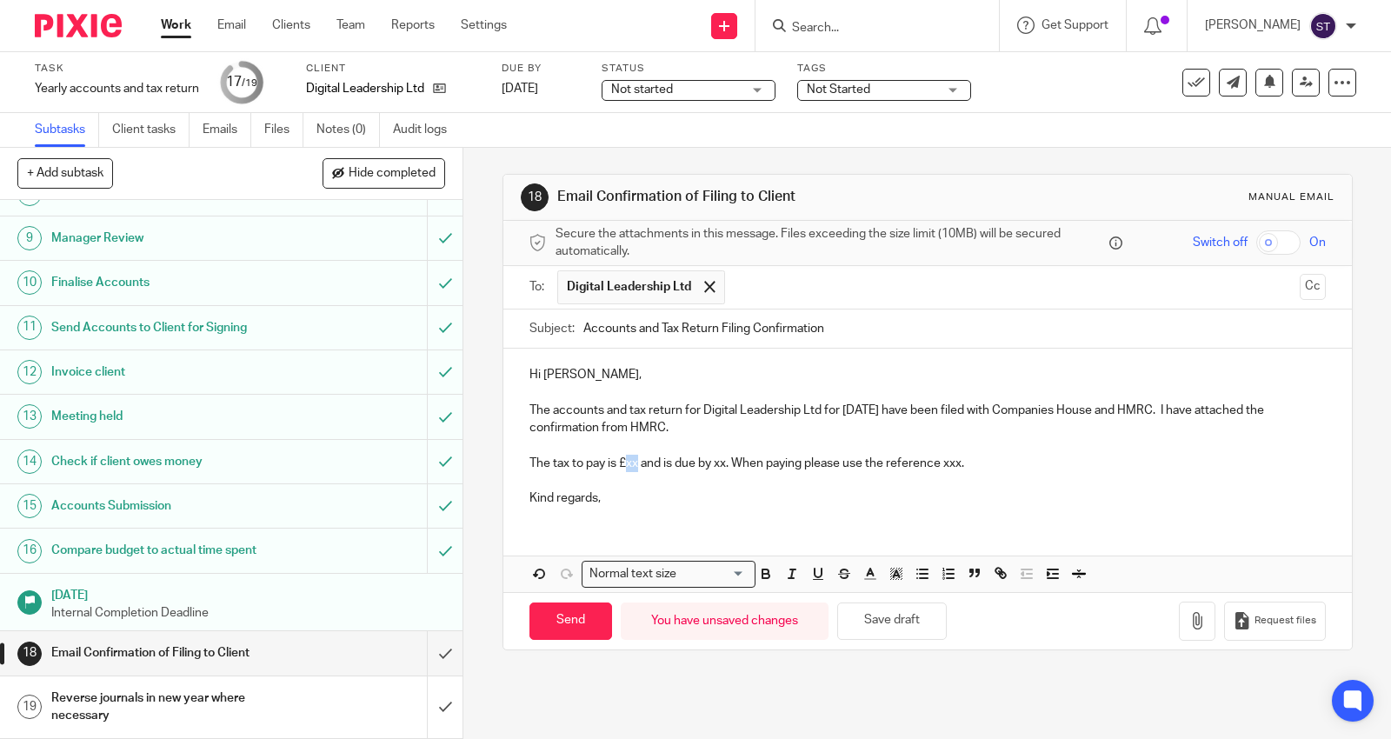
drag, startPoint x: 620, startPoint y: 464, endPoint x: 632, endPoint y: 464, distance: 12.2
click at [632, 464] on p "The tax to pay is £xx and is due by xx. When paying please use the reference xx…" at bounding box center [928, 463] width 797 height 17
drag, startPoint x: 749, startPoint y: 461, endPoint x: 737, endPoint y: 458, distance: 12.5
click at [737, 458] on p "The tax to pay is £680.77 and is due by xx. When paying please use the referenc…" at bounding box center [928, 463] width 797 height 17
drag, startPoint x: 1023, startPoint y: 464, endPoint x: 1038, endPoint y: 464, distance: 15.7
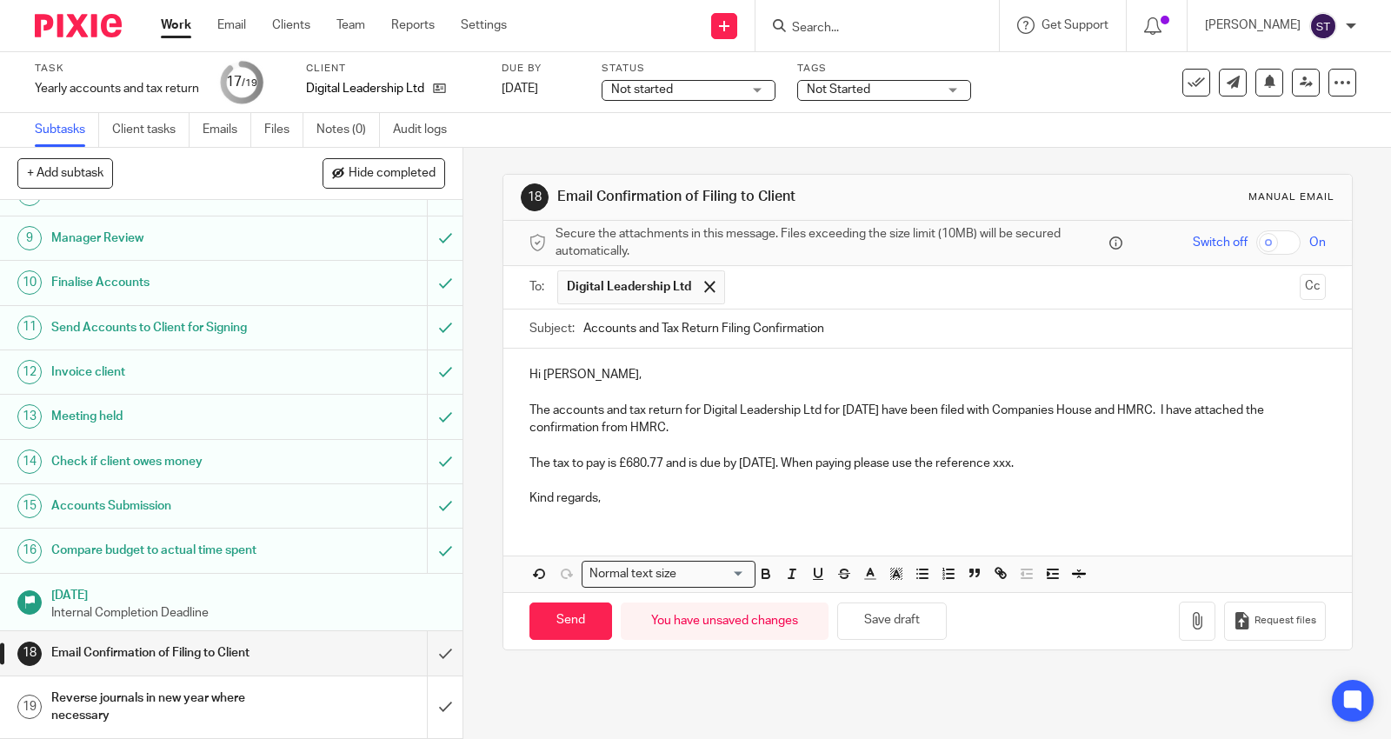
click at [1038, 464] on p "The tax to pay is £680.77 and is due by [DATE]. When paying please use the refe…" at bounding box center [928, 463] width 797 height 17
click at [682, 499] on p "Kind regards," at bounding box center [928, 498] width 797 height 17
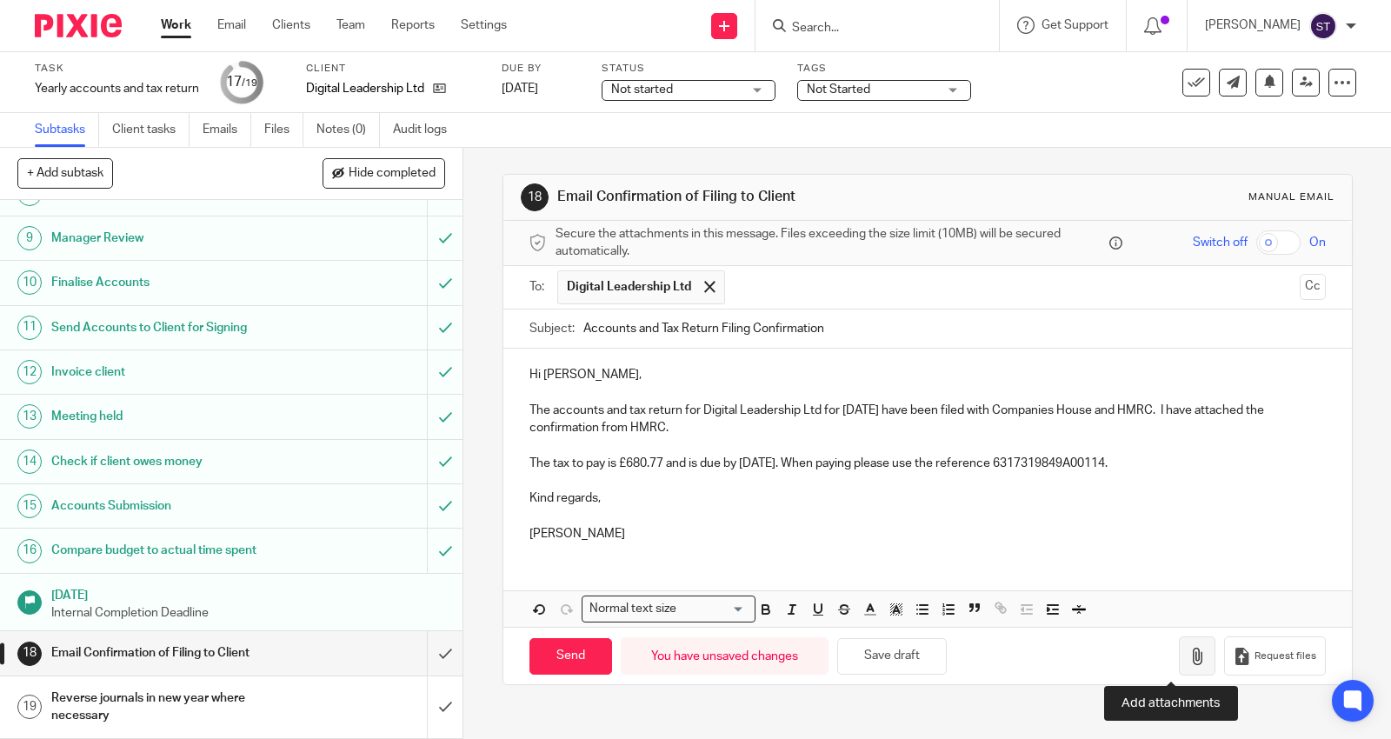
click at [1189, 655] on icon "button" at bounding box center [1197, 656] width 17 height 17
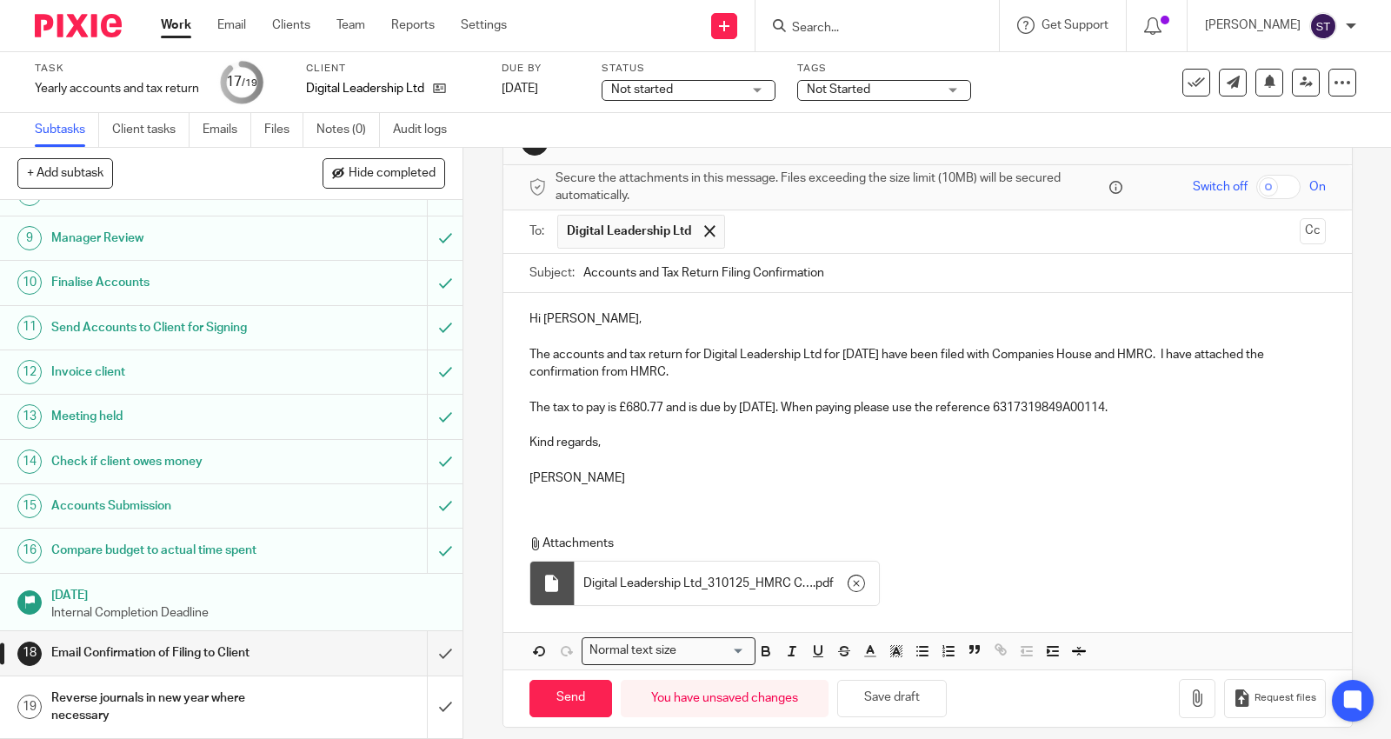
scroll to position [72, 0]
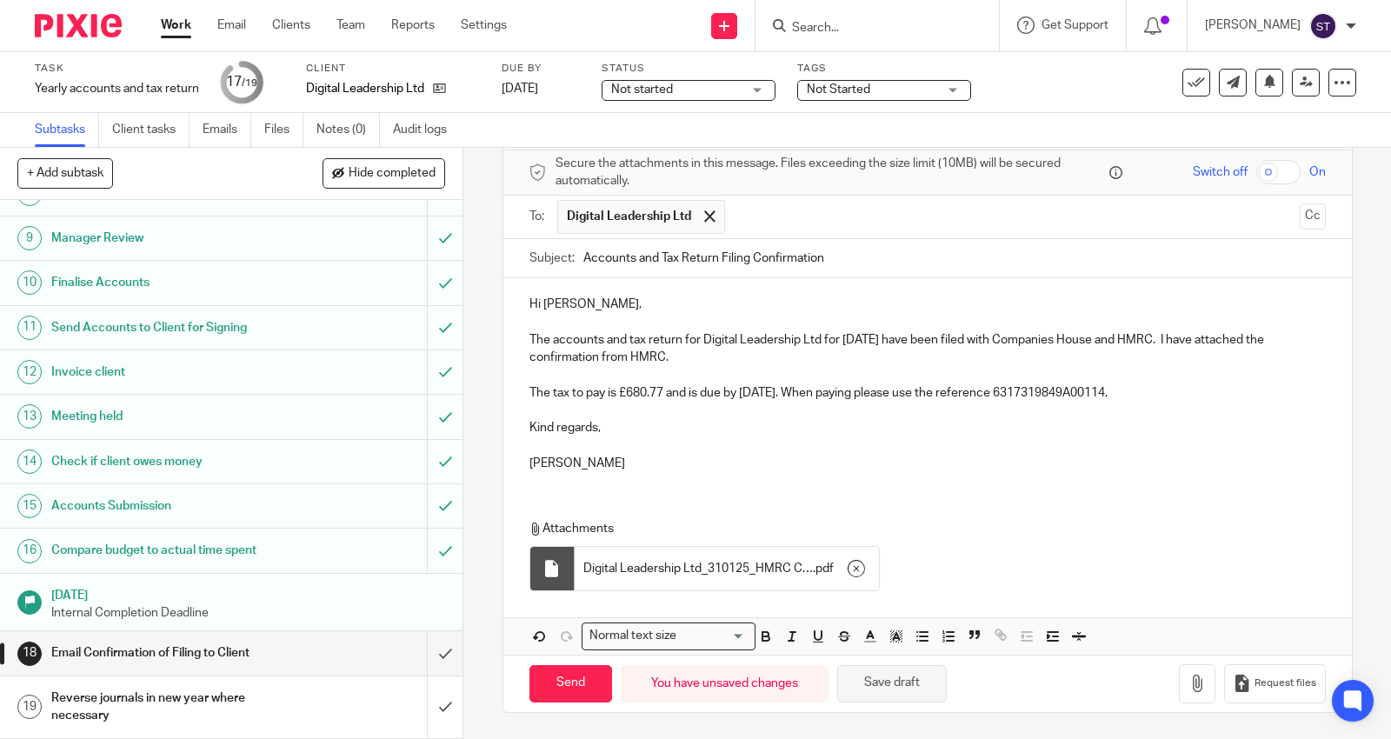
click at [925, 676] on button "Save draft" at bounding box center [893, 683] width 110 height 37
click at [576, 684] on input "Send" at bounding box center [571, 683] width 83 height 37
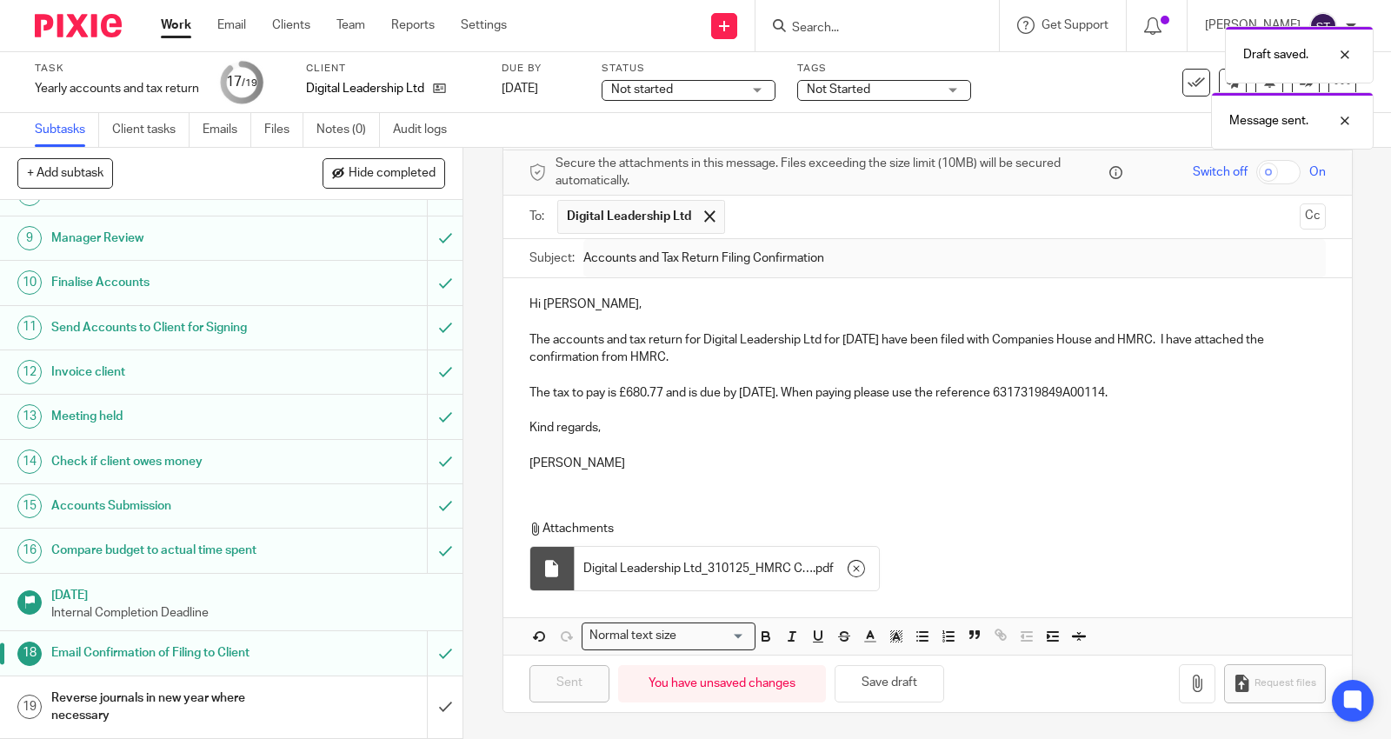
type input "Sent"
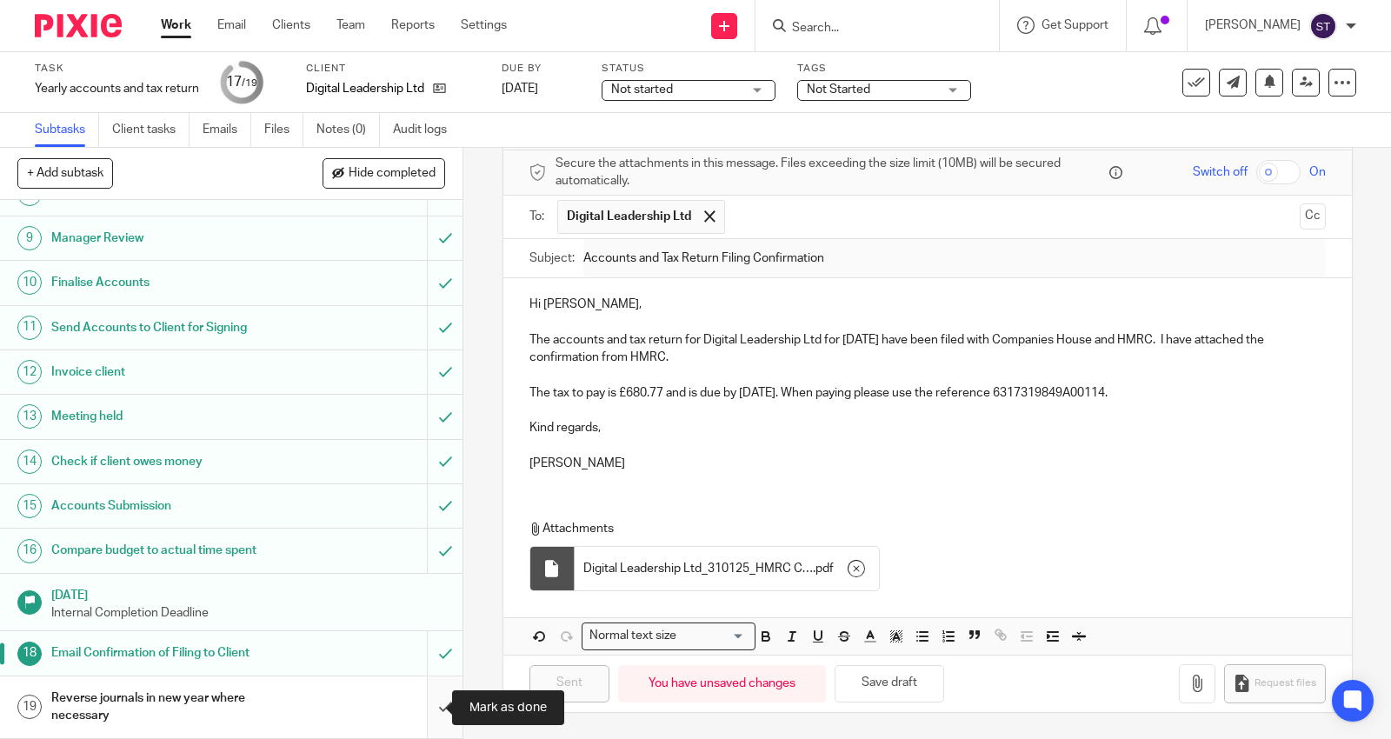
click at [424, 709] on input "submit" at bounding box center [231, 708] width 463 height 62
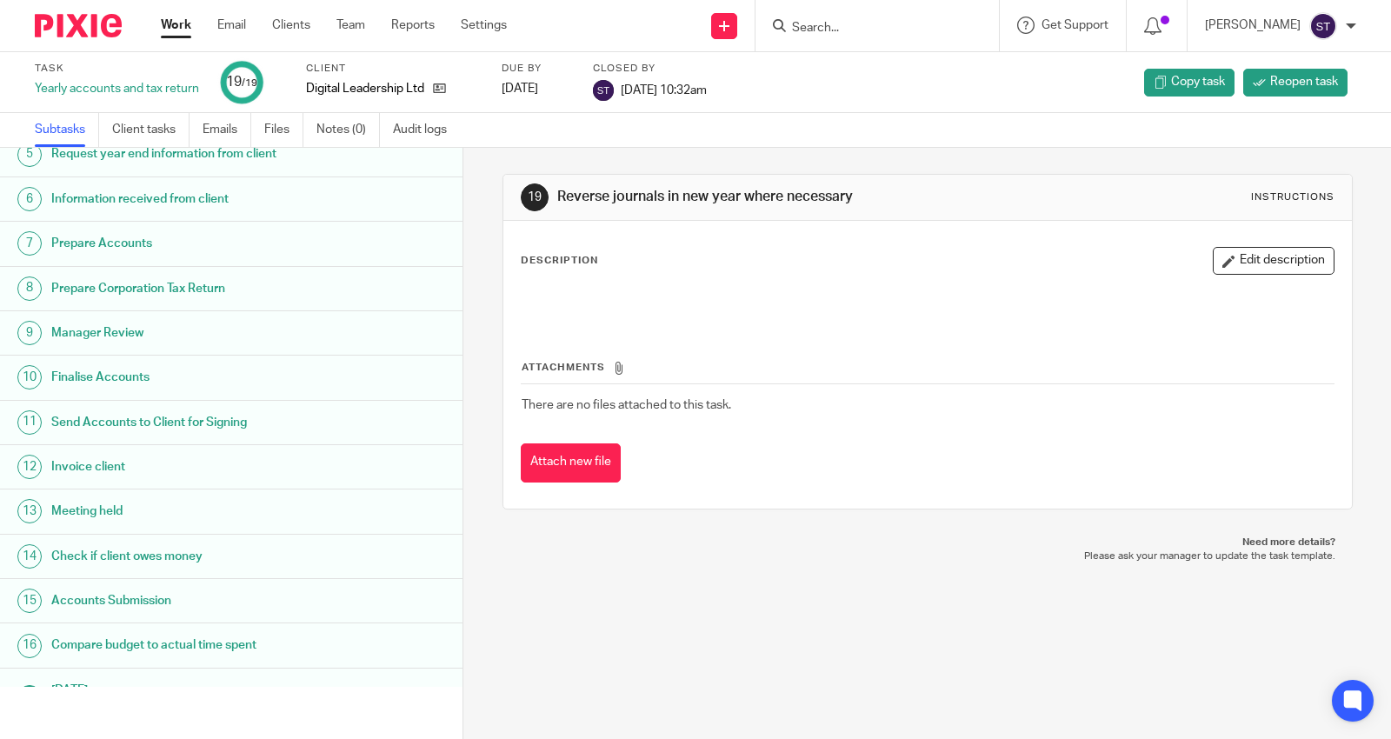
scroll to position [53, 0]
